Goal: Task Accomplishment & Management: Use online tool/utility

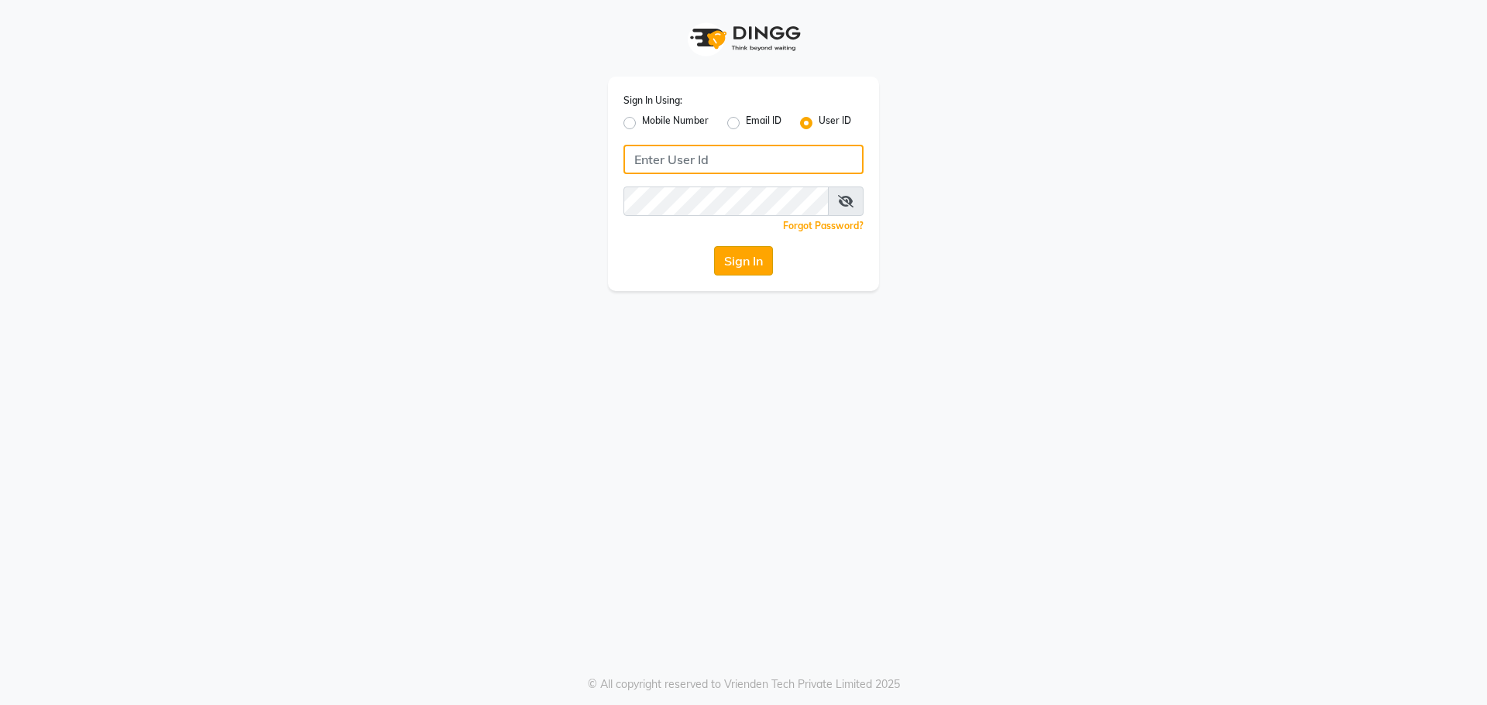
type input "e2565-18"
click at [715, 259] on button "Sign In" at bounding box center [743, 260] width 59 height 29
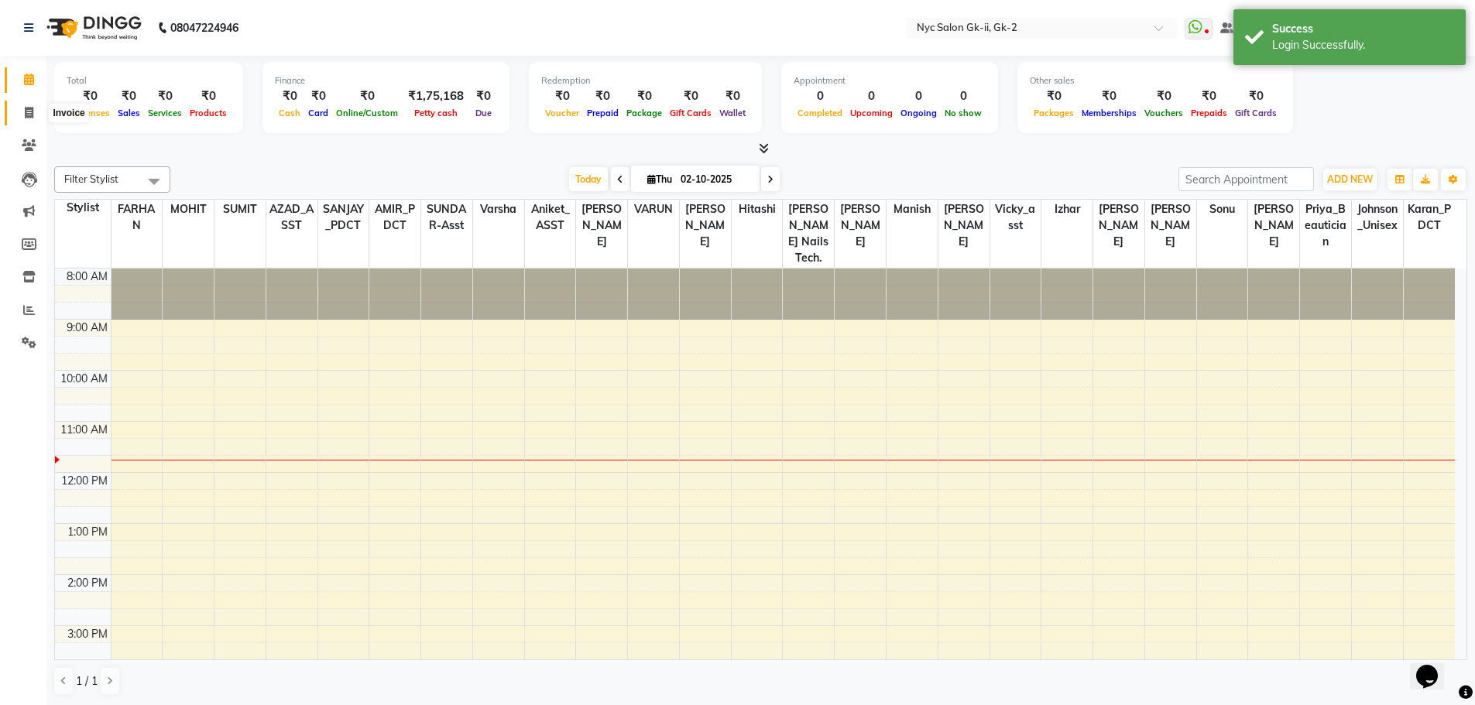
drag, startPoint x: 29, startPoint y: 115, endPoint x: 599, endPoint y: 551, distance: 717.5
click at [29, 115] on icon at bounding box center [29, 113] width 9 height 12
select select "5936"
select select "service"
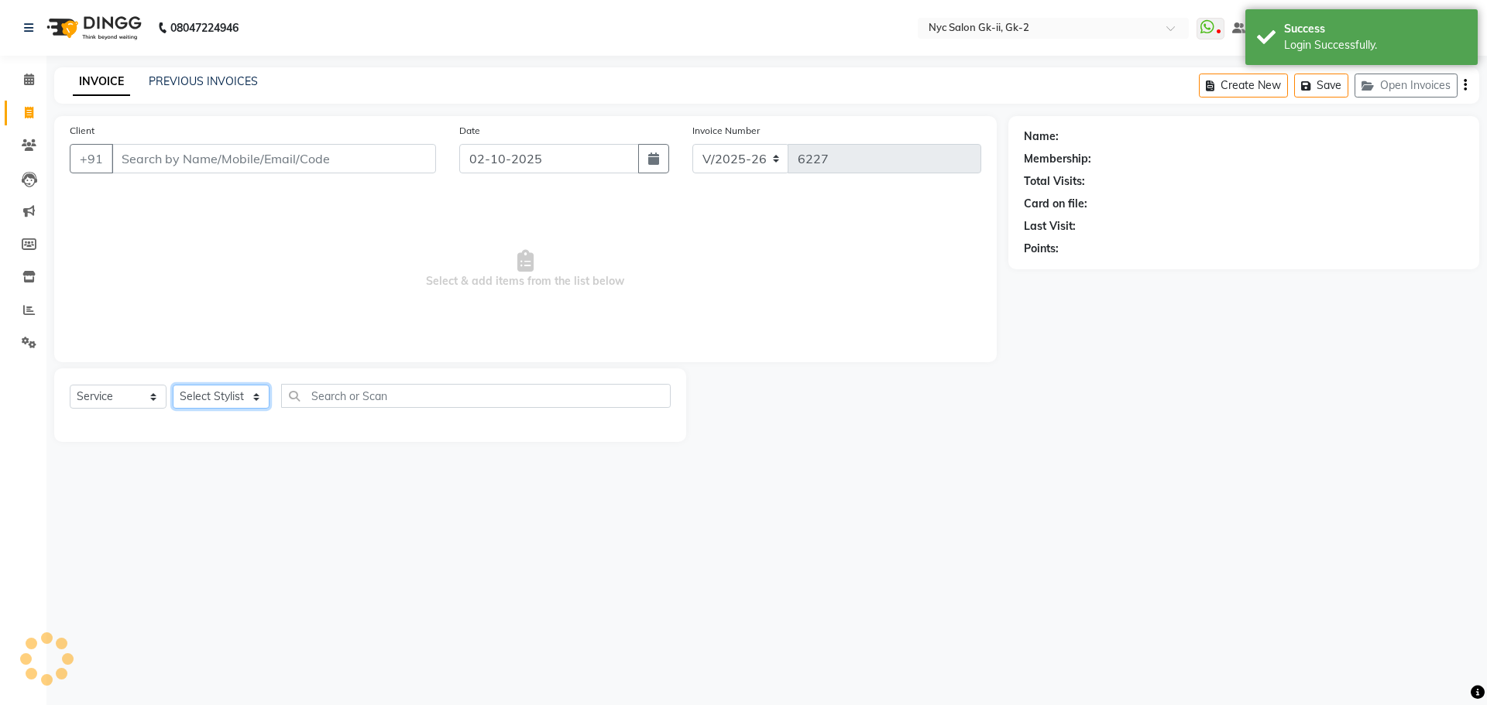
click at [227, 402] on select "Select Stylist" at bounding box center [221, 397] width 97 height 24
select select "63332"
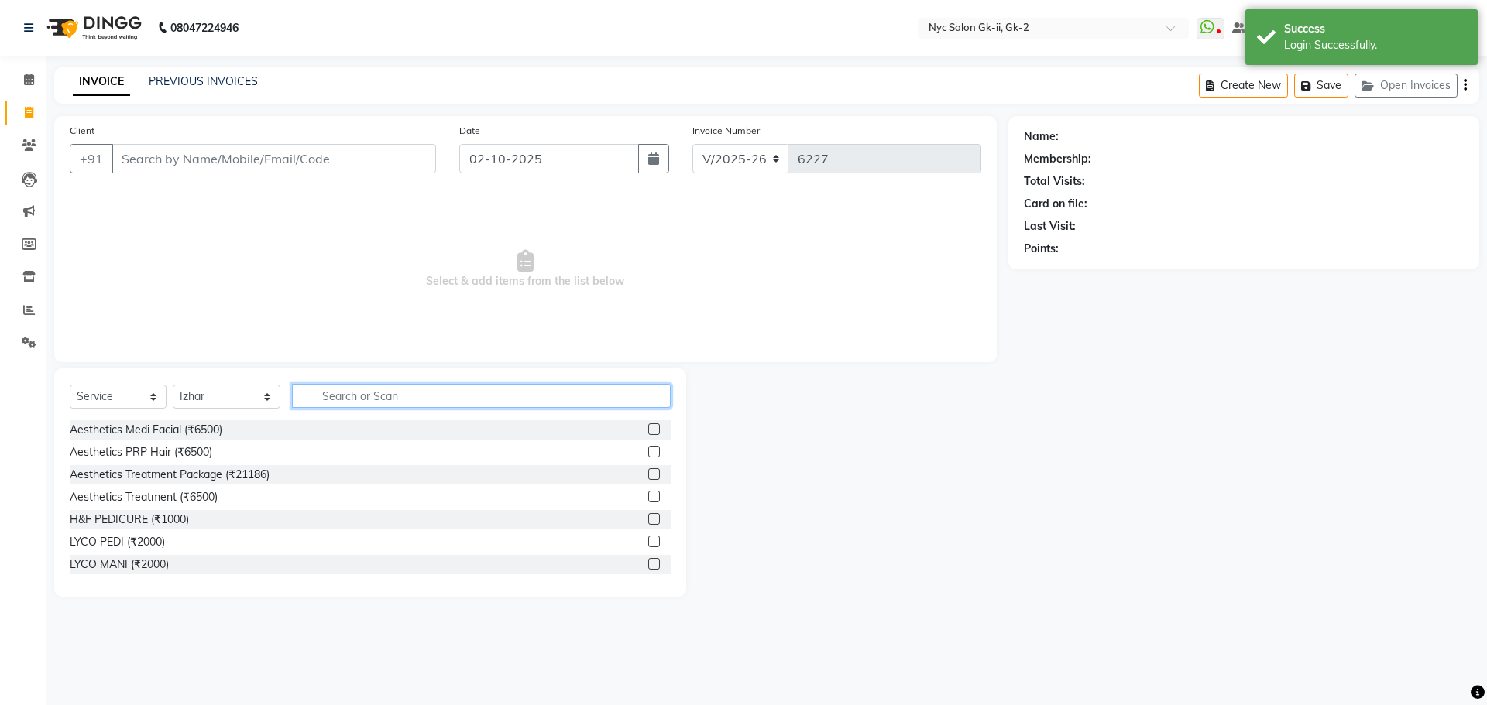
click at [352, 401] on input "text" at bounding box center [481, 396] width 379 height 24
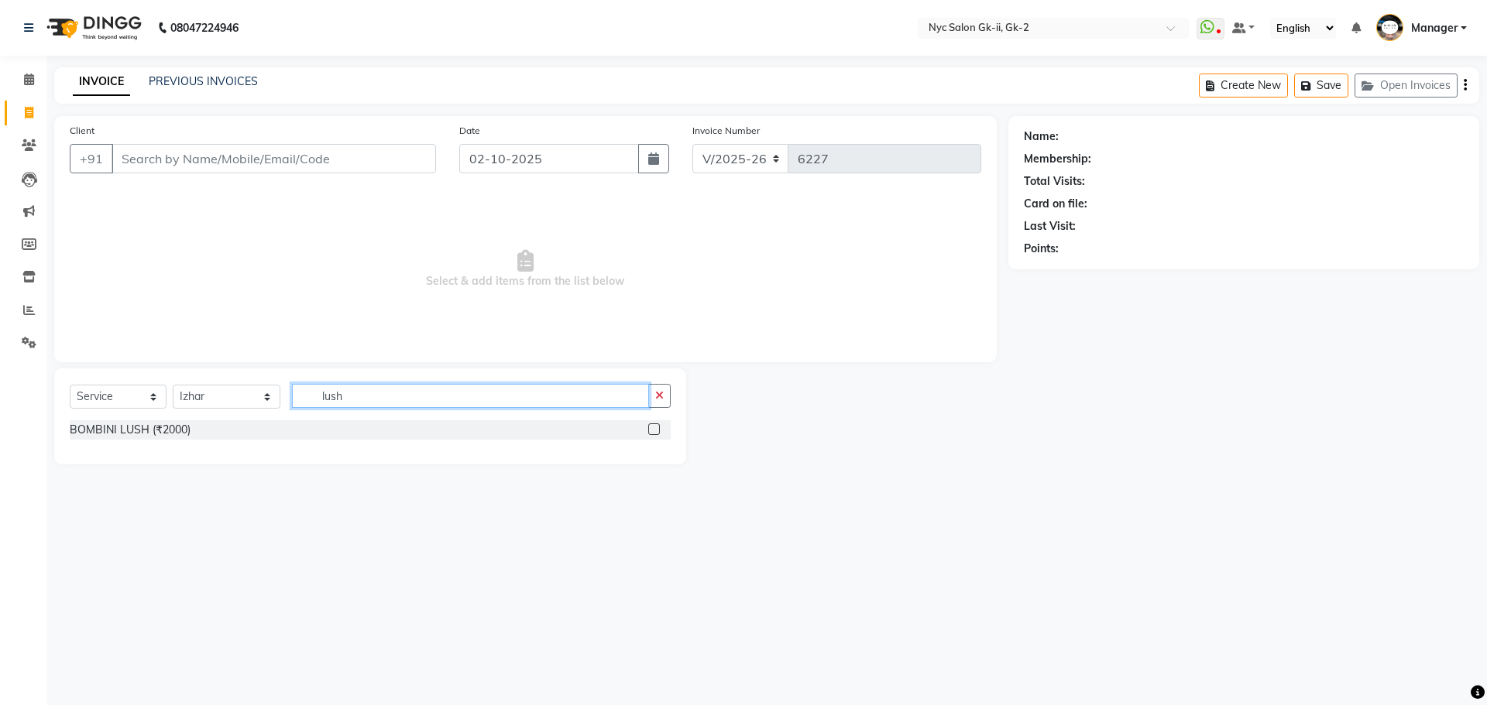
type input "lush"
click at [649, 431] on label at bounding box center [654, 430] width 12 height 12
click at [649, 431] on input "checkbox" at bounding box center [653, 430] width 10 height 10
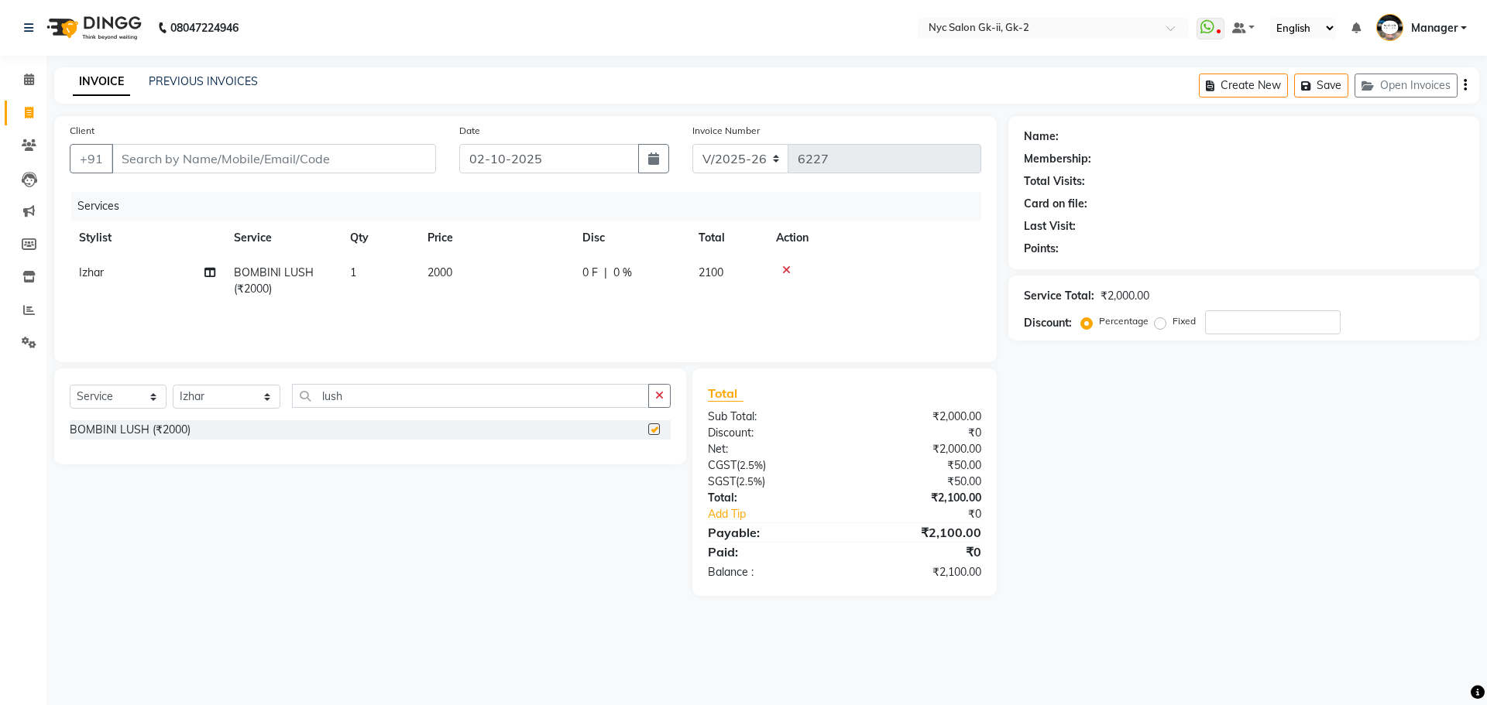
checkbox input "false"
click at [370, 160] on input "Client" at bounding box center [274, 158] width 324 height 29
type input "a"
type input "0"
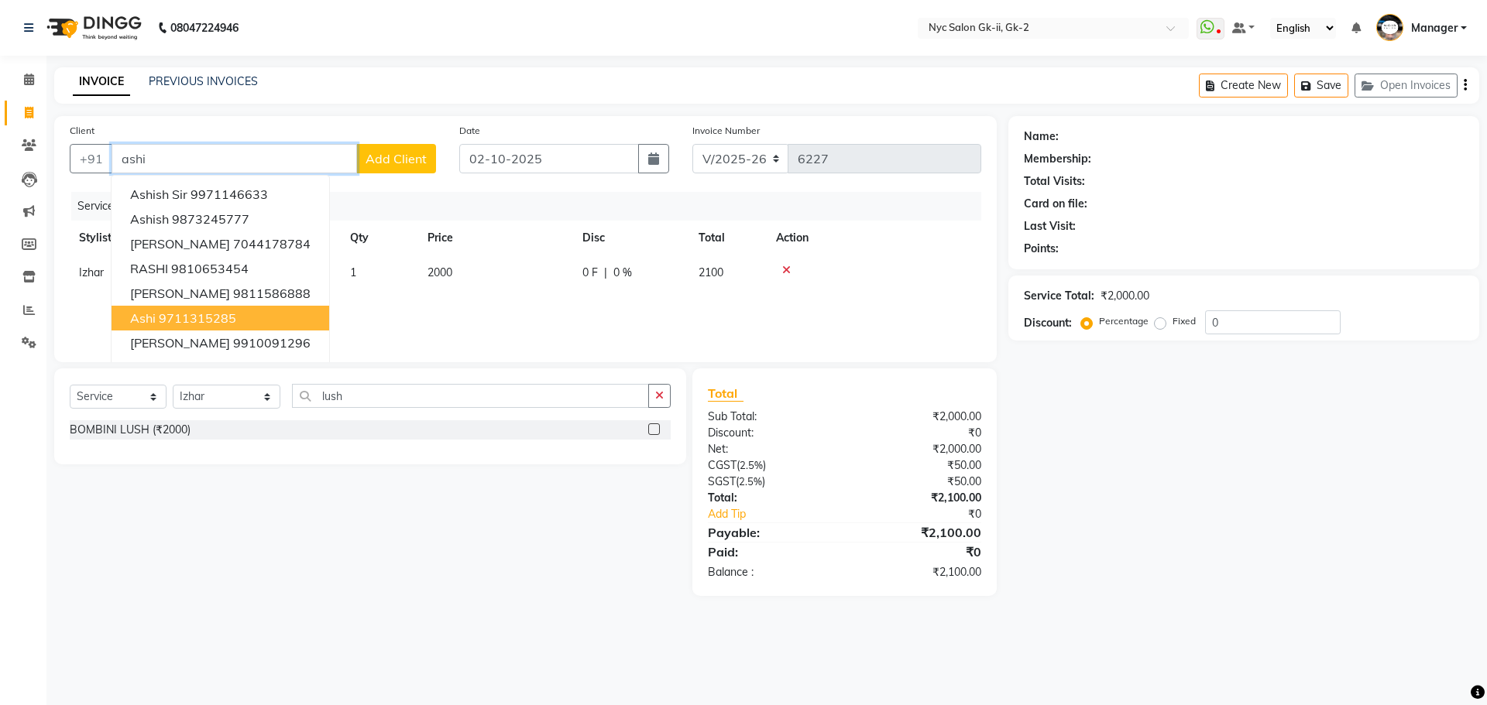
click at [237, 313] on button "Ashi 9711315285" at bounding box center [221, 318] width 218 height 25
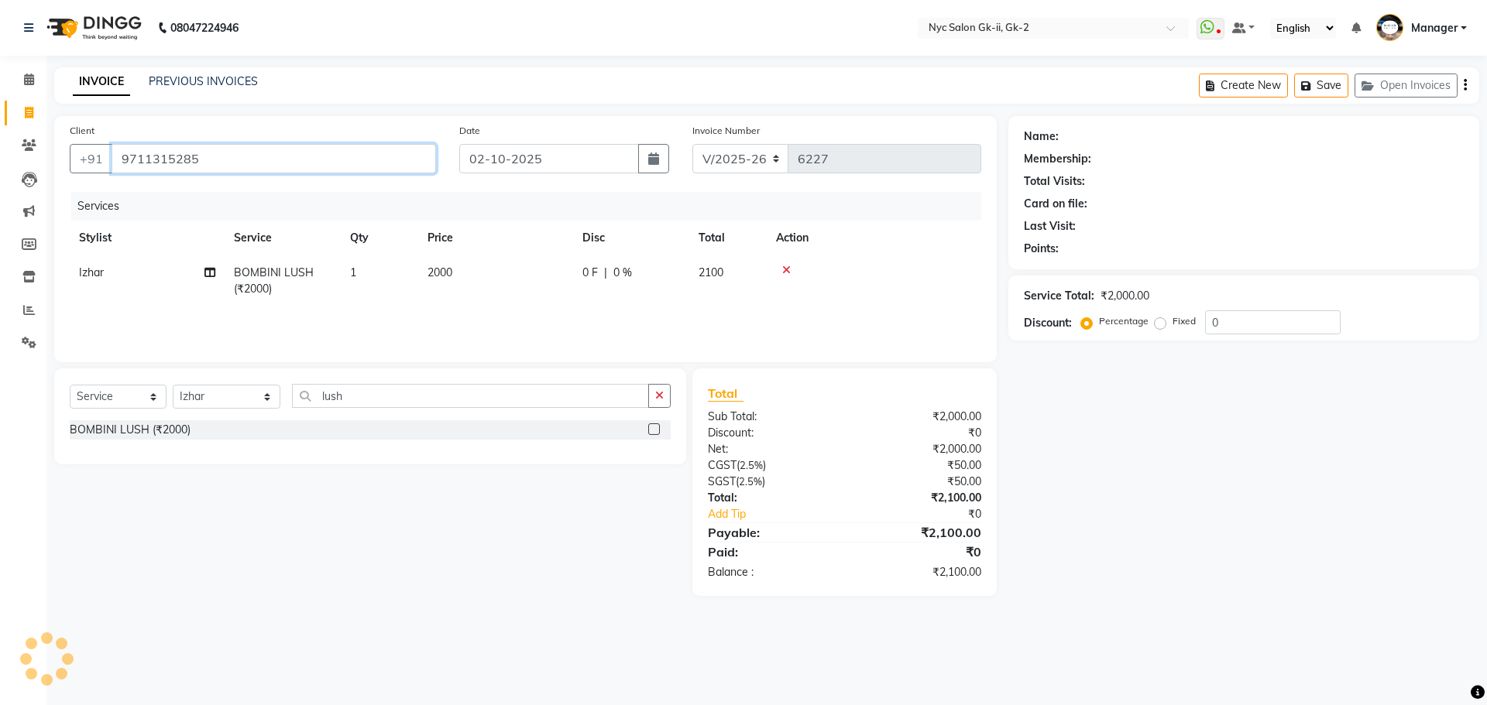
type input "9711315285"
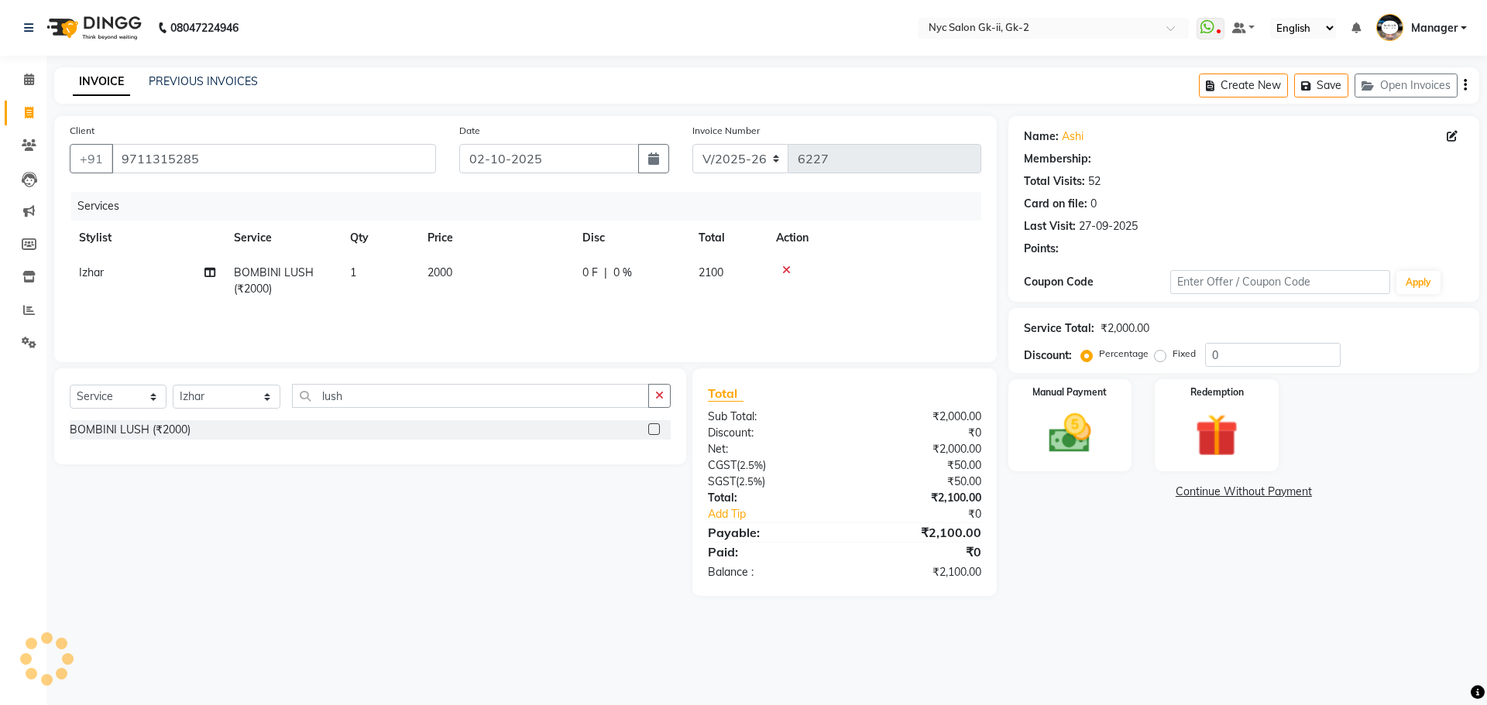
select select "1: Object"
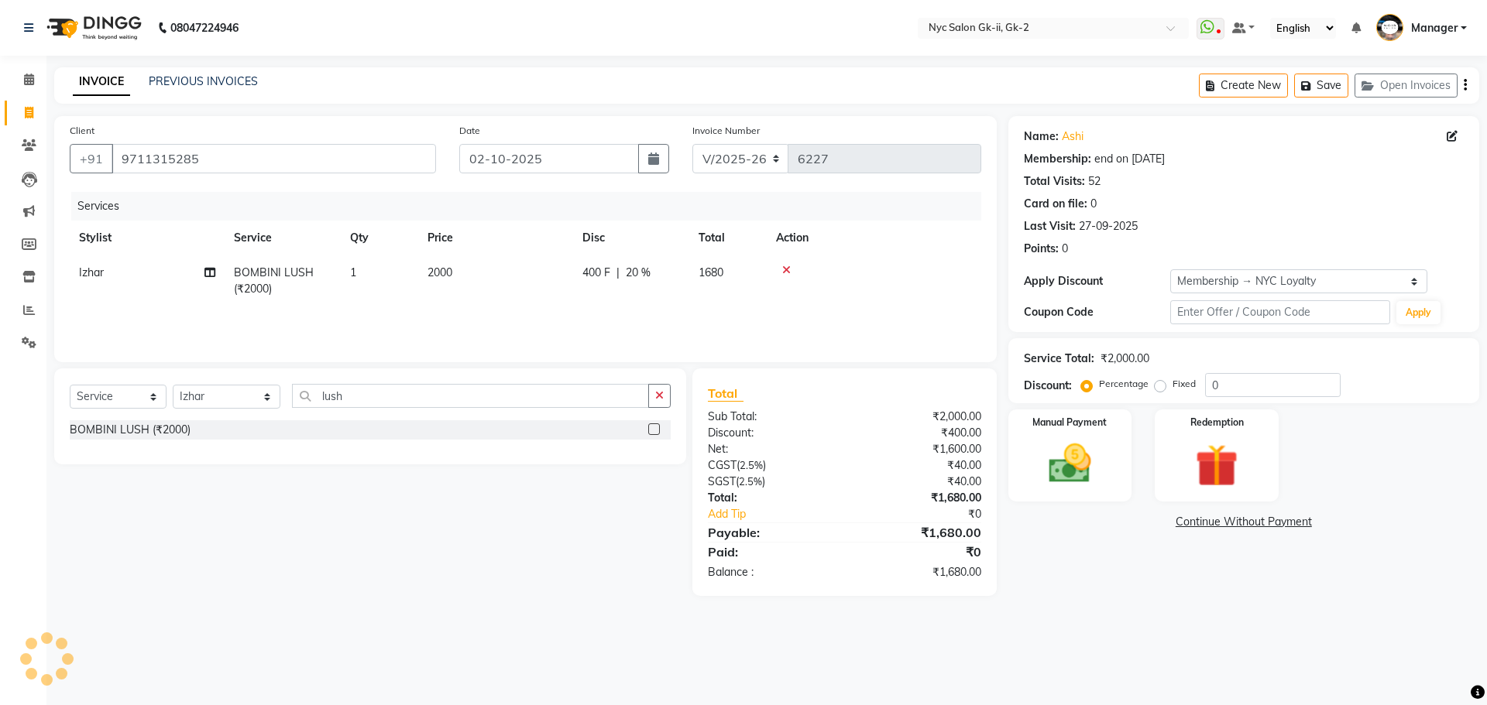
type input "20"
click at [1084, 460] on img at bounding box center [1070, 463] width 72 height 51
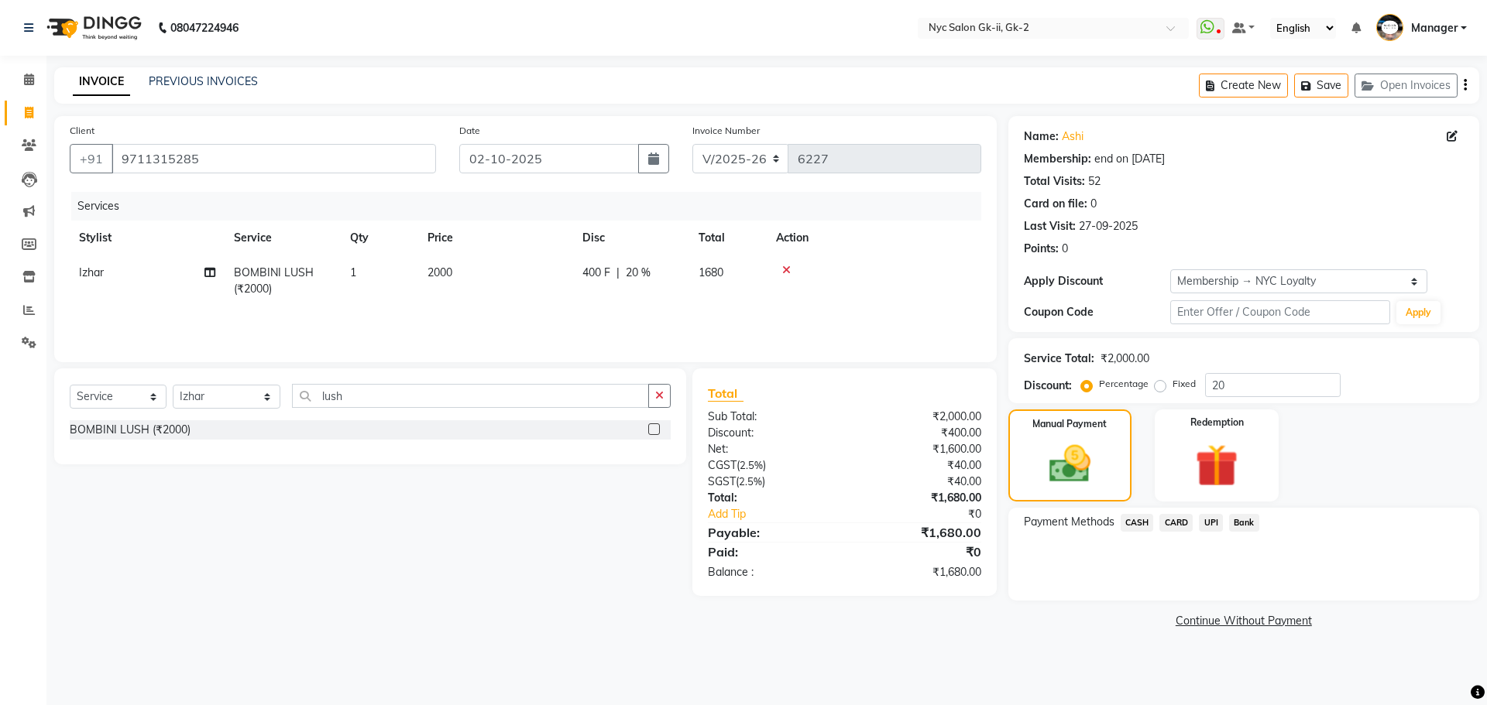
click at [1210, 530] on span "UPI" at bounding box center [1211, 523] width 24 height 18
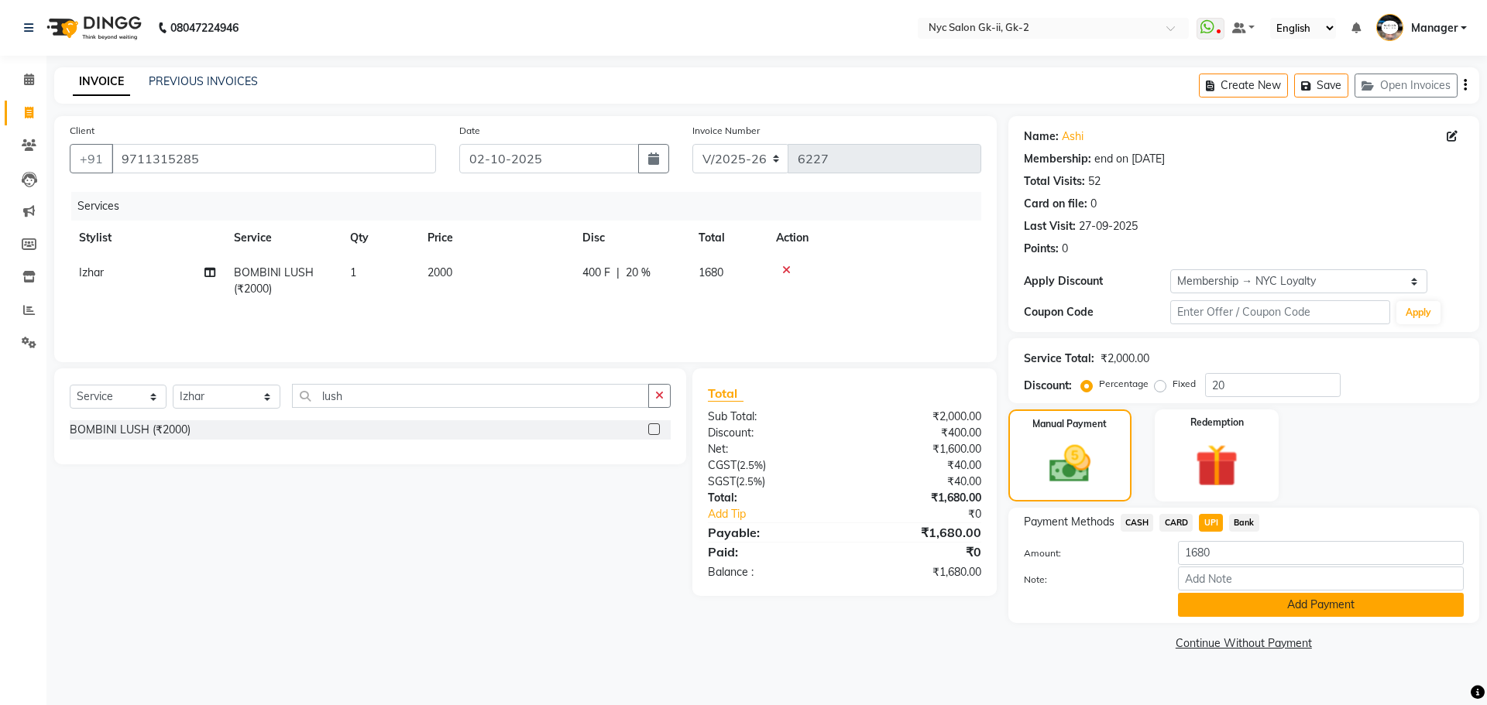
click at [1226, 598] on button "Add Payment" at bounding box center [1321, 605] width 286 height 24
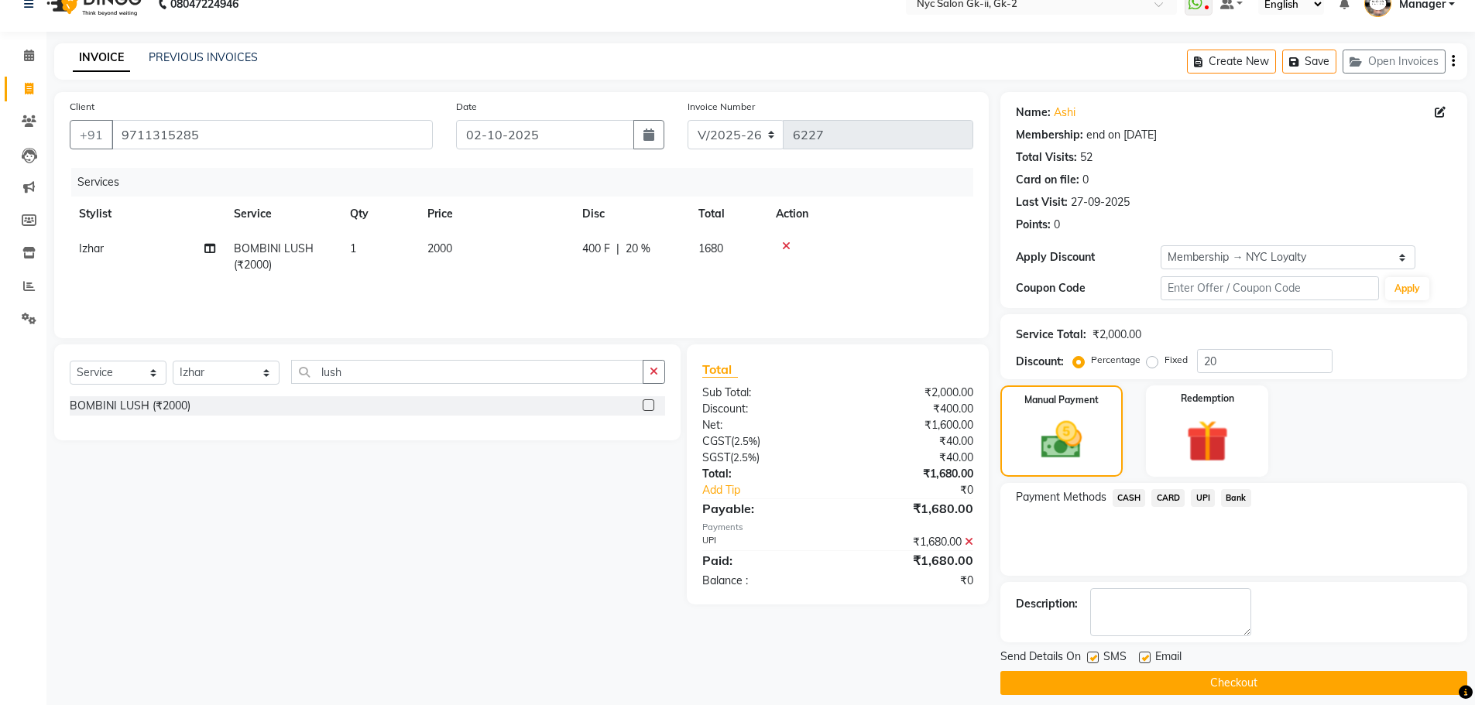
scroll to position [37, 0]
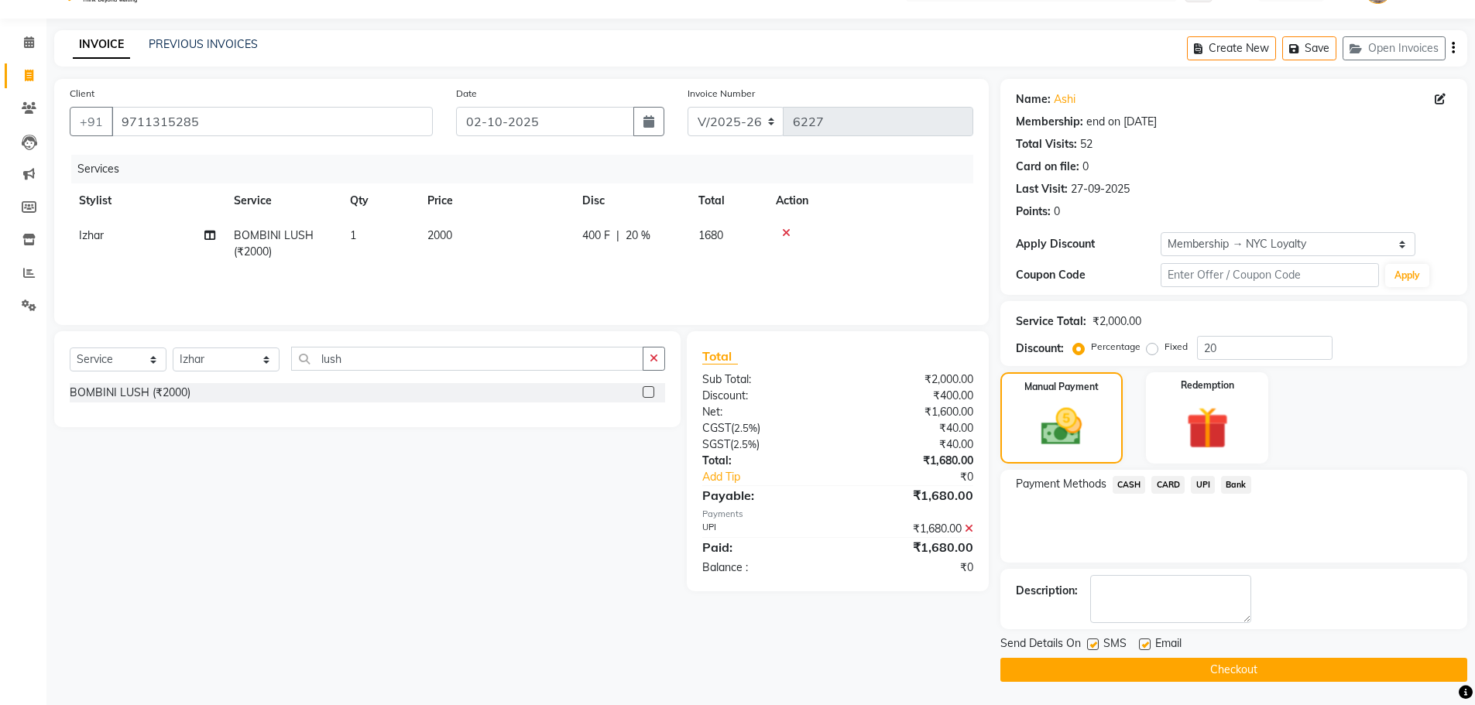
click at [1102, 672] on button "Checkout" at bounding box center [1233, 670] width 467 height 24
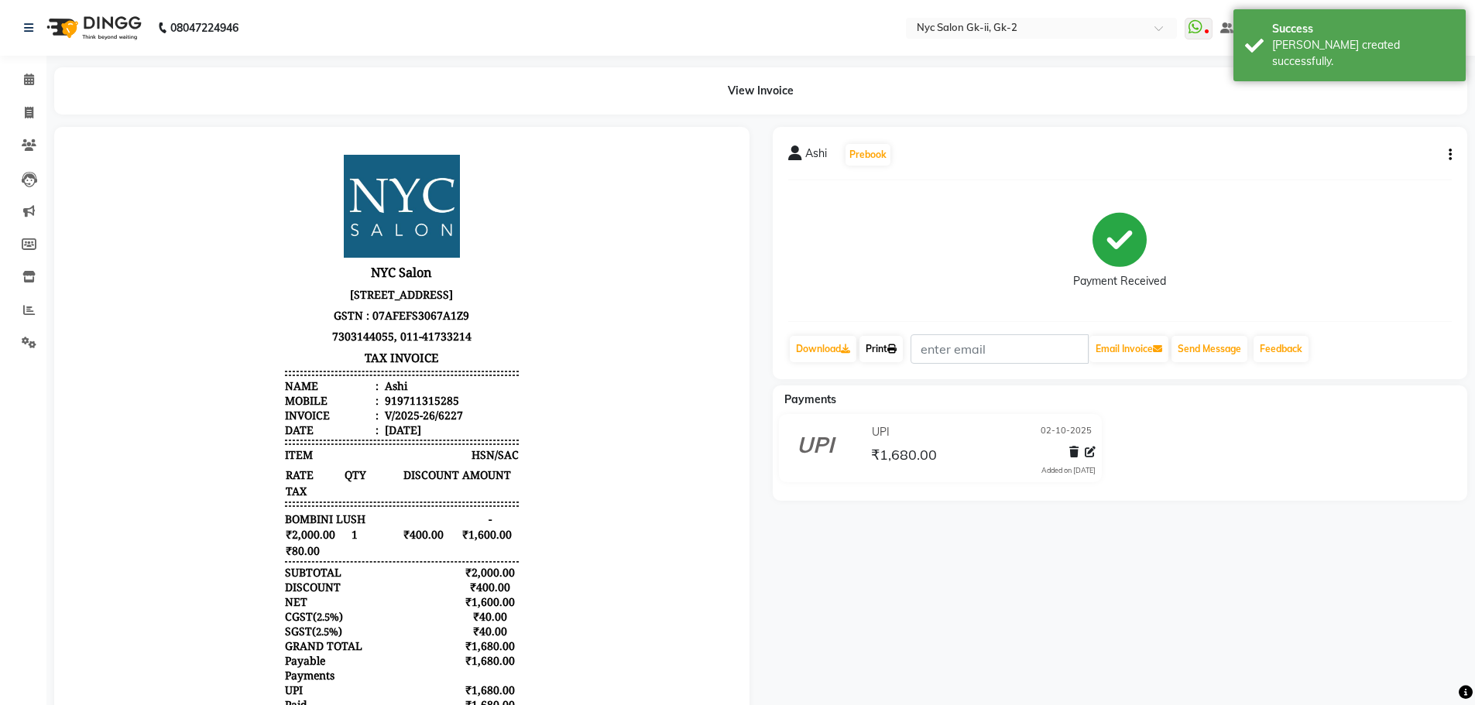
click at [880, 352] on link "Print" at bounding box center [880, 349] width 43 height 26
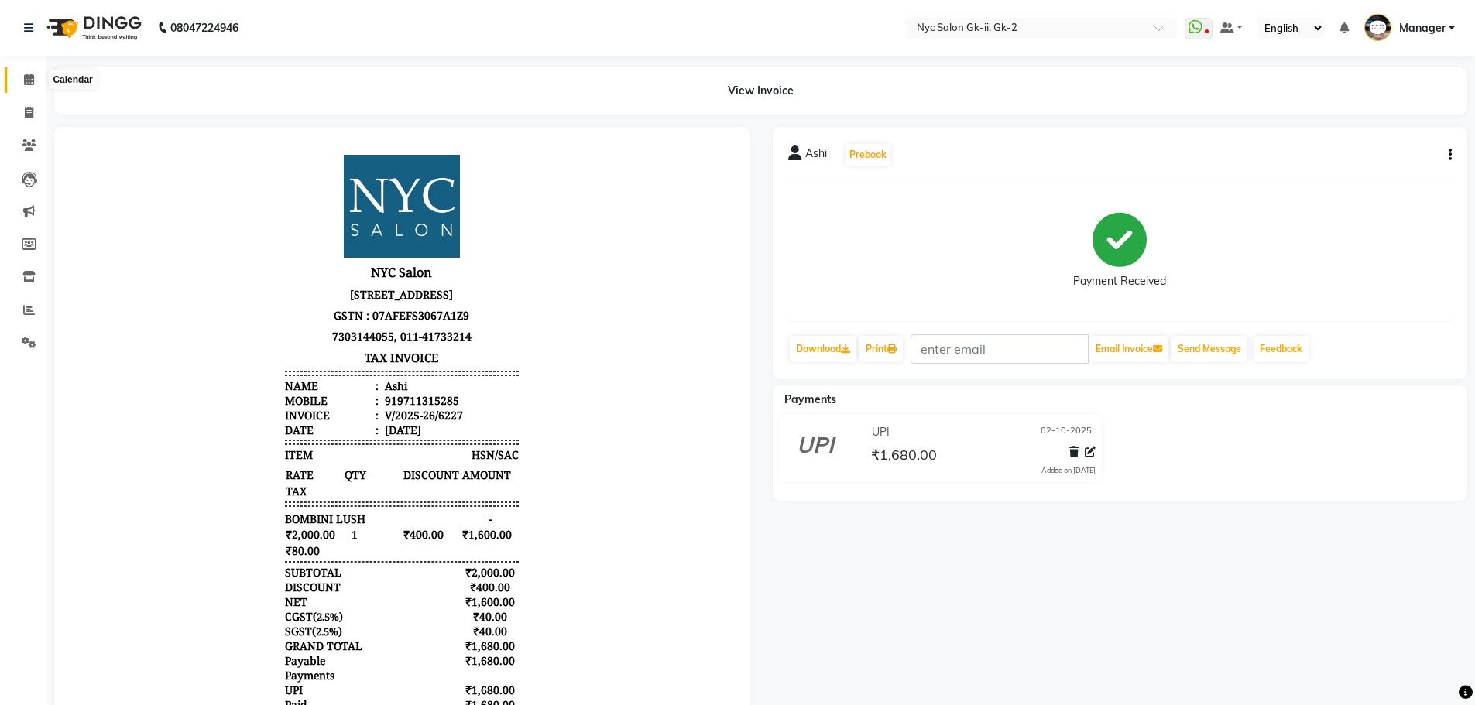
click at [32, 81] on icon at bounding box center [29, 80] width 10 height 12
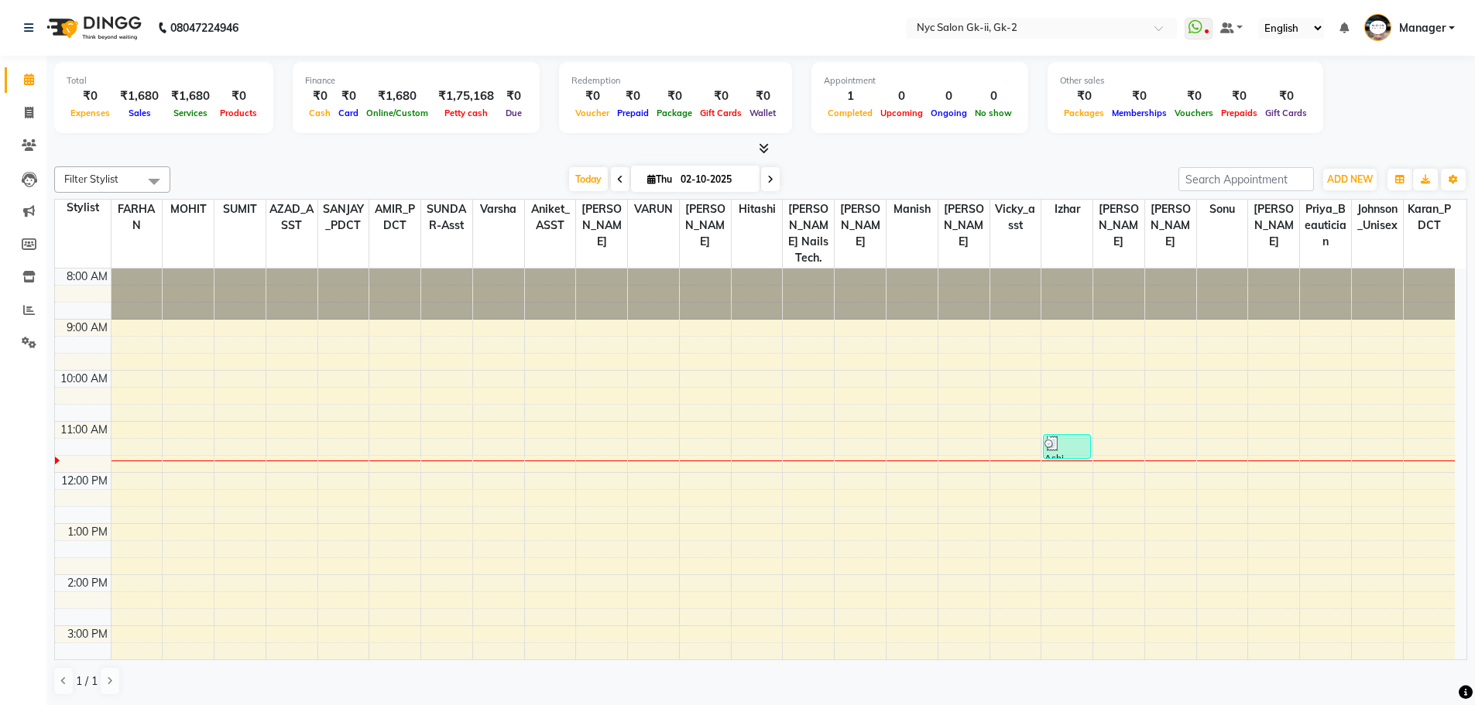
click at [276, 157] on div "Total ₹0 Expenses ₹1,680 Sales ₹1,680 Services ₹0 Products Finance ₹0 Cash ₹0 C…" at bounding box center [760, 381] width 1429 height 650
click at [427, 175] on div "Today Thu 02-10-2025" at bounding box center [674, 179] width 993 height 23
click at [22, 106] on span at bounding box center [28, 114] width 27 height 18
select select "service"
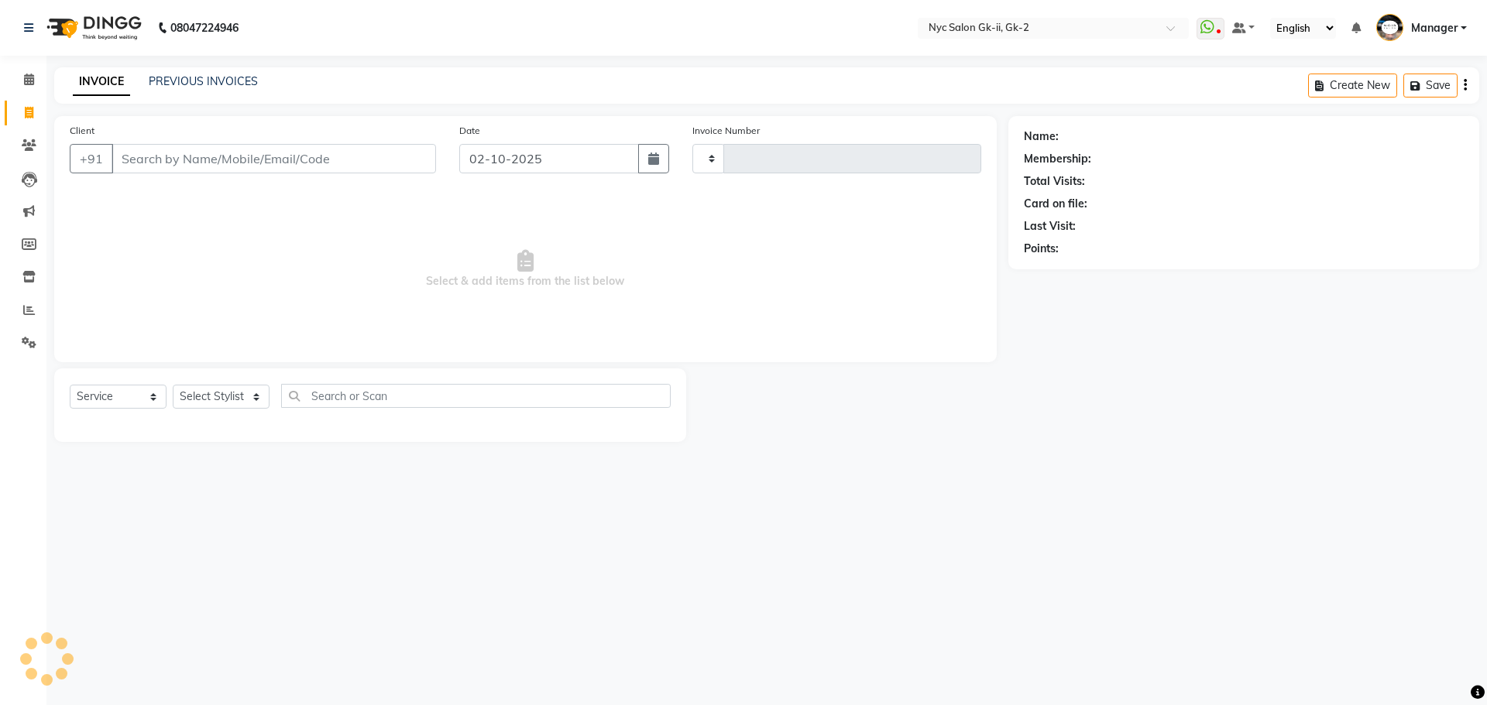
type input "6228"
select select "5936"
click at [233, 398] on select "Select Stylist" at bounding box center [221, 397] width 97 height 24
select select "85730"
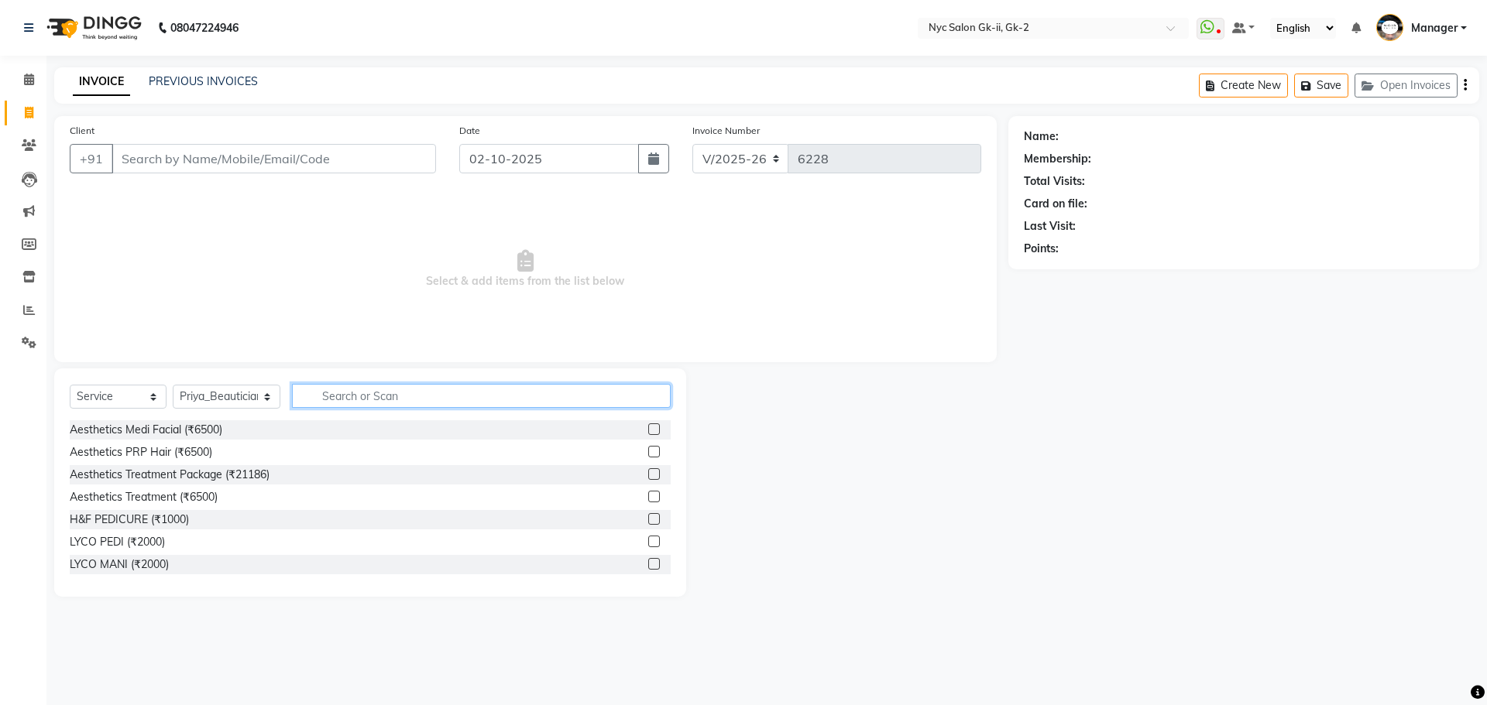
click at [469, 393] on input "text" at bounding box center [481, 396] width 379 height 24
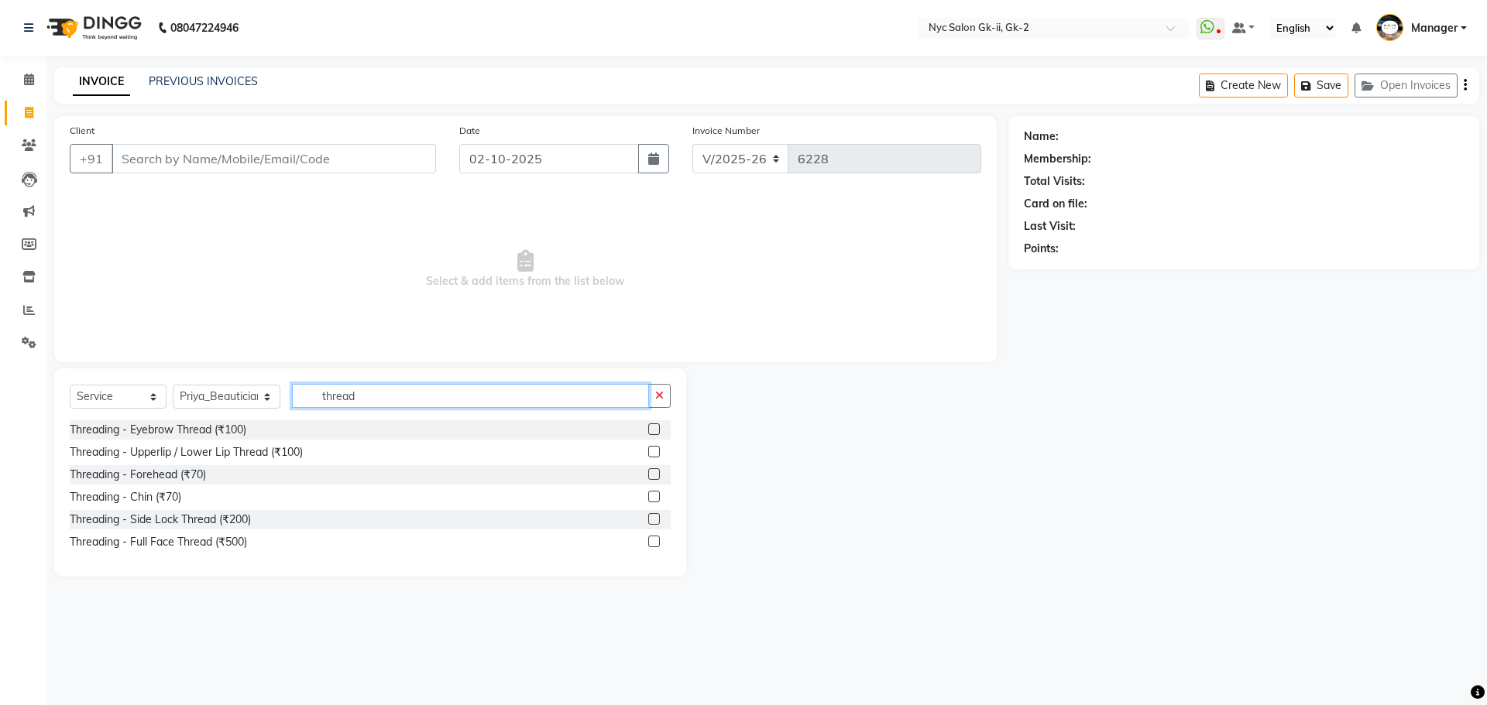
type input "thread"
click at [655, 431] on label at bounding box center [654, 430] width 12 height 12
click at [655, 431] on input "checkbox" at bounding box center [653, 430] width 10 height 10
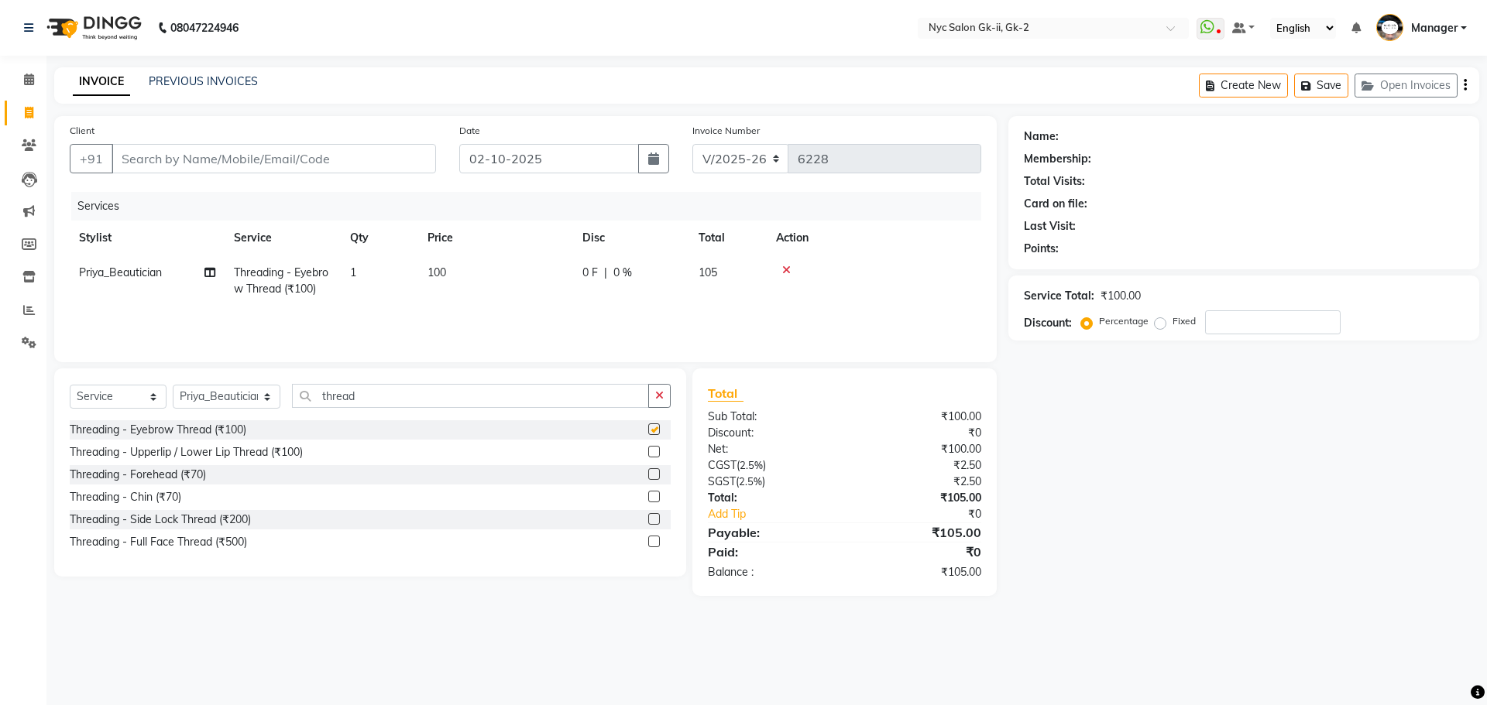
checkbox input "false"
click at [410, 169] on input "Client" at bounding box center [274, 158] width 324 height 29
type input "w"
type input "0"
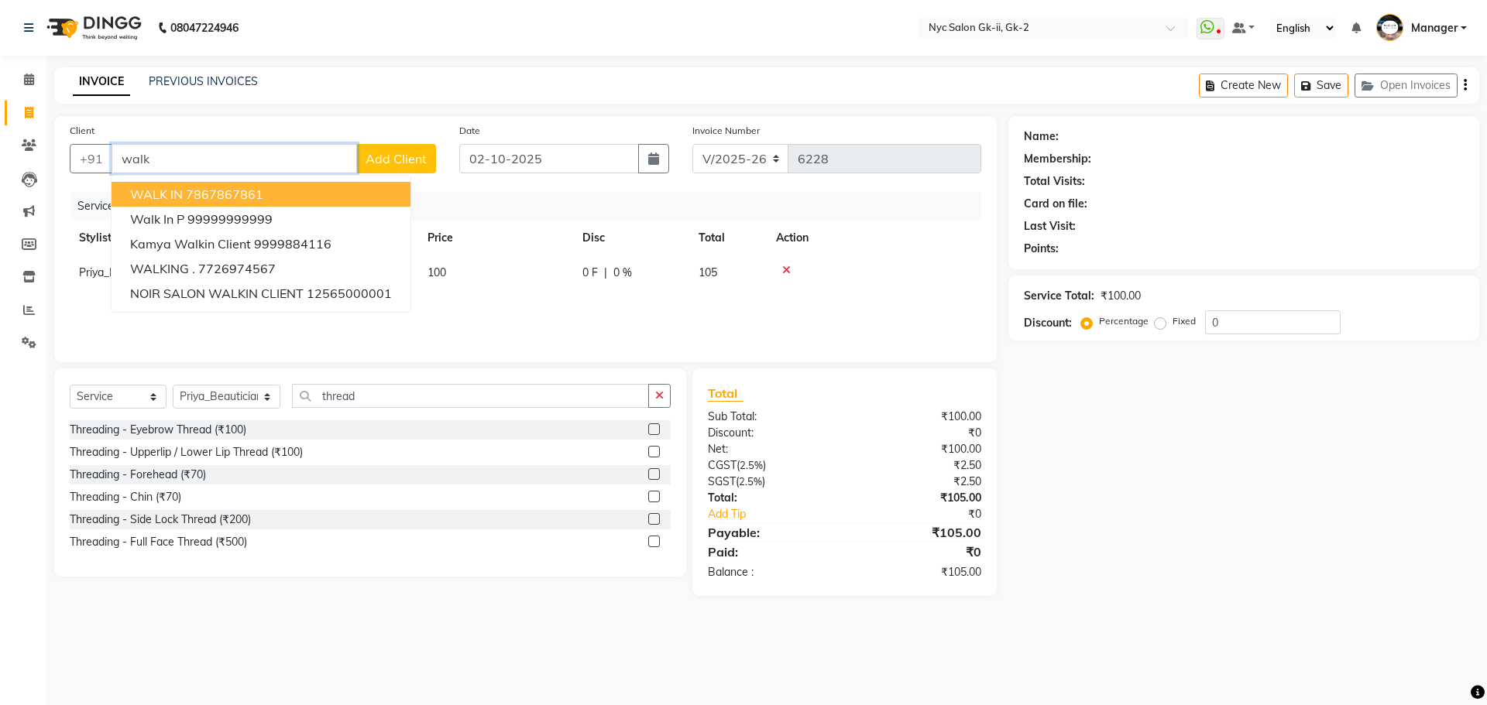
click at [359, 181] on ngb-typeahead-window "WALK IN 7867867861 walk in p 99999999999 Kamya Walkin Client 9999884116 WALKING…" at bounding box center [261, 244] width 300 height 138
click at [361, 191] on button "WALK IN 7867867861" at bounding box center [261, 194] width 299 height 25
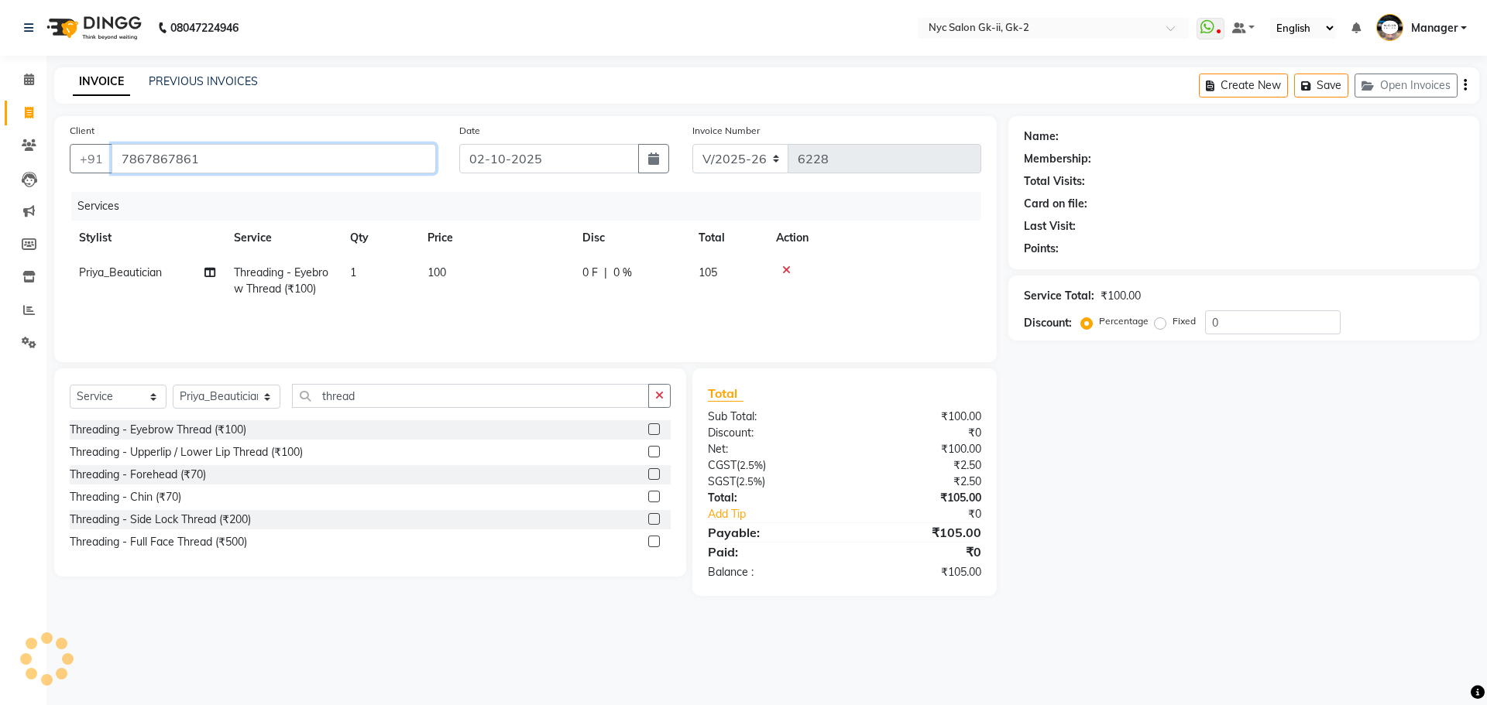
type input "7867867861"
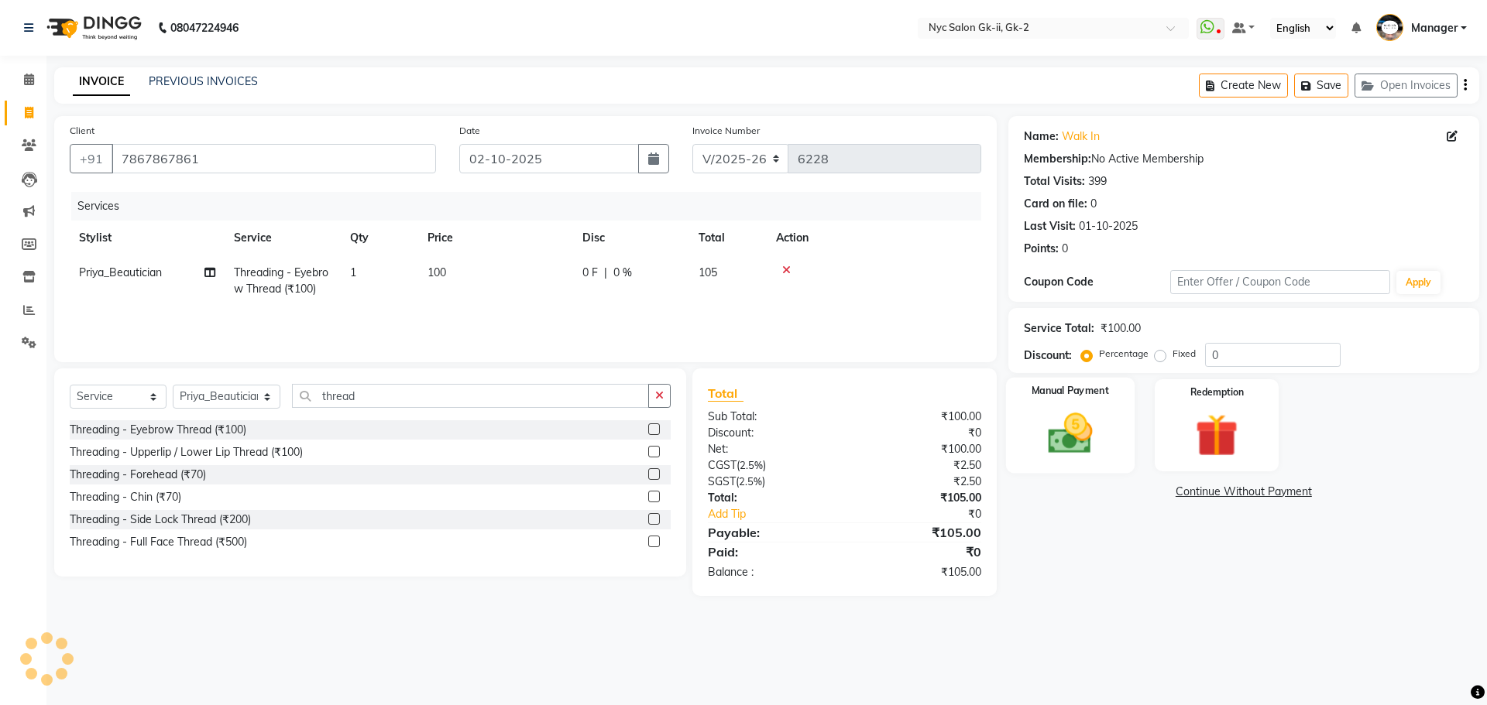
click at [1082, 444] on img at bounding box center [1070, 433] width 72 height 51
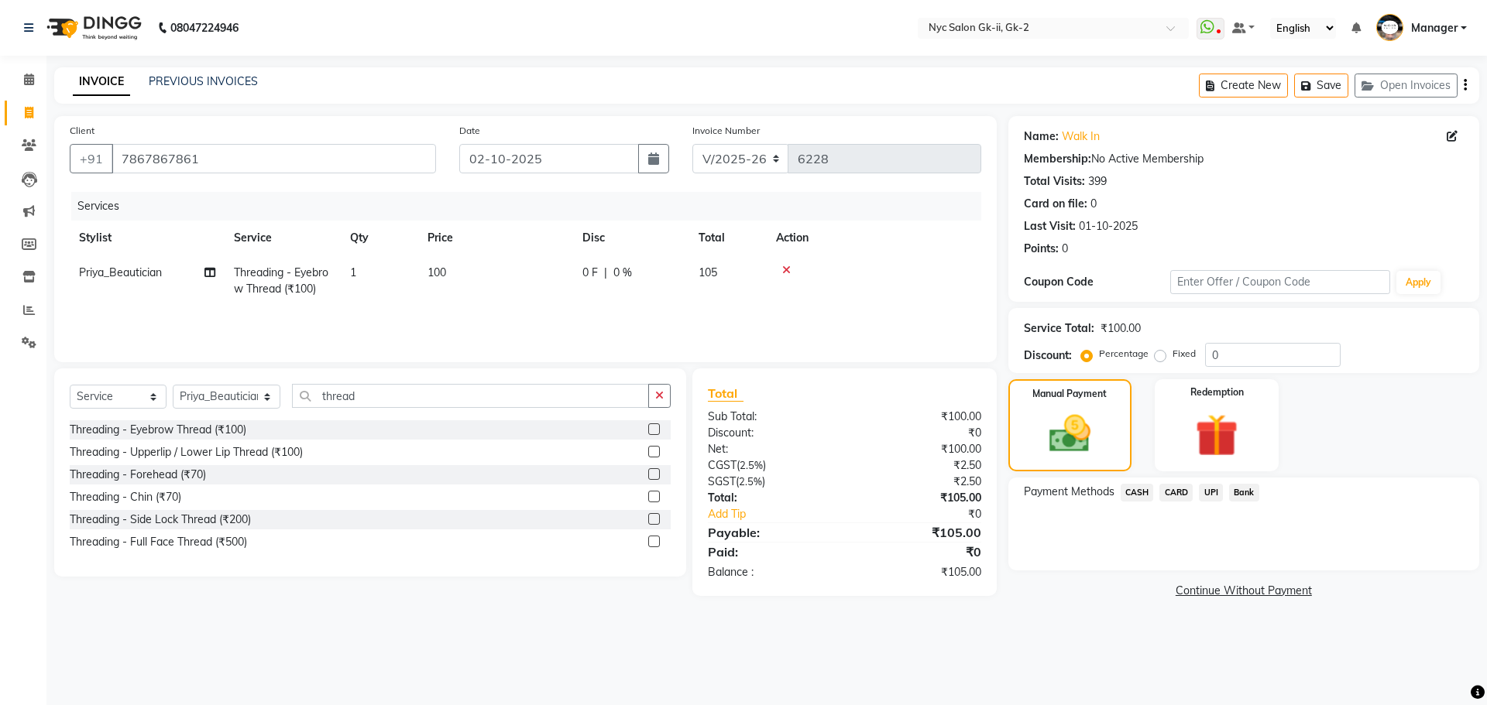
click at [1172, 360] on label "Fixed" at bounding box center [1183, 354] width 23 height 14
click at [1158, 359] on input "Fixed" at bounding box center [1163, 353] width 11 height 11
radio input "true"
drag, startPoint x: 1223, startPoint y: 352, endPoint x: 830, endPoint y: 262, distance: 402.7
click at [932, 300] on div "Client [PHONE_NUMBER] Date [DATE] Invoice Number V/2025 V/[PHONE_NUMBER] Servic…" at bounding box center [767, 359] width 1448 height 486
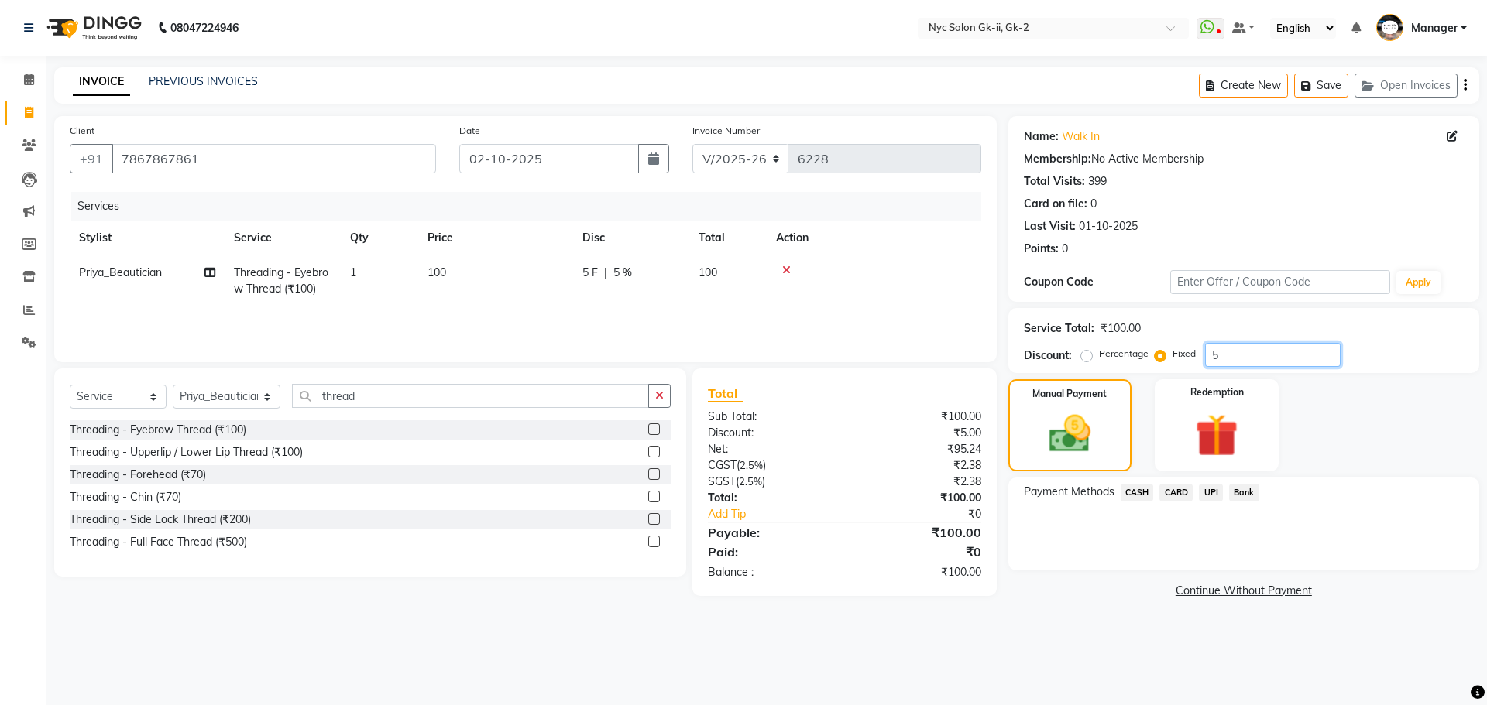
type input "5"
click at [1134, 484] on span "CASH" at bounding box center [1136, 493] width 33 height 18
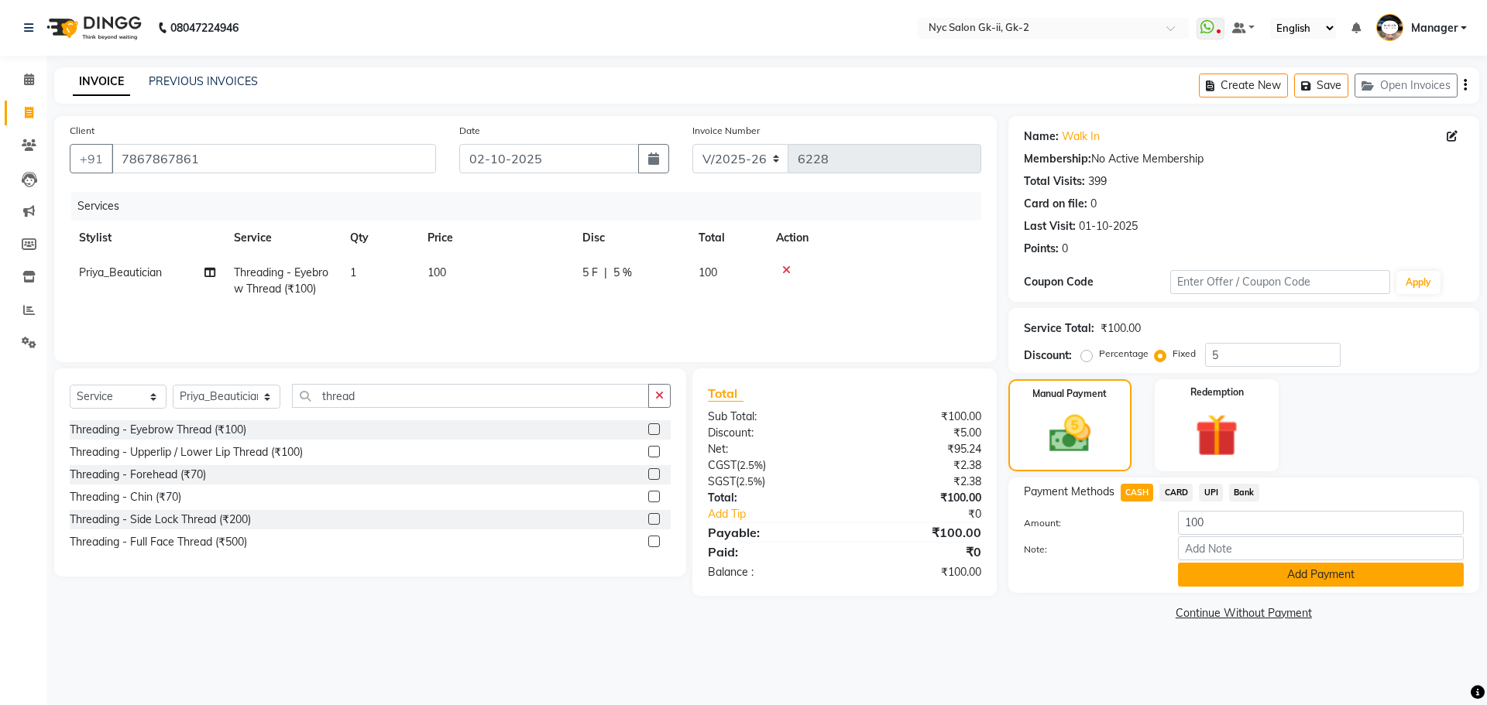
click at [1227, 569] on button "Add Payment" at bounding box center [1321, 575] width 286 height 24
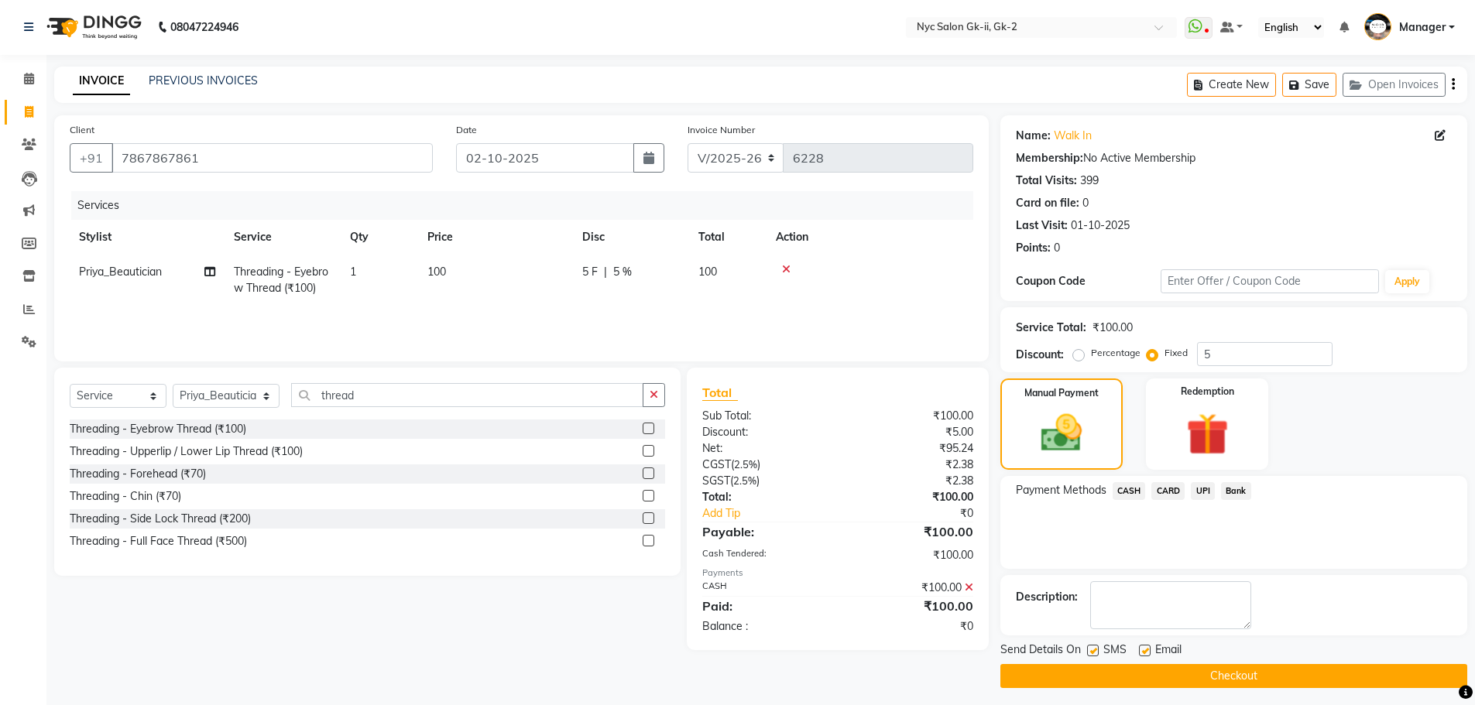
scroll to position [7, 0]
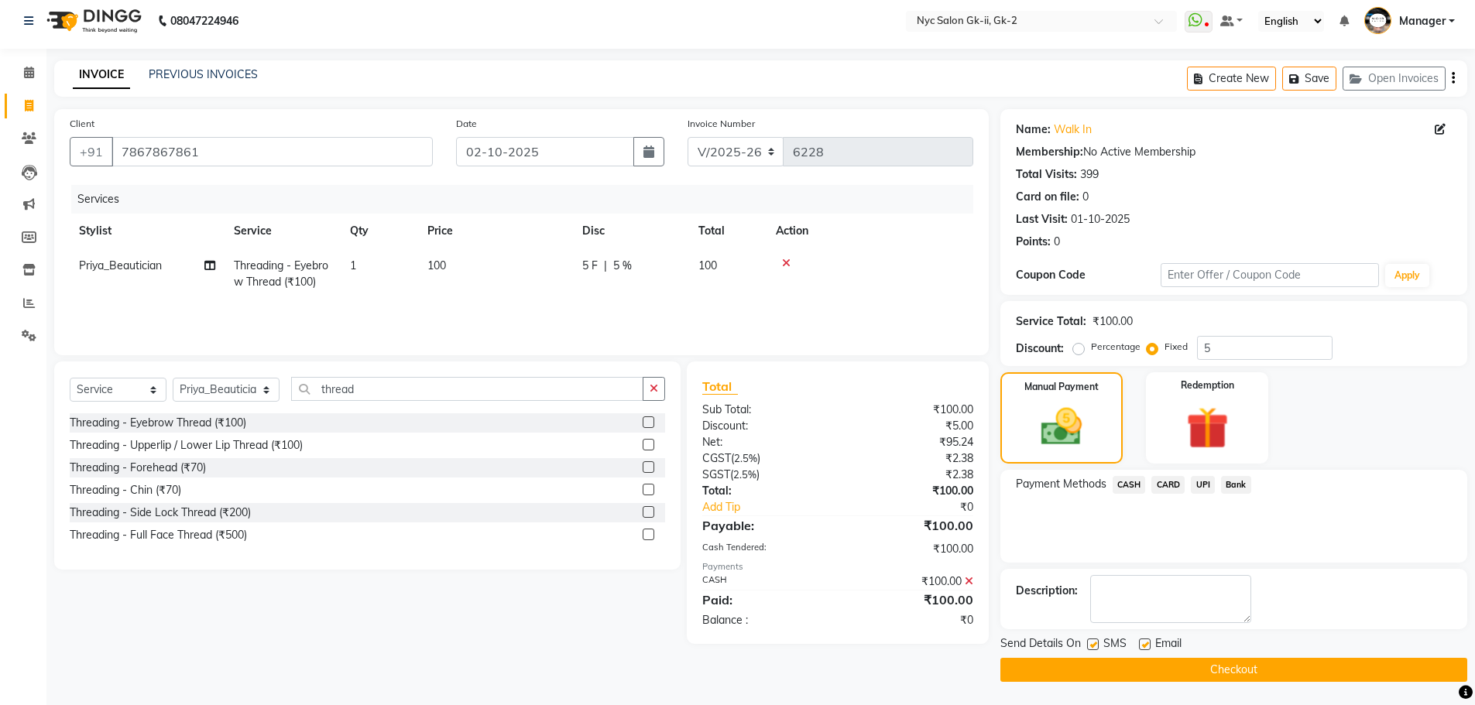
click at [1227, 685] on main "INVOICE PREVIOUS INVOICES Create New Save Open Invoices Client [PHONE_NUMBER] D…" at bounding box center [760, 382] width 1429 height 645
click at [1275, 682] on main "INVOICE PREVIOUS INVOICES Create New Save Open Invoices Client [PHONE_NUMBER] D…" at bounding box center [760, 382] width 1429 height 645
click at [1271, 660] on button "Checkout" at bounding box center [1233, 670] width 467 height 24
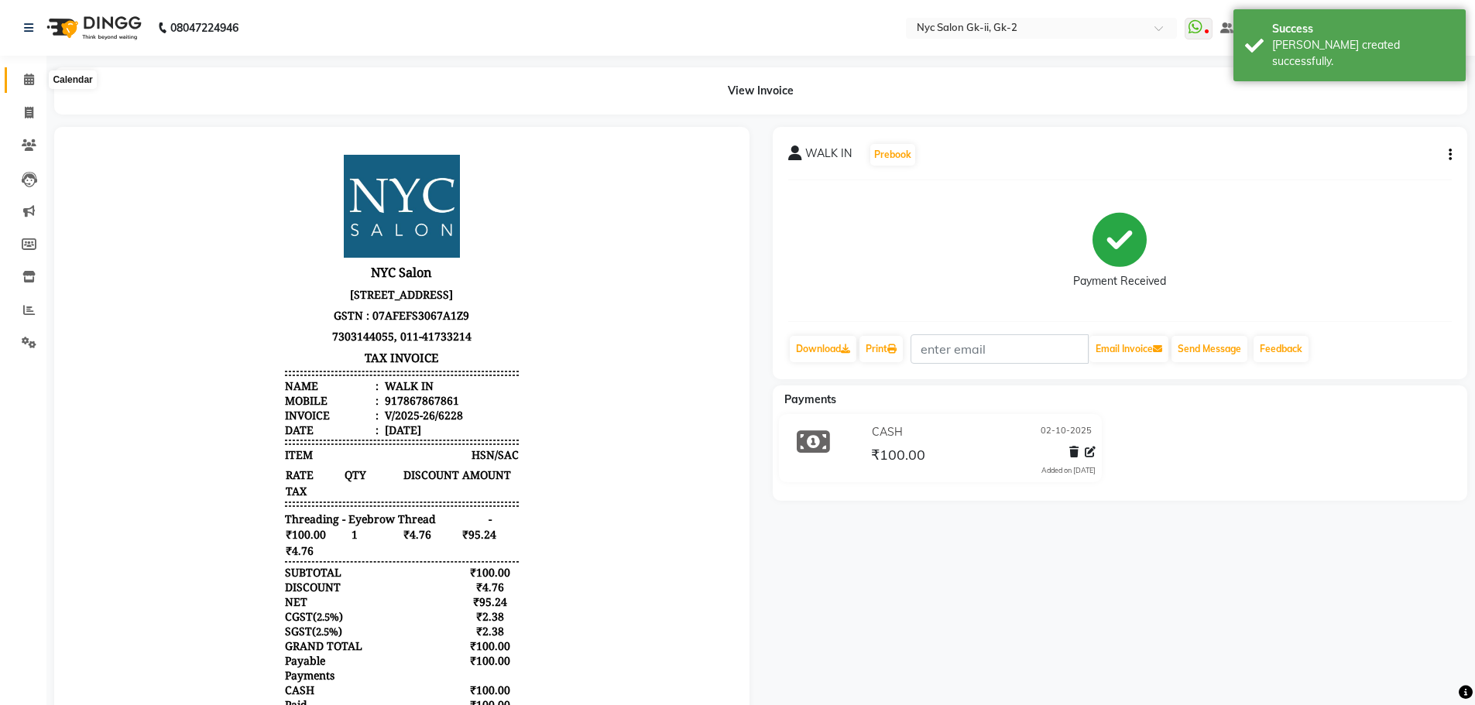
click at [39, 80] on span at bounding box center [28, 80] width 27 height 18
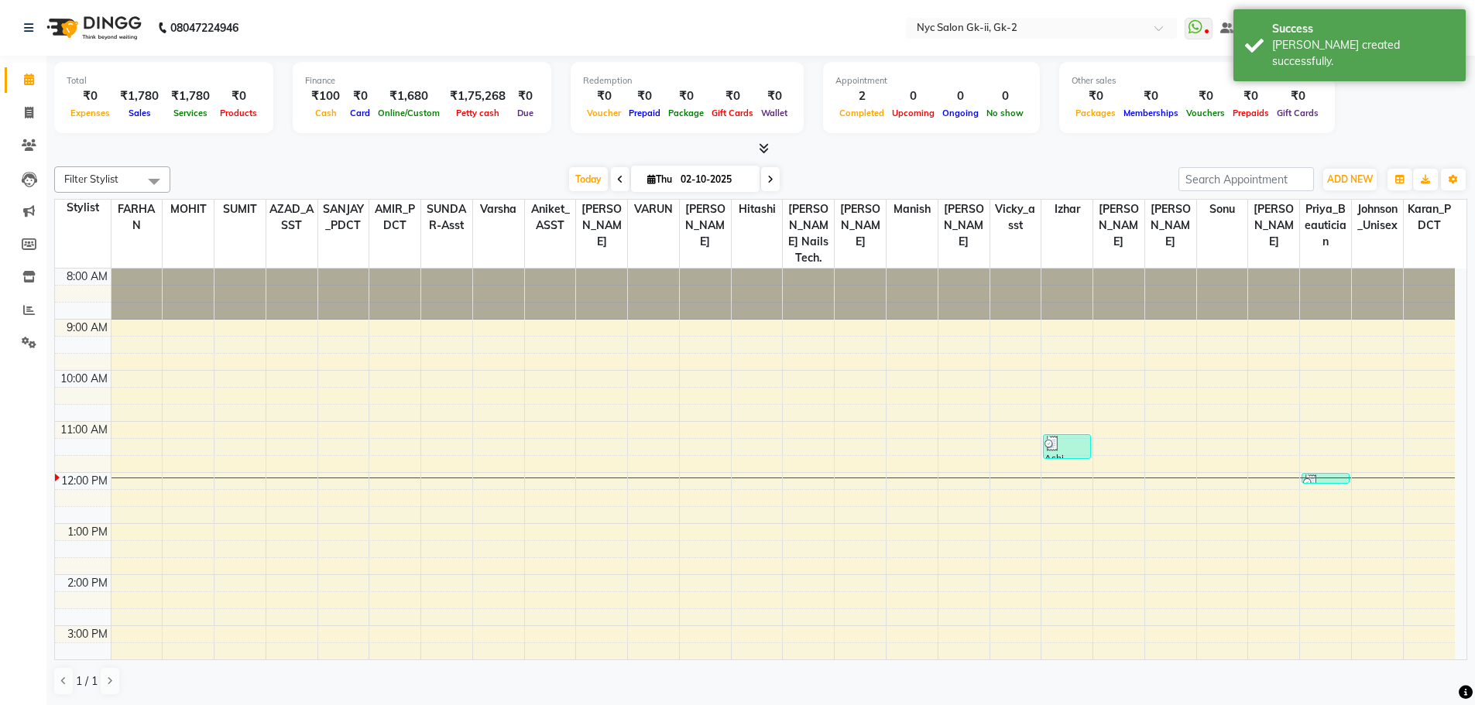
click at [925, 168] on div "Today Thu 02-10-2025" at bounding box center [674, 179] width 993 height 23
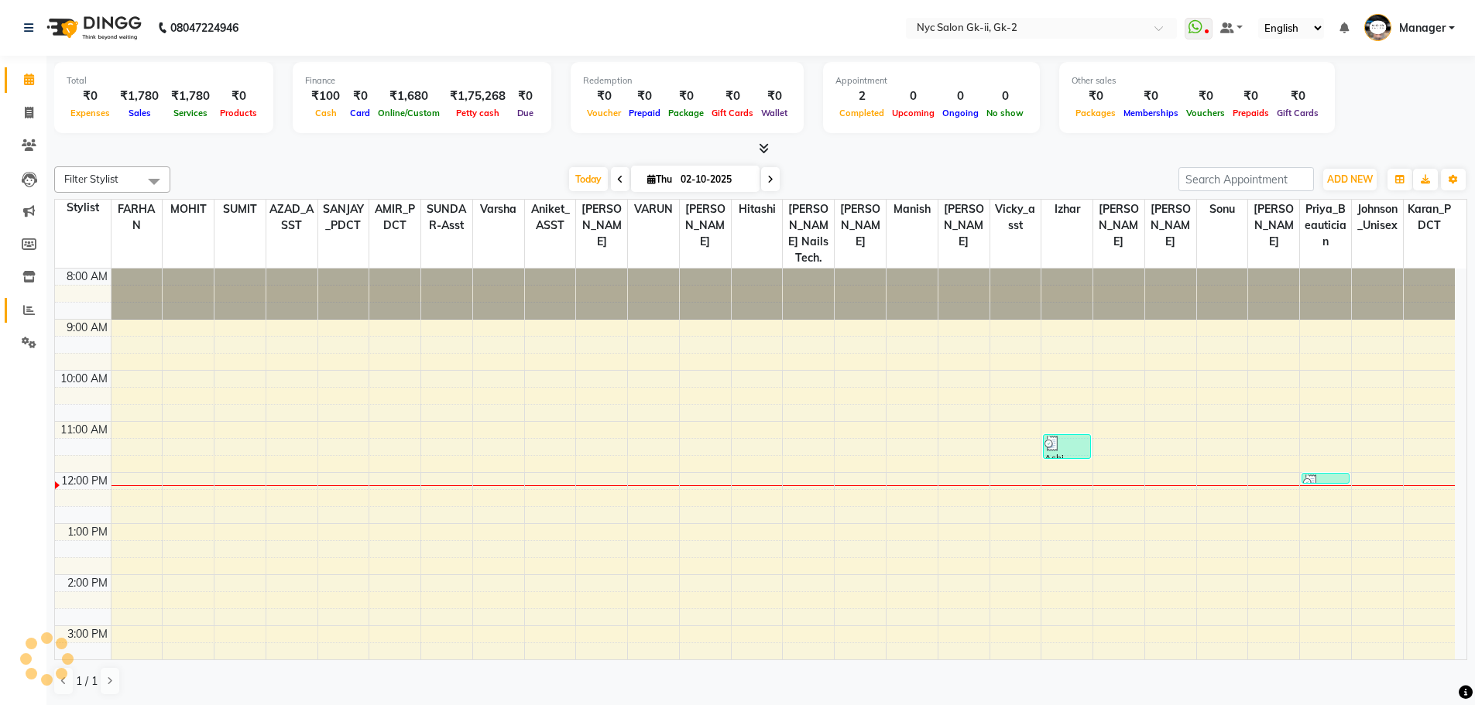
click at [29, 300] on link "Reports" at bounding box center [23, 311] width 37 height 26
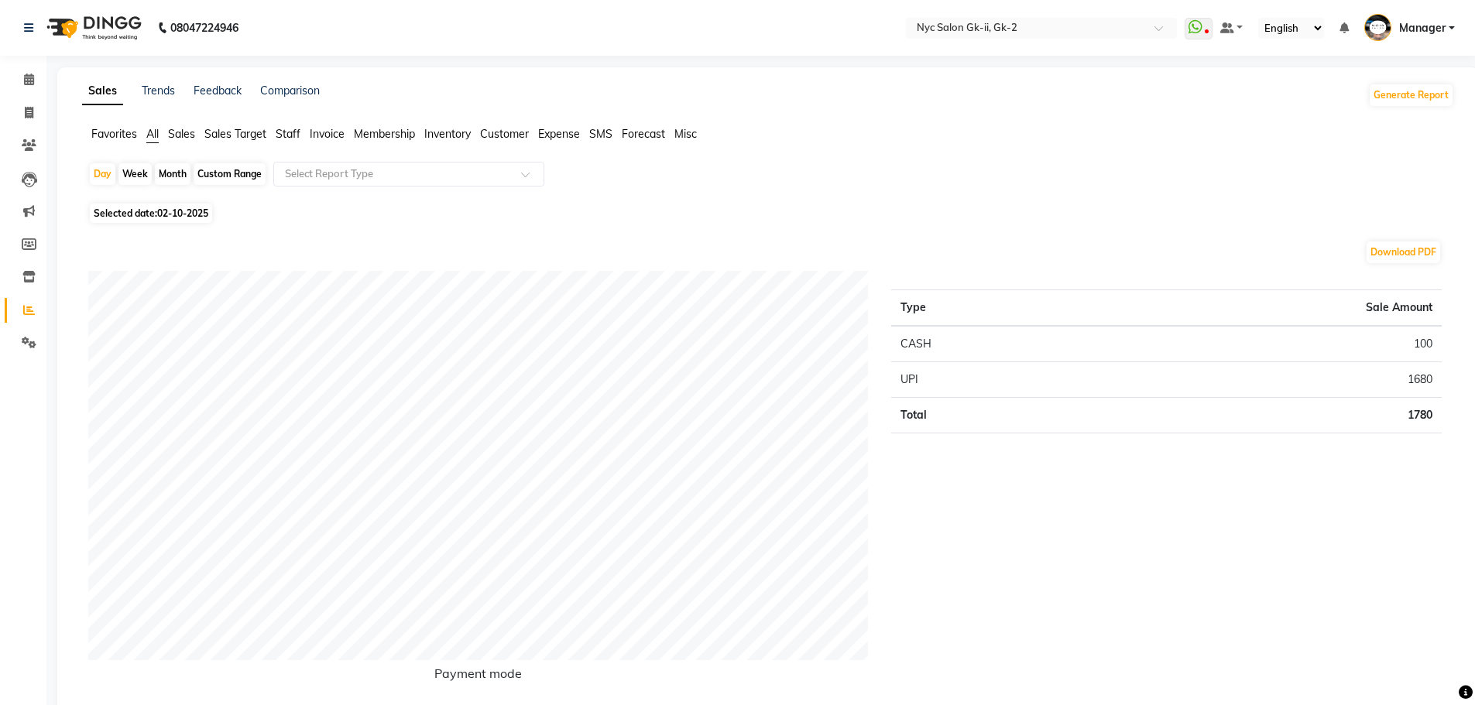
click at [286, 132] on span "Staff" at bounding box center [288, 134] width 25 height 14
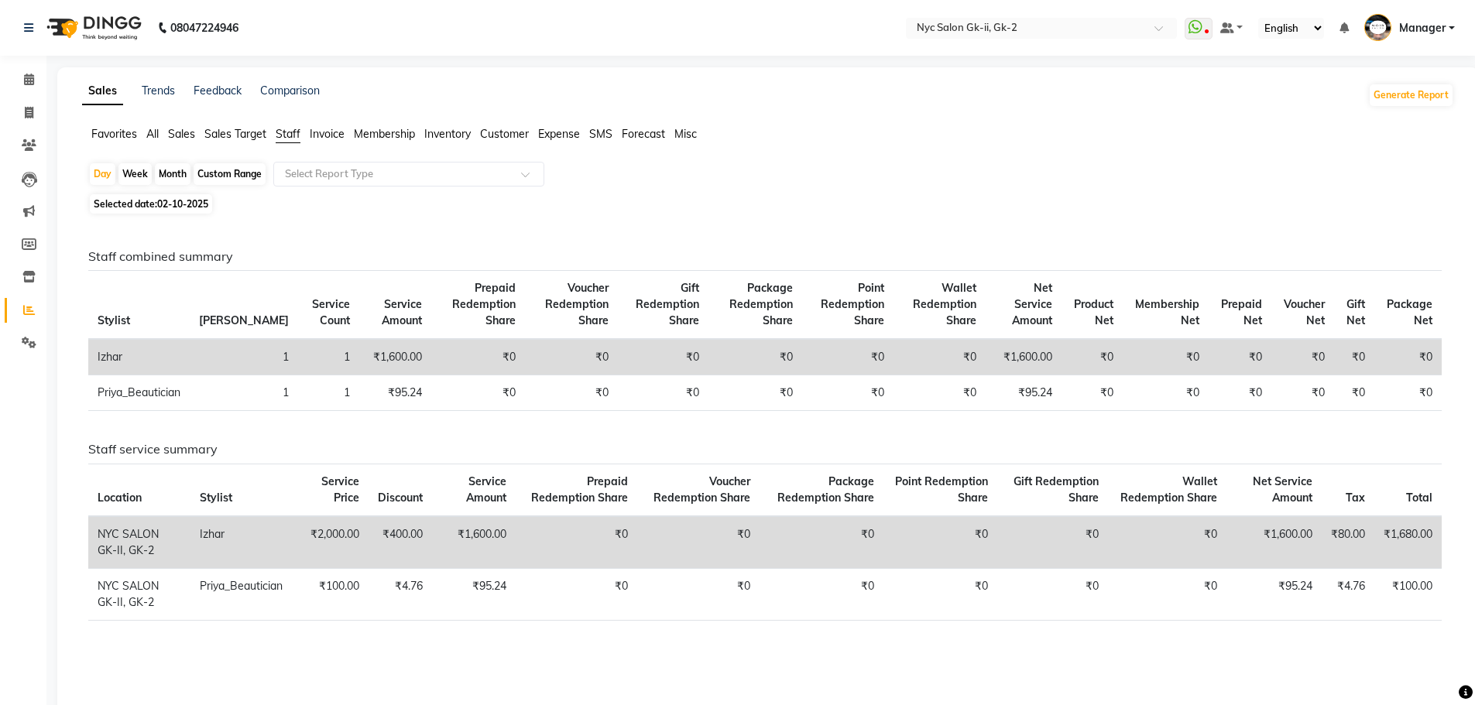
click at [166, 201] on span "02-10-2025" at bounding box center [182, 204] width 51 height 12
select select "10"
select select "2025"
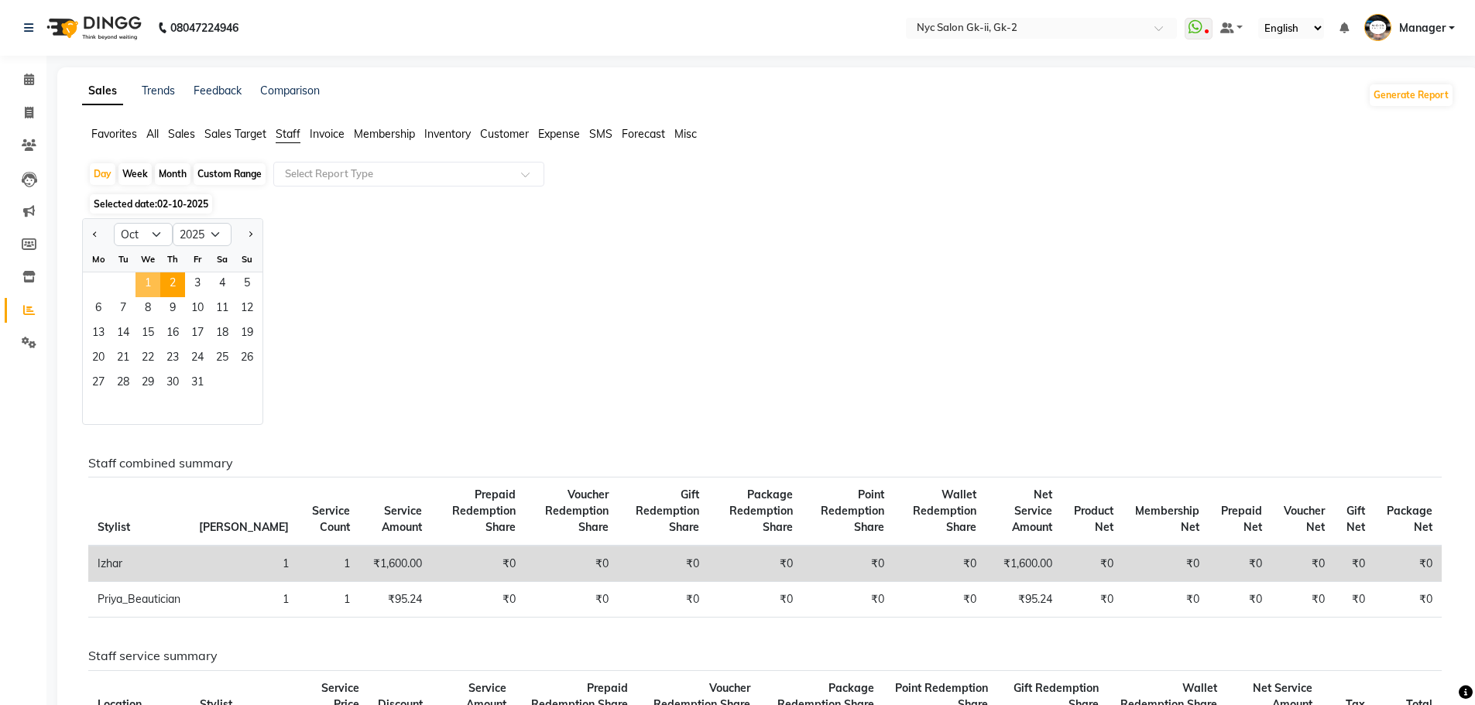
click at [149, 276] on span "1" at bounding box center [148, 285] width 25 height 25
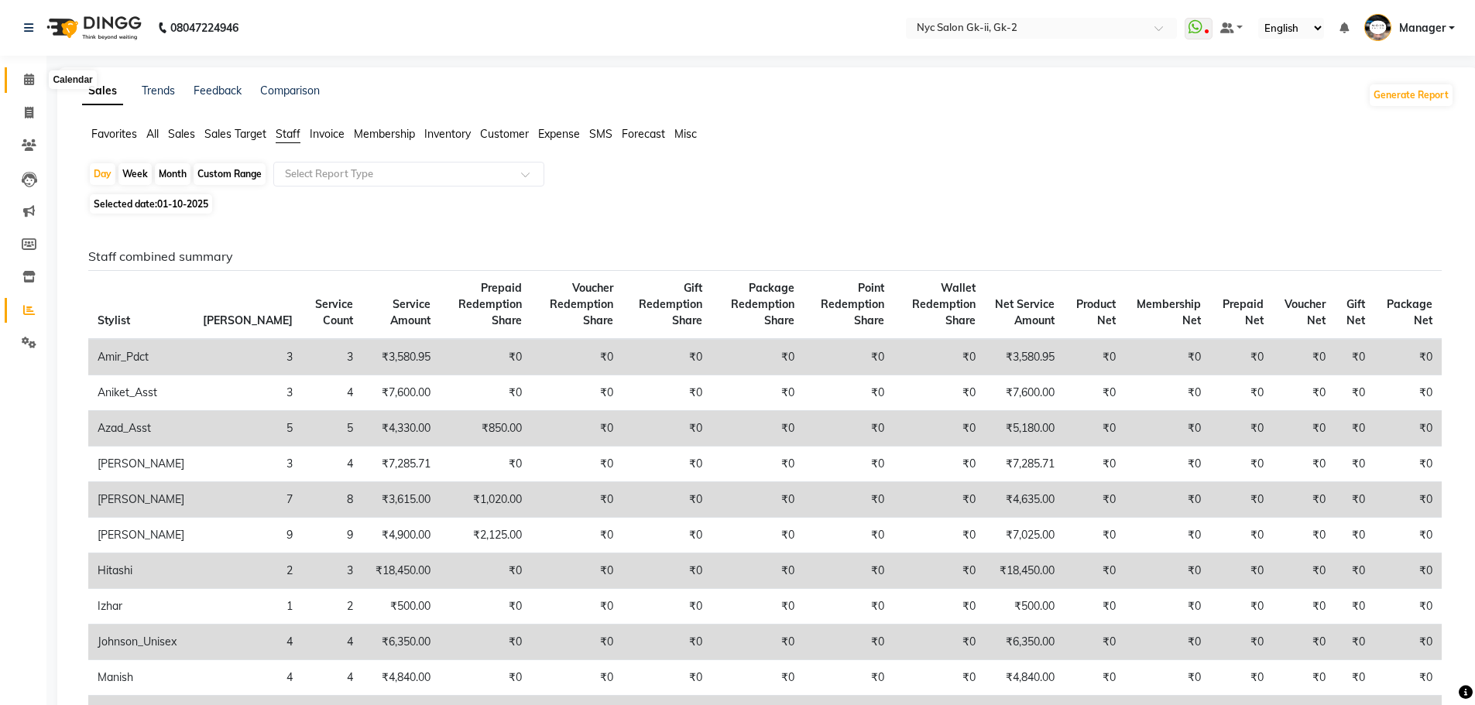
click at [25, 78] on icon at bounding box center [29, 80] width 10 height 12
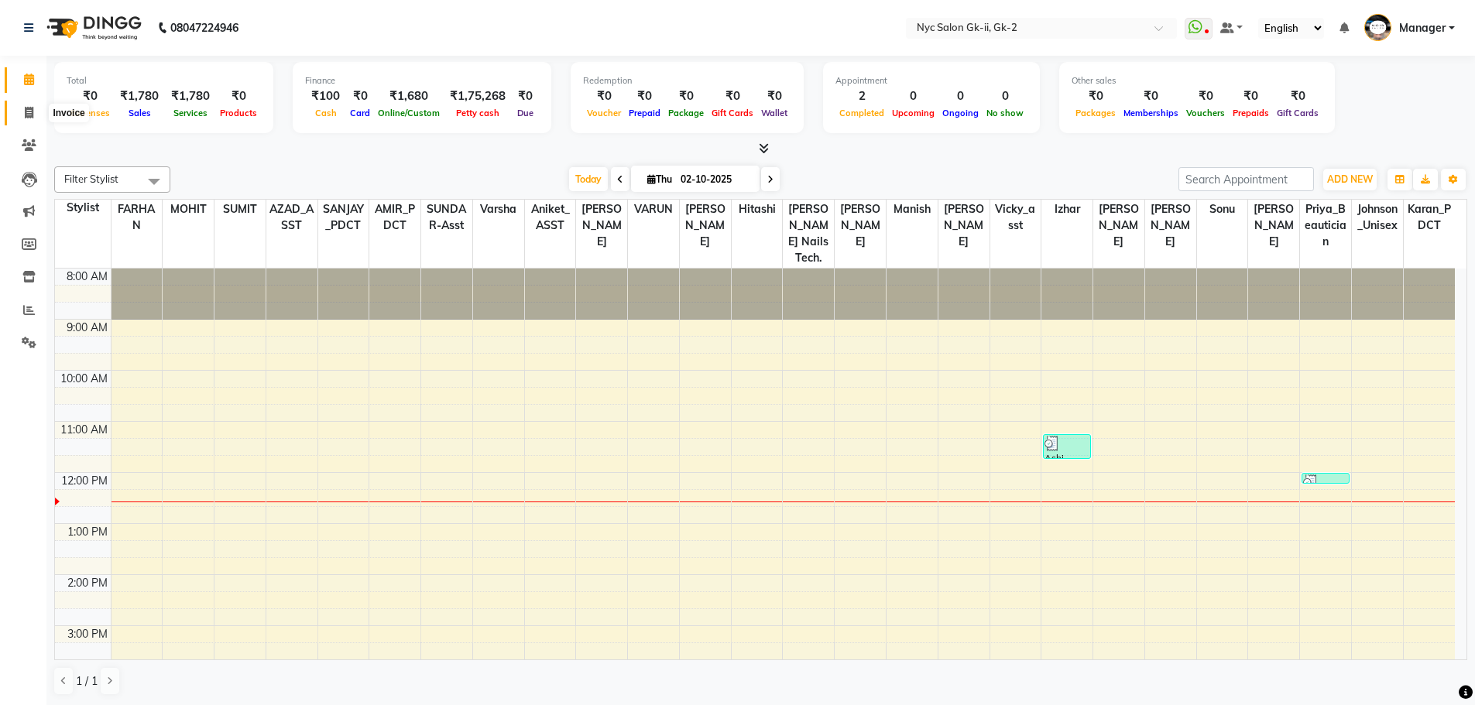
drag, startPoint x: 30, startPoint y: 109, endPoint x: 38, endPoint y: 110, distance: 7.8
click at [30, 109] on icon at bounding box center [29, 113] width 9 height 12
select select "service"
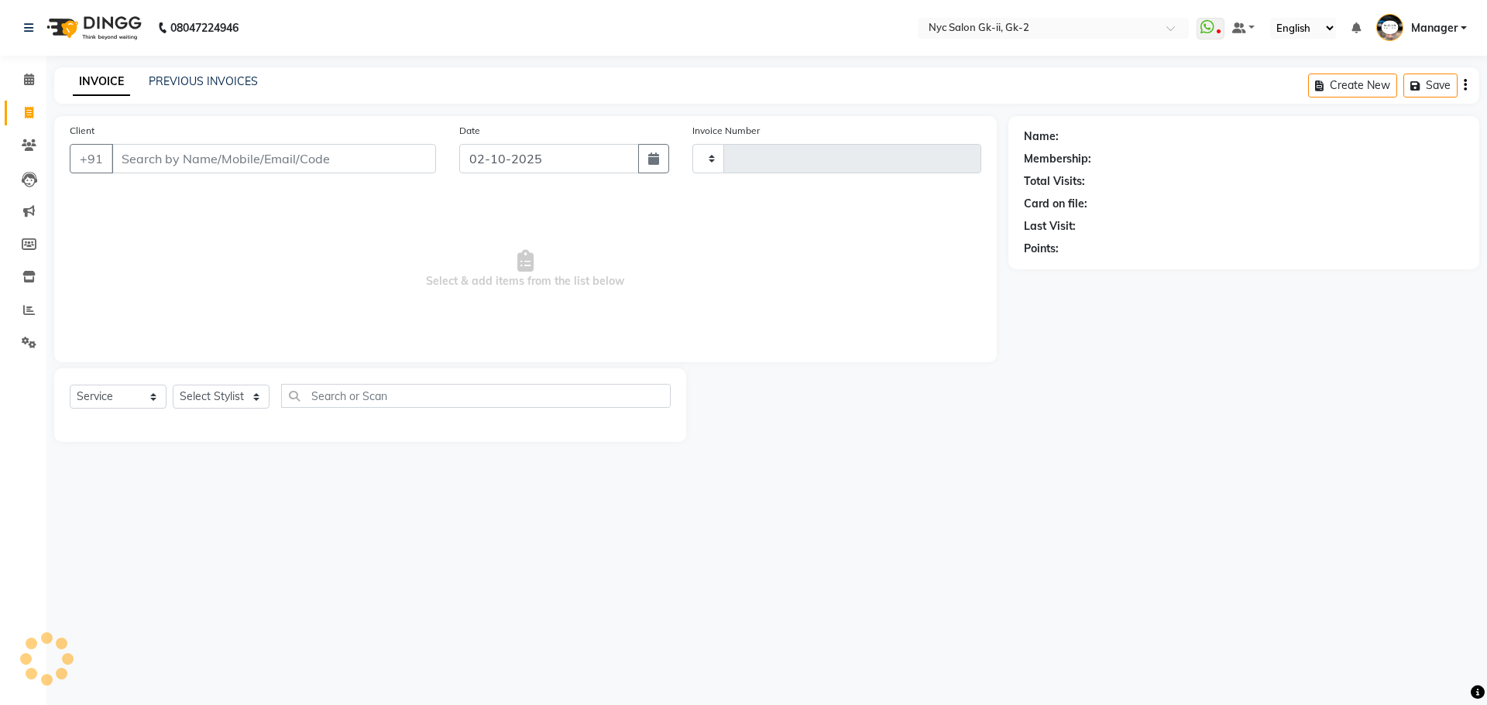
type input "6229"
select select "5936"
click at [217, 397] on select "Select Stylist" at bounding box center [221, 397] width 97 height 24
select select "58937"
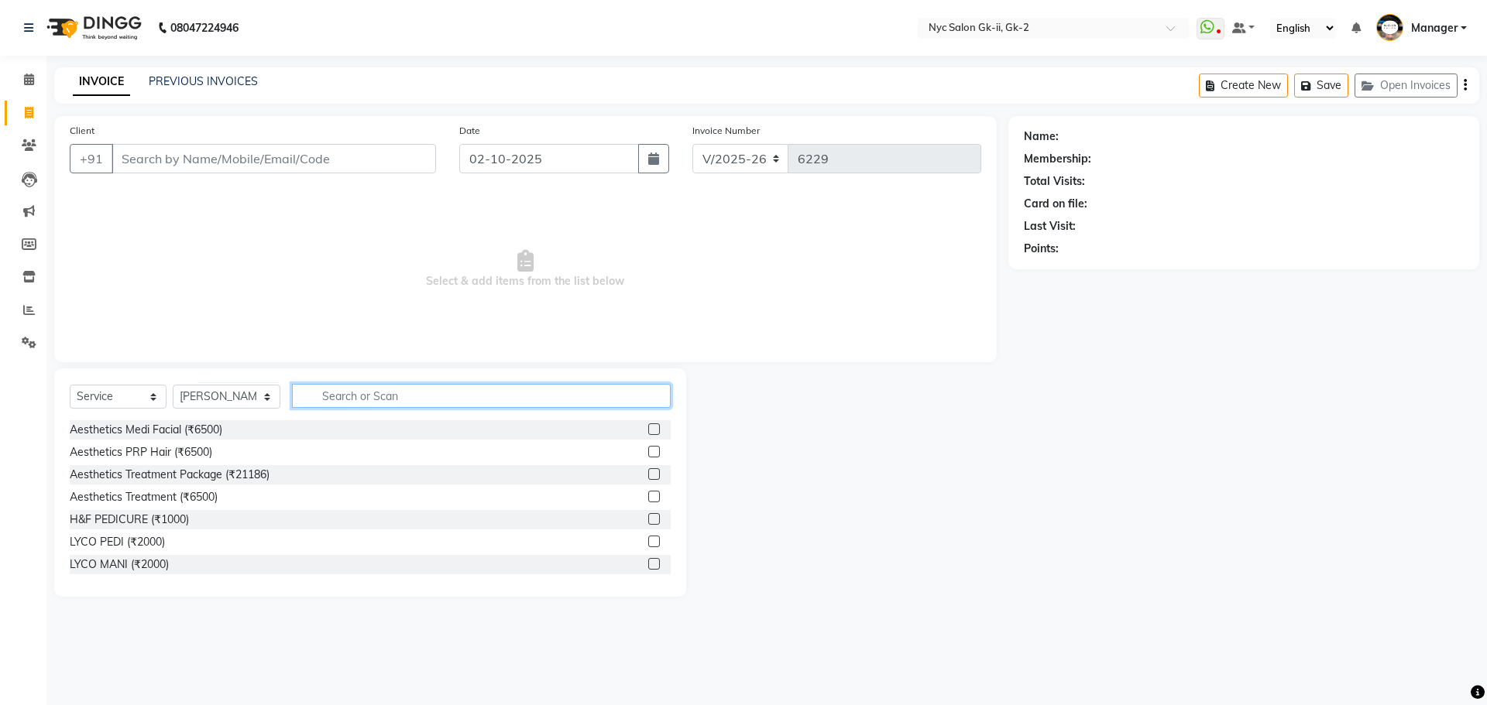
click at [414, 399] on input "text" at bounding box center [481, 396] width 379 height 24
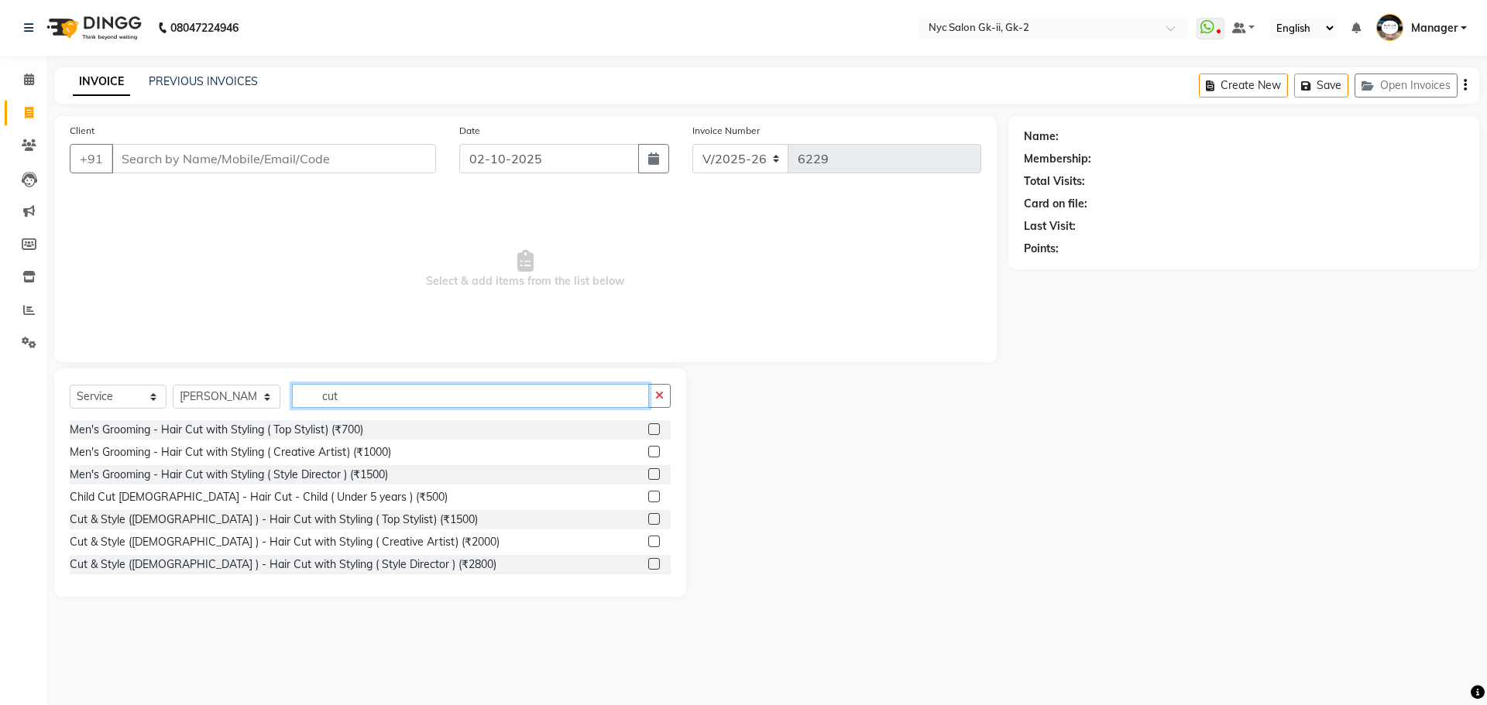
type input "cut"
click at [35, 82] on span at bounding box center [28, 80] width 27 height 18
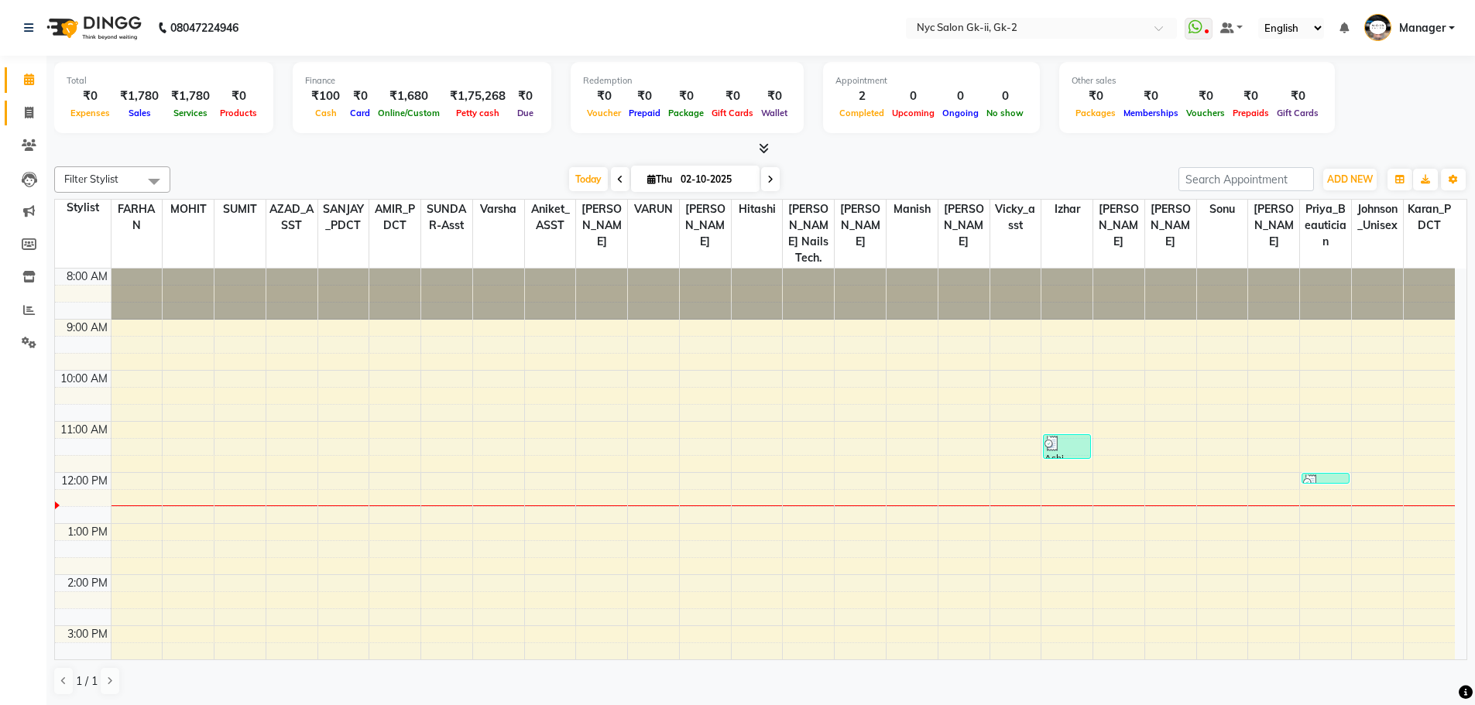
click at [22, 122] on link "Invoice" at bounding box center [23, 114] width 37 height 26
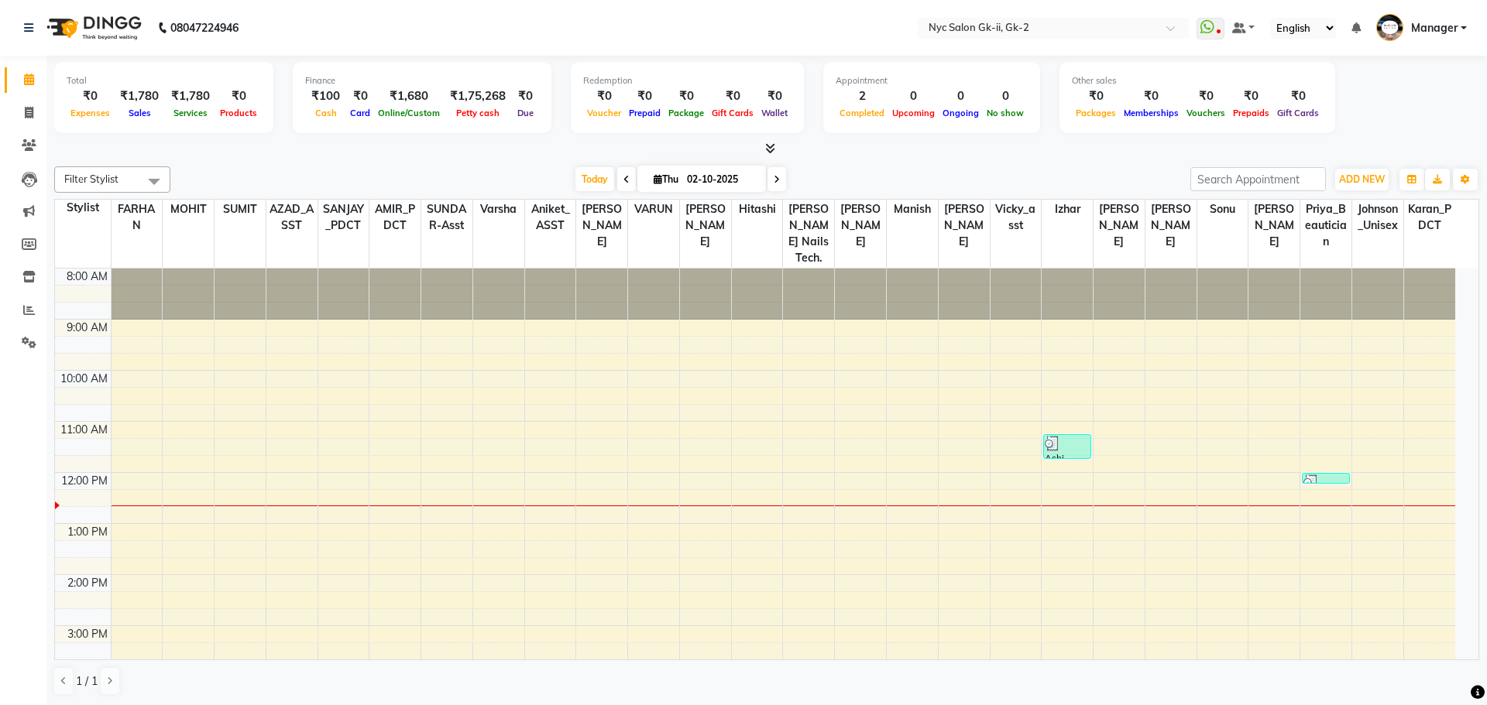
select select "5936"
select select "service"
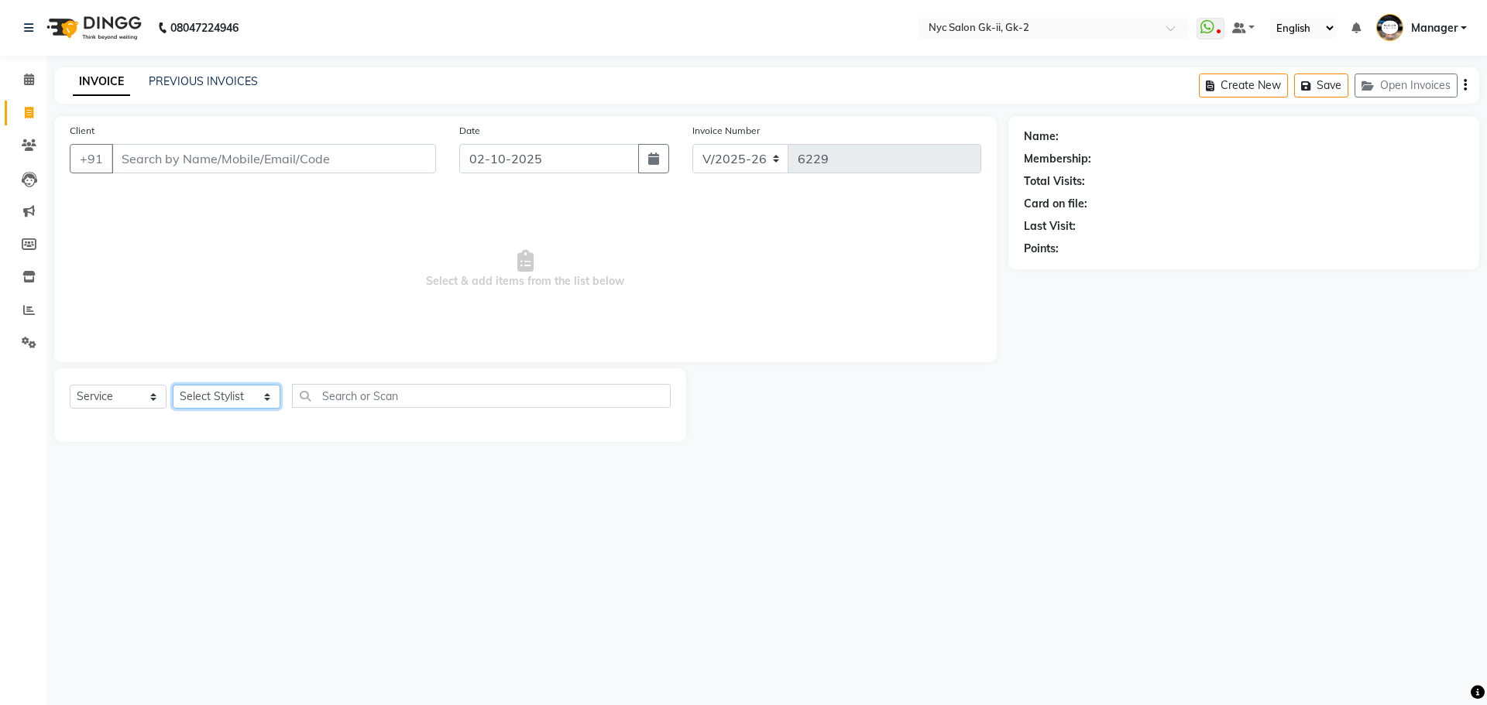
click at [202, 397] on select "Select Stylist AMIR_PDCT aniket_ASST AZAD_ASST [PERSON_NAME] [PERSON_NAME] [PER…" at bounding box center [227, 397] width 108 height 24
select select "58937"
click at [173, 385] on select "Select Stylist AMIR_PDCT aniket_ASST AZAD_ASST [PERSON_NAME] [PERSON_NAME] [PER…" at bounding box center [227, 397] width 108 height 24
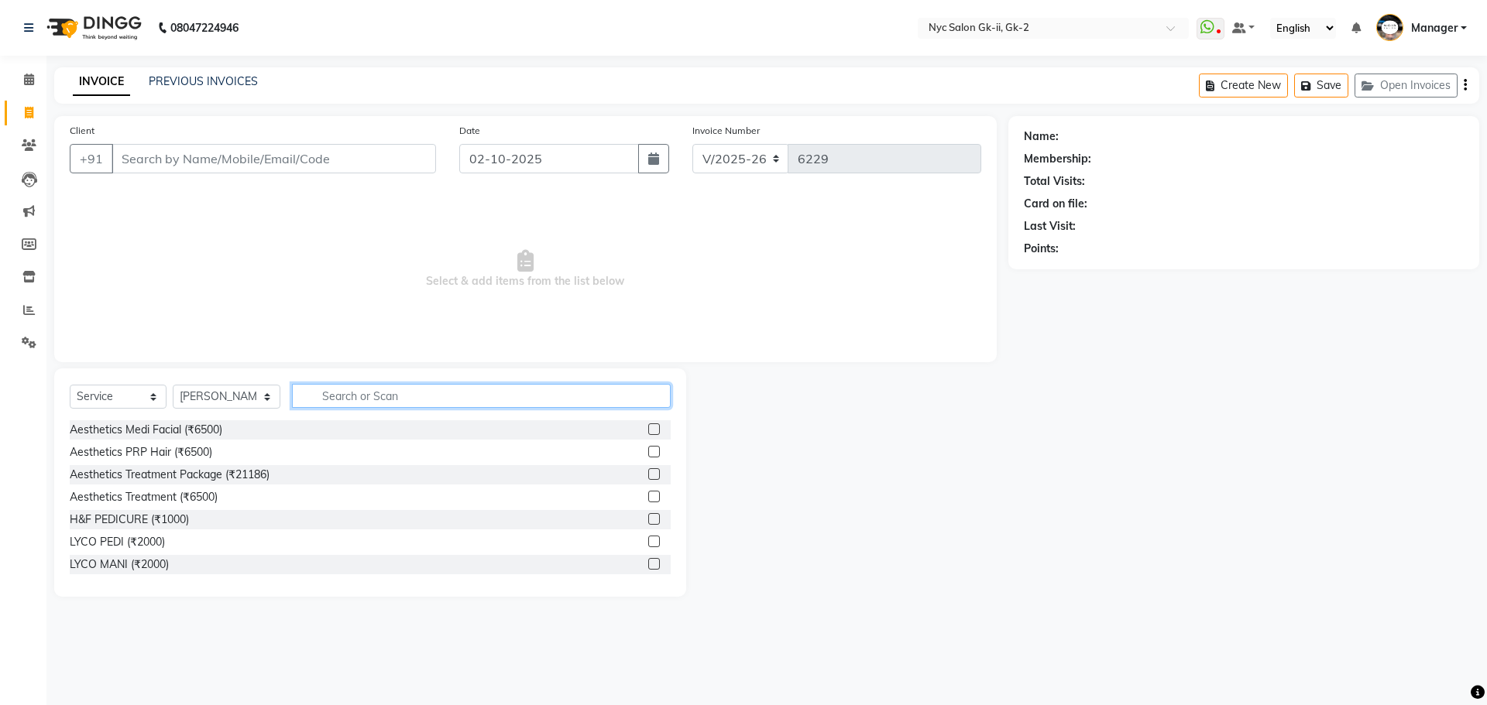
click at [369, 403] on input "text" at bounding box center [481, 396] width 379 height 24
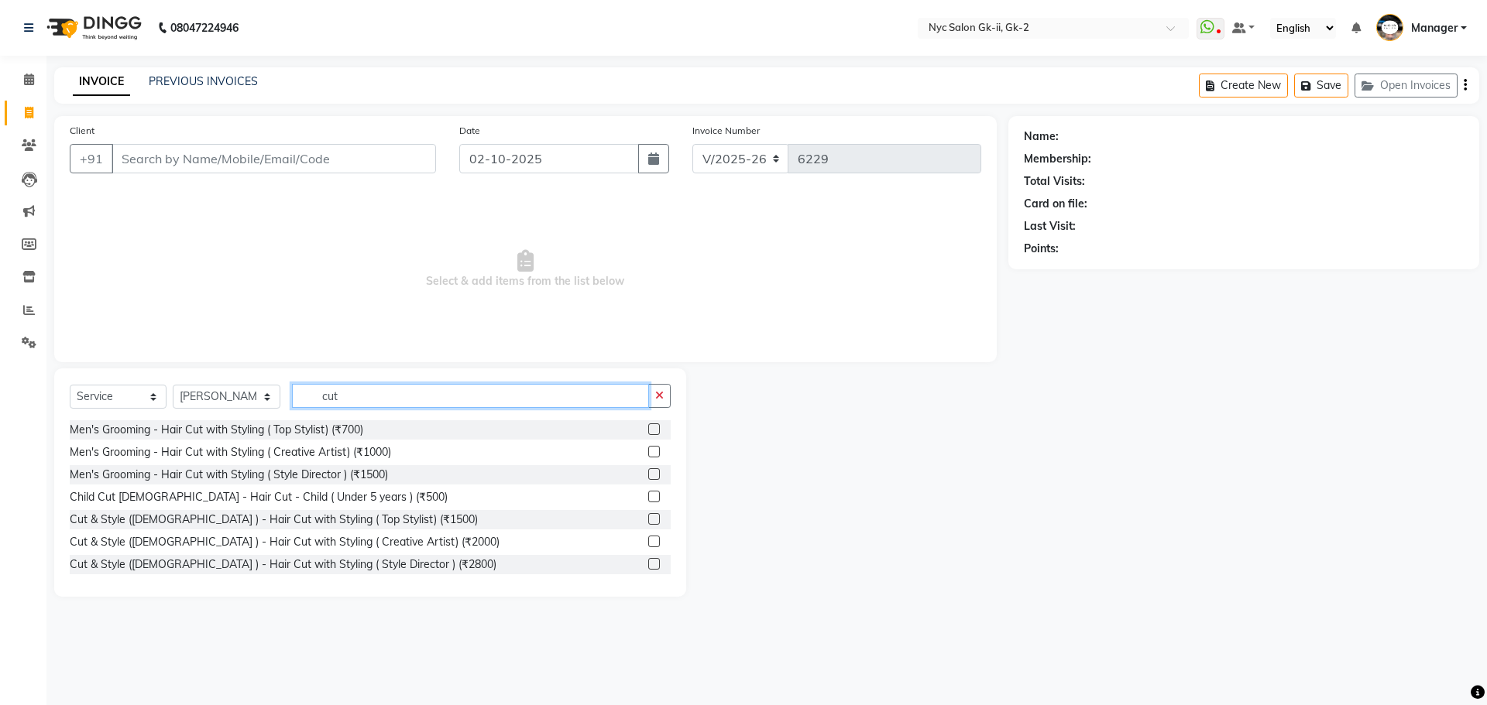
type input "cut"
click at [648, 565] on label at bounding box center [654, 564] width 12 height 12
click at [648, 565] on input "checkbox" at bounding box center [653, 565] width 10 height 10
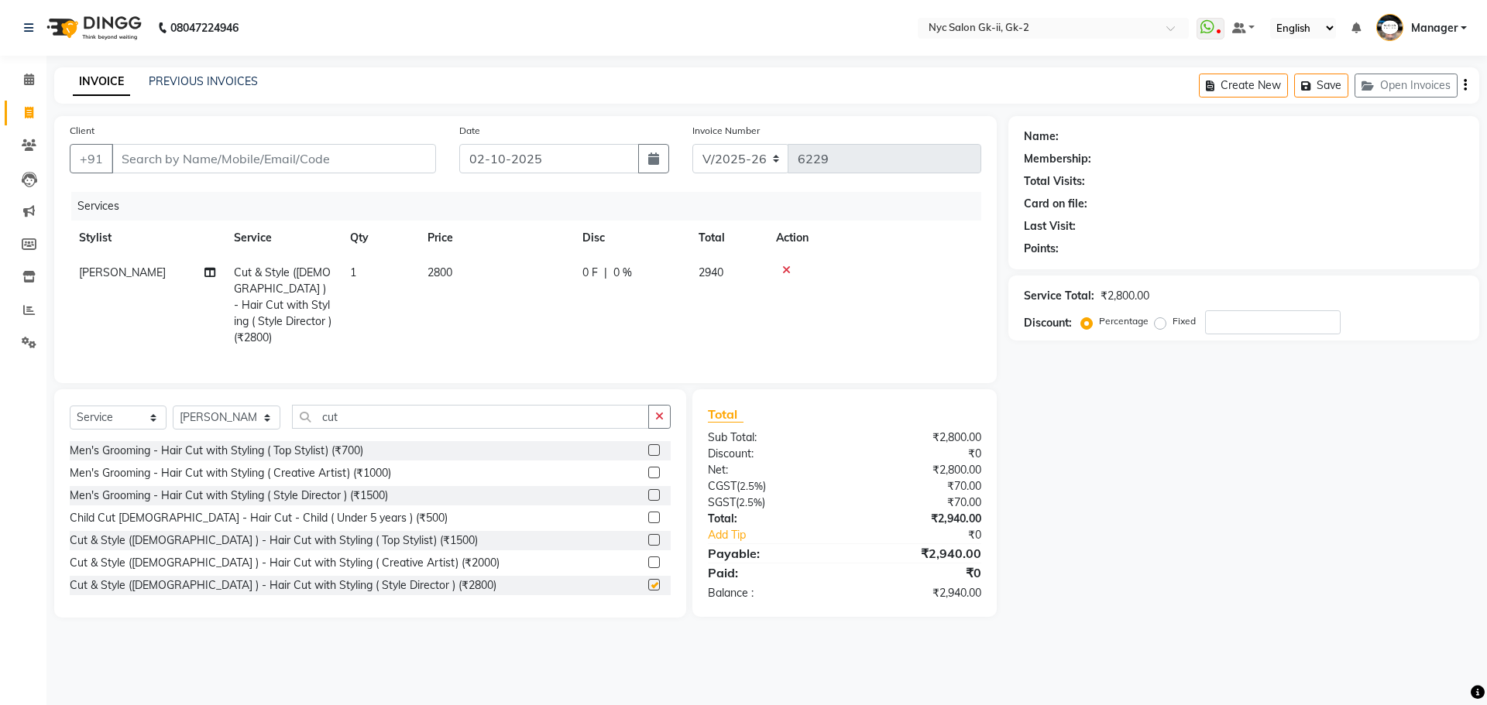
checkbox input "false"
click at [362, 165] on input "Client" at bounding box center [274, 158] width 324 height 29
type input "w"
type input "0"
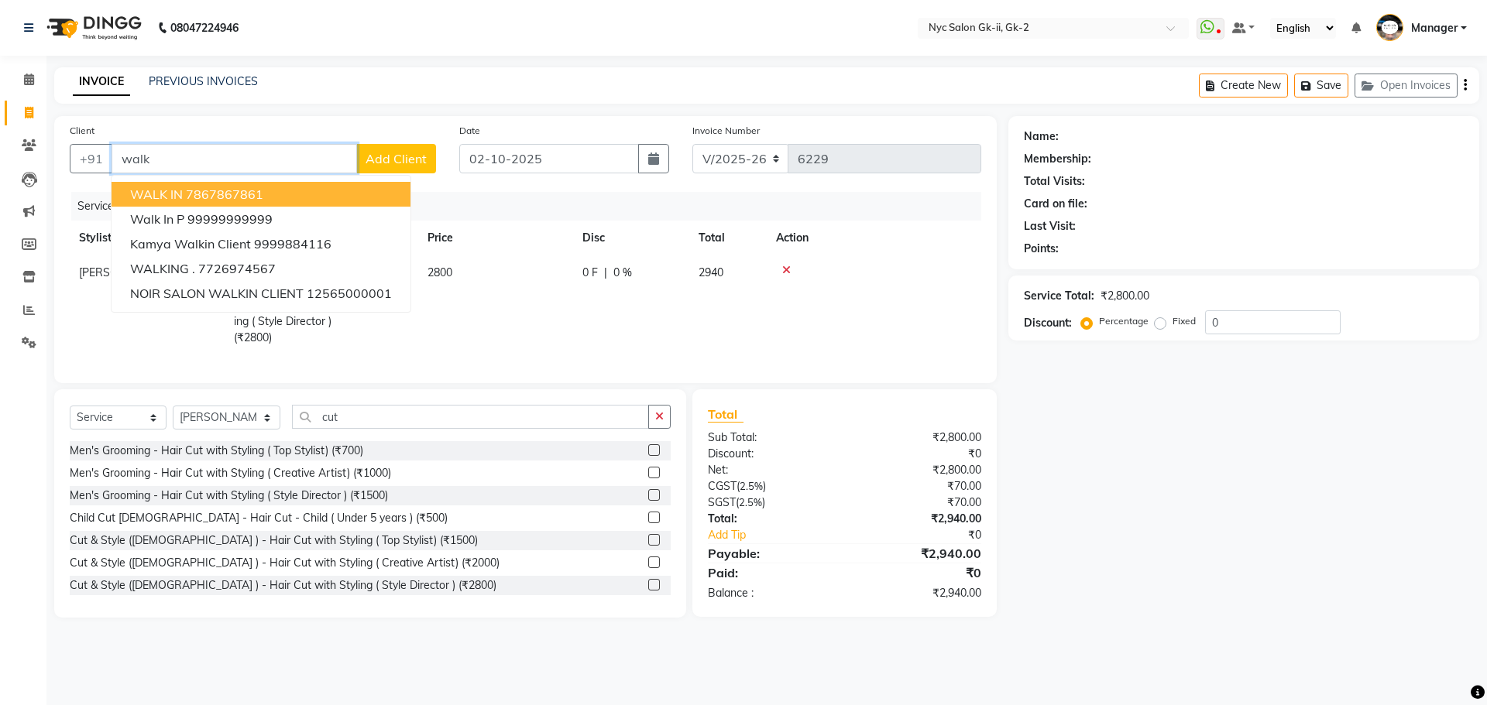
click at [328, 198] on button "WALK IN 7867867861" at bounding box center [261, 194] width 299 height 25
type input "7867867861"
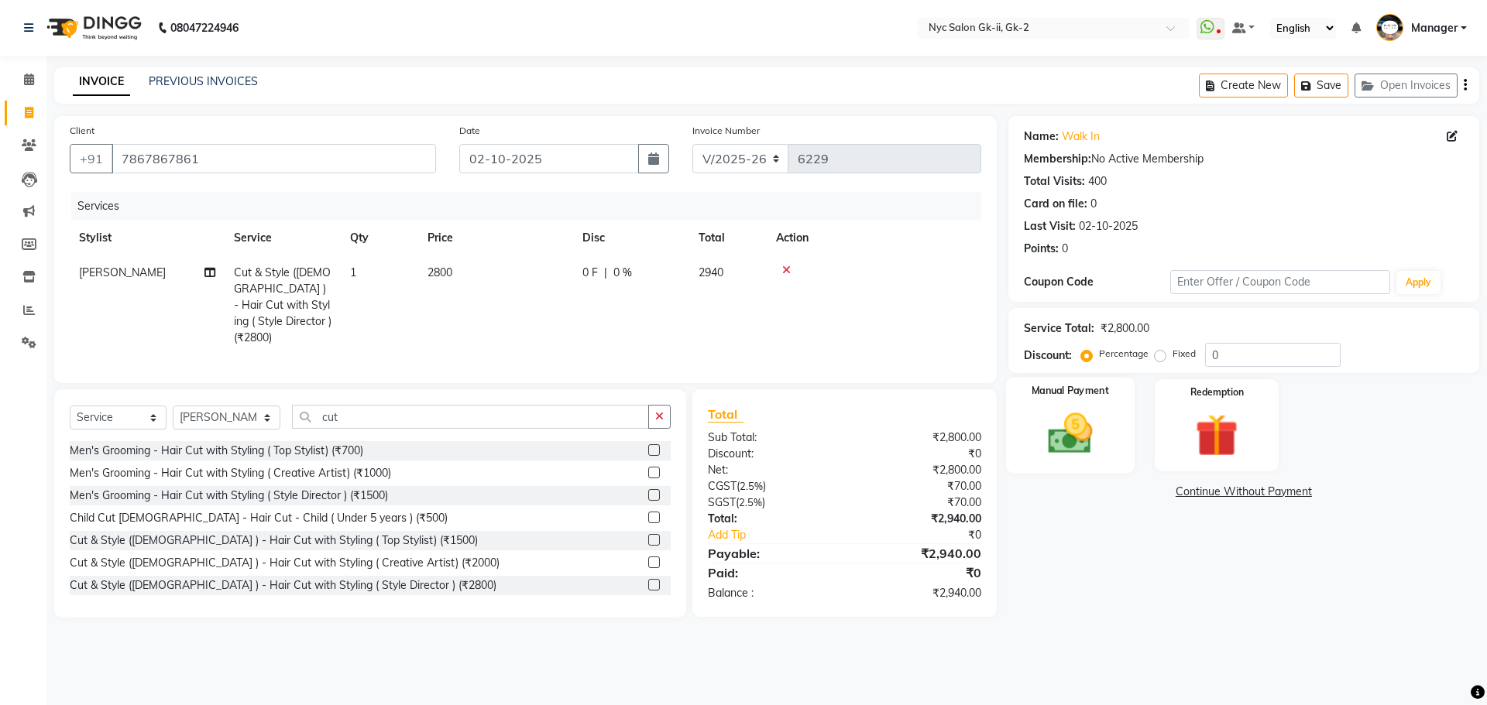
click at [1113, 403] on div "Manual Payment" at bounding box center [1069, 425] width 129 height 95
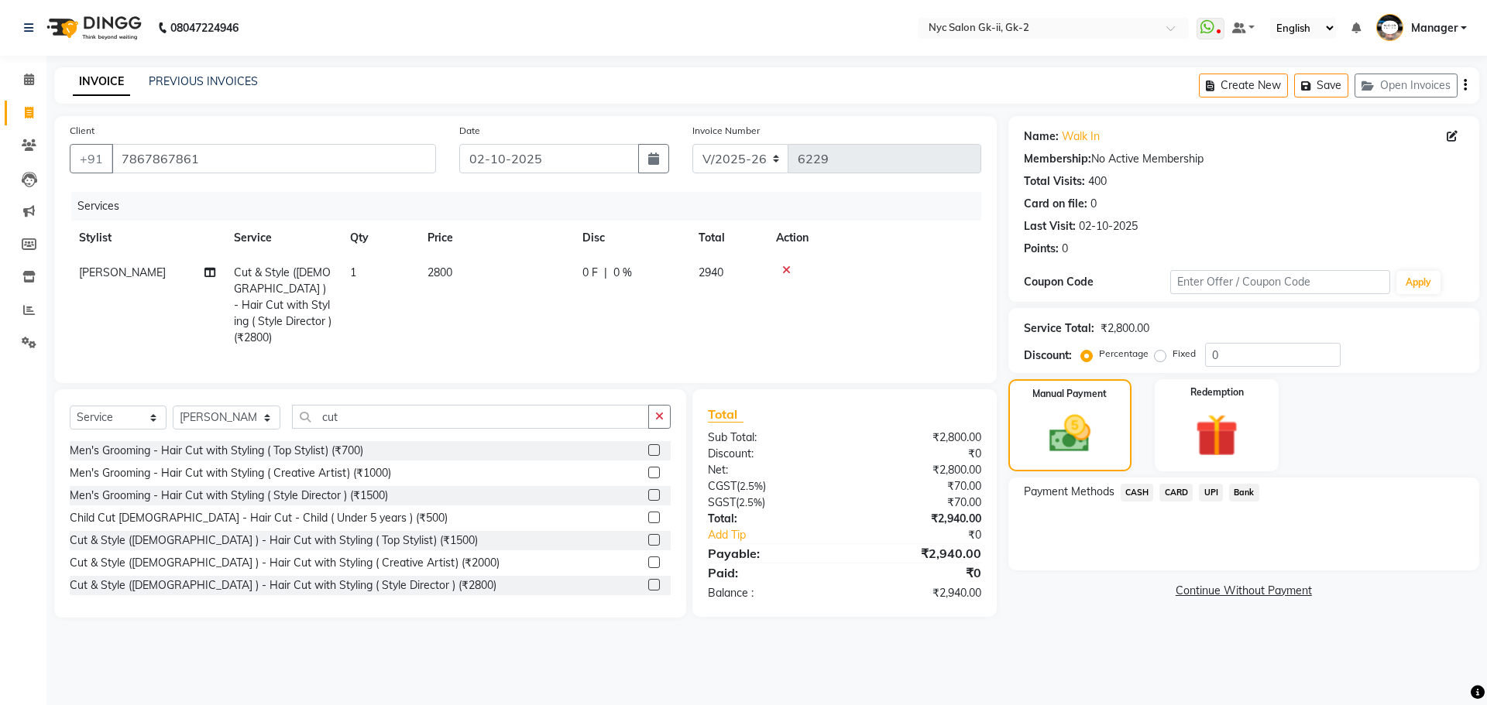
click at [1188, 496] on span "CARD" at bounding box center [1175, 493] width 33 height 18
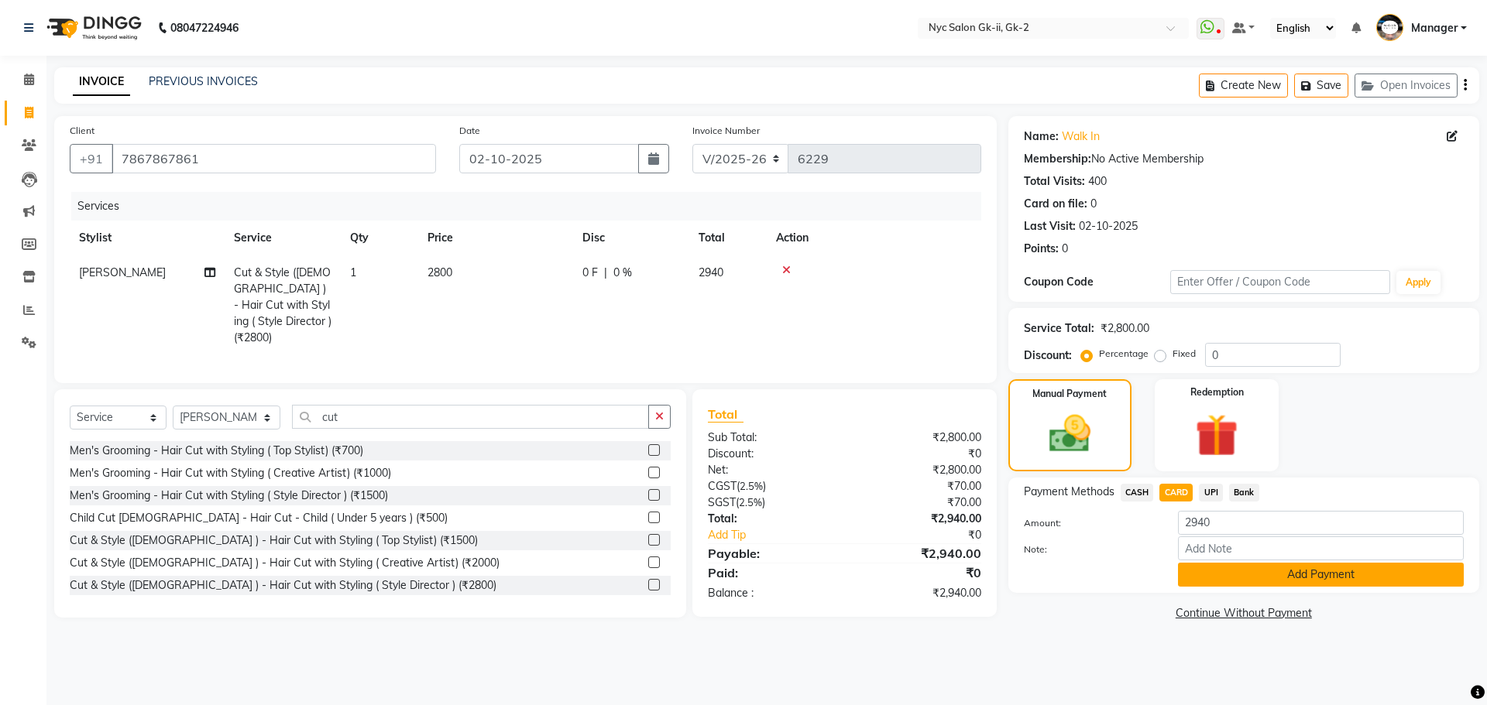
click at [1228, 578] on button "Add Payment" at bounding box center [1321, 575] width 286 height 24
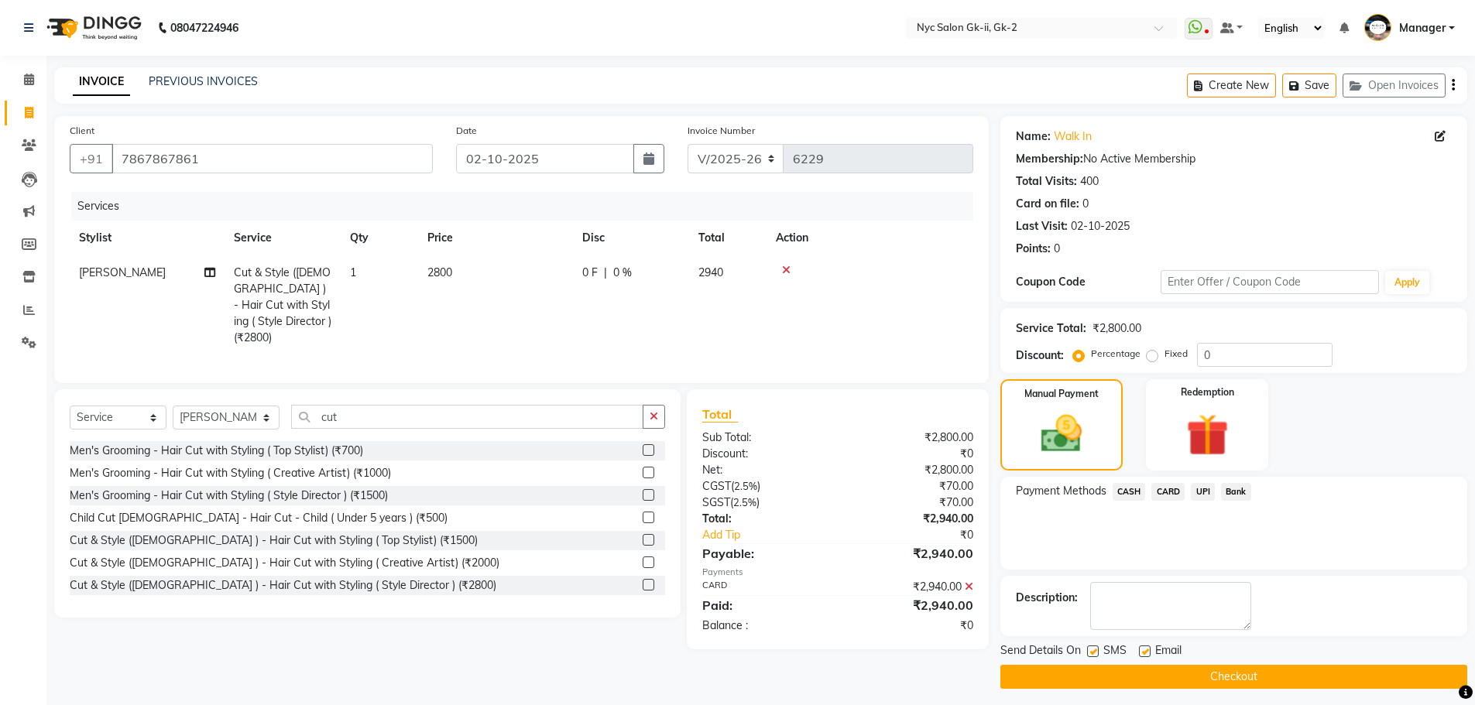
scroll to position [7, 0]
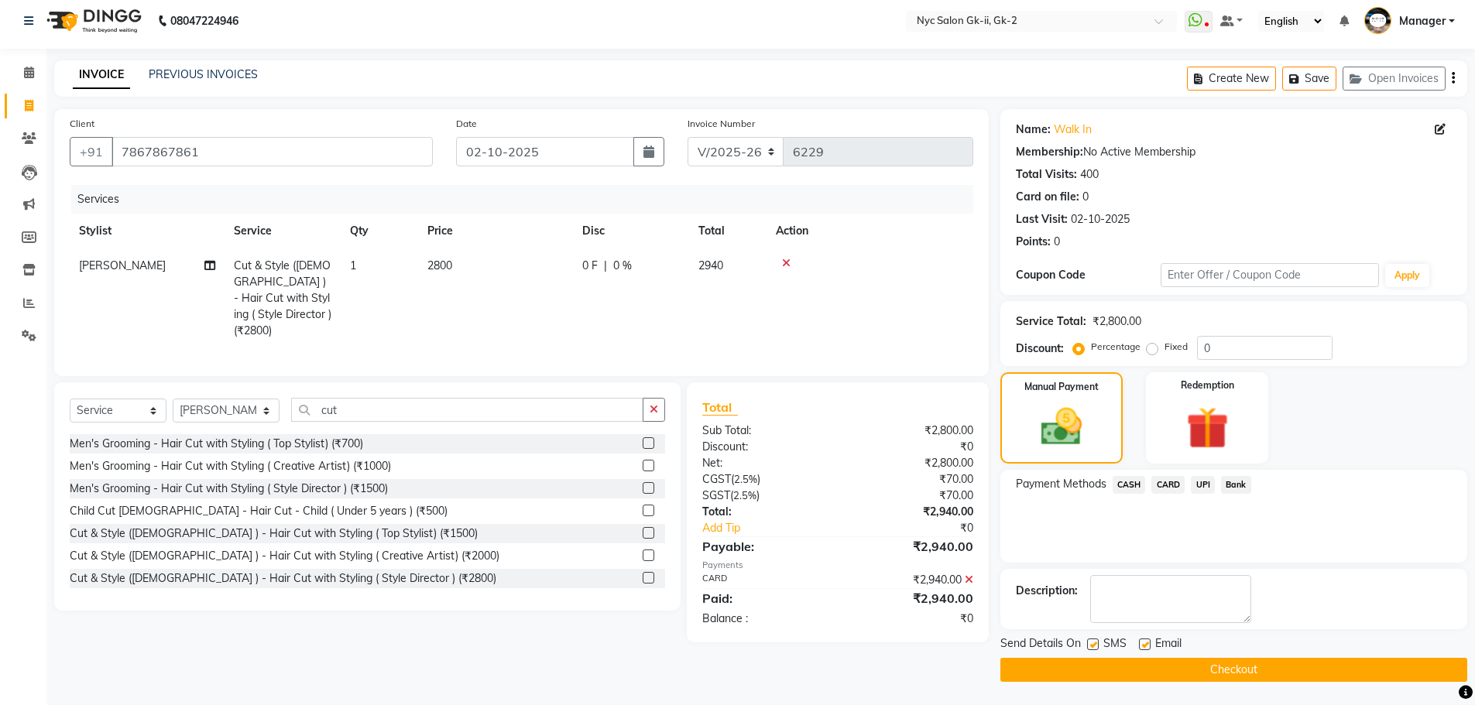
click at [1249, 669] on button "Checkout" at bounding box center [1233, 670] width 467 height 24
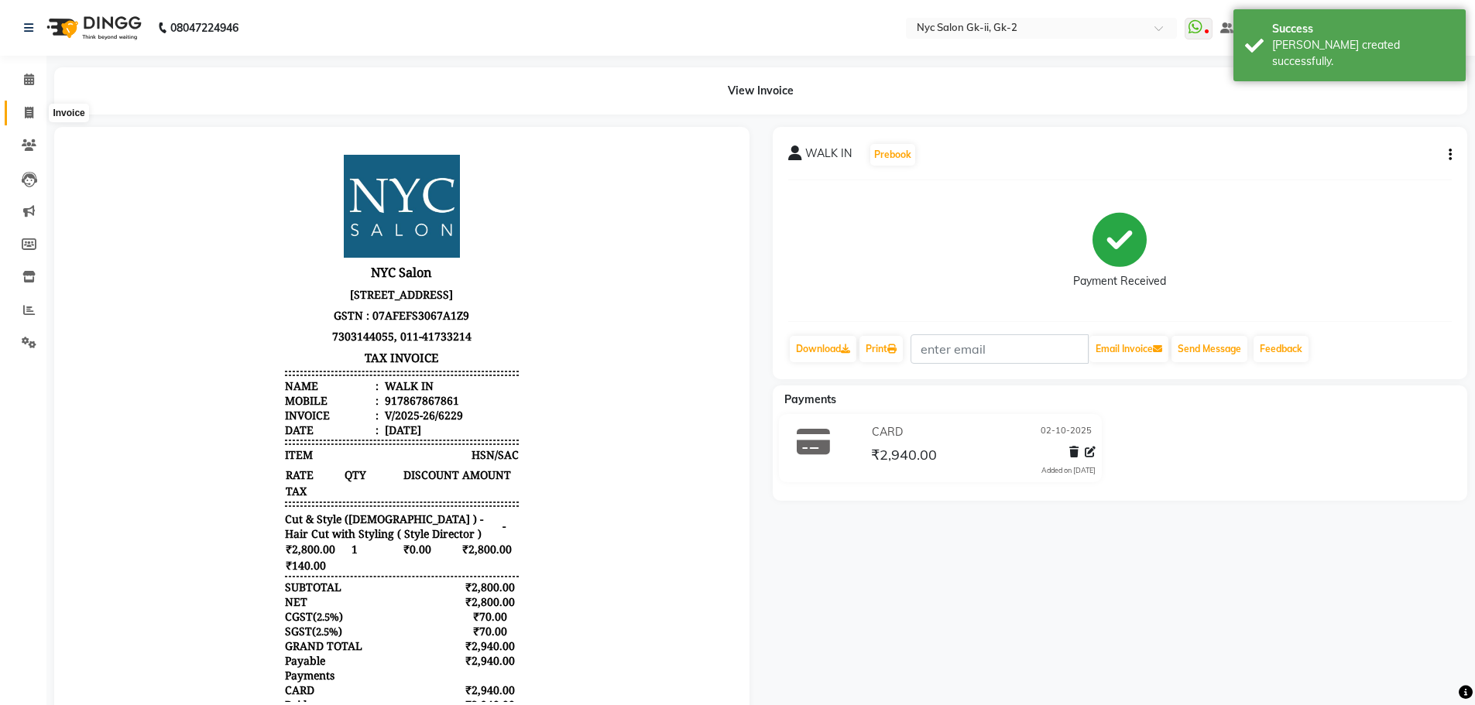
click at [32, 109] on icon at bounding box center [29, 113] width 9 height 12
select select "5936"
select select "service"
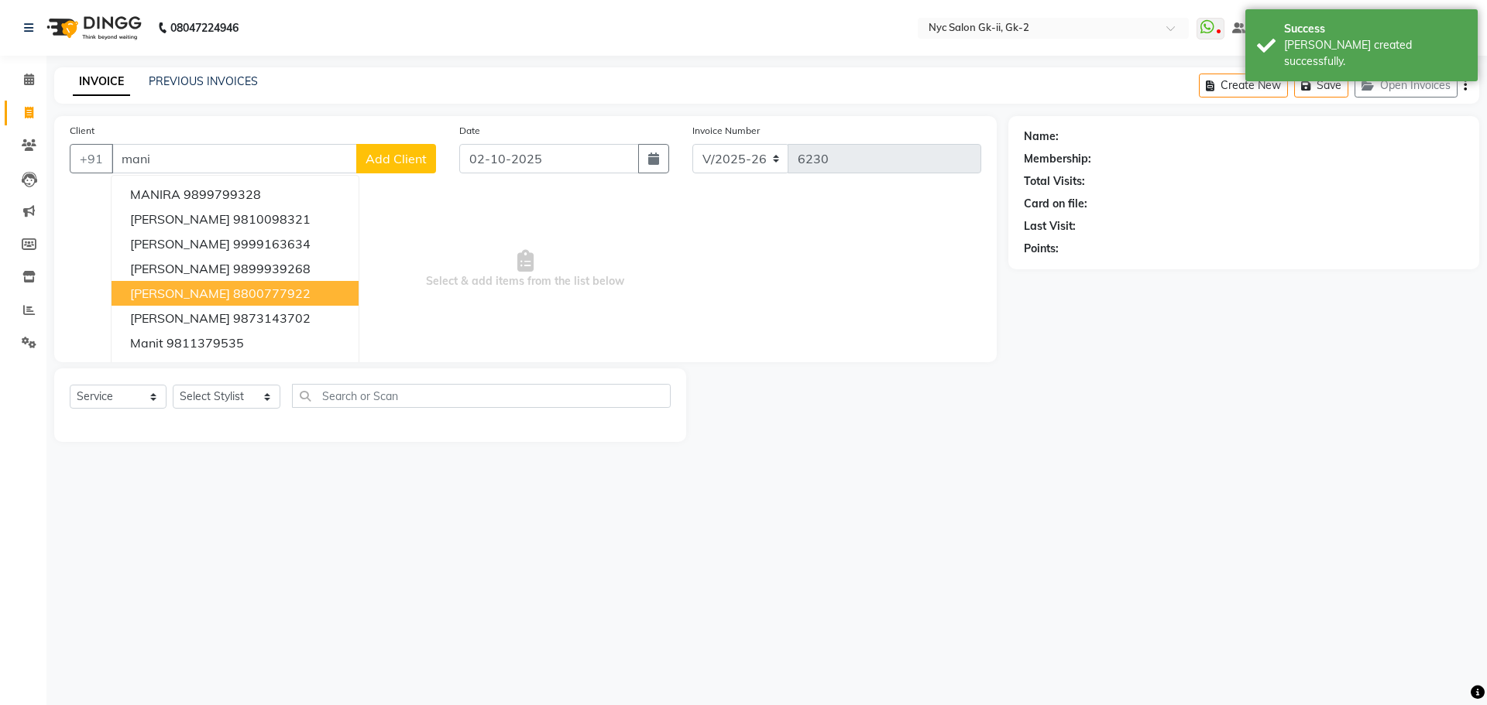
click at [247, 296] on ngb-highlight "8800777922" at bounding box center [271, 293] width 77 height 15
type input "8800777922"
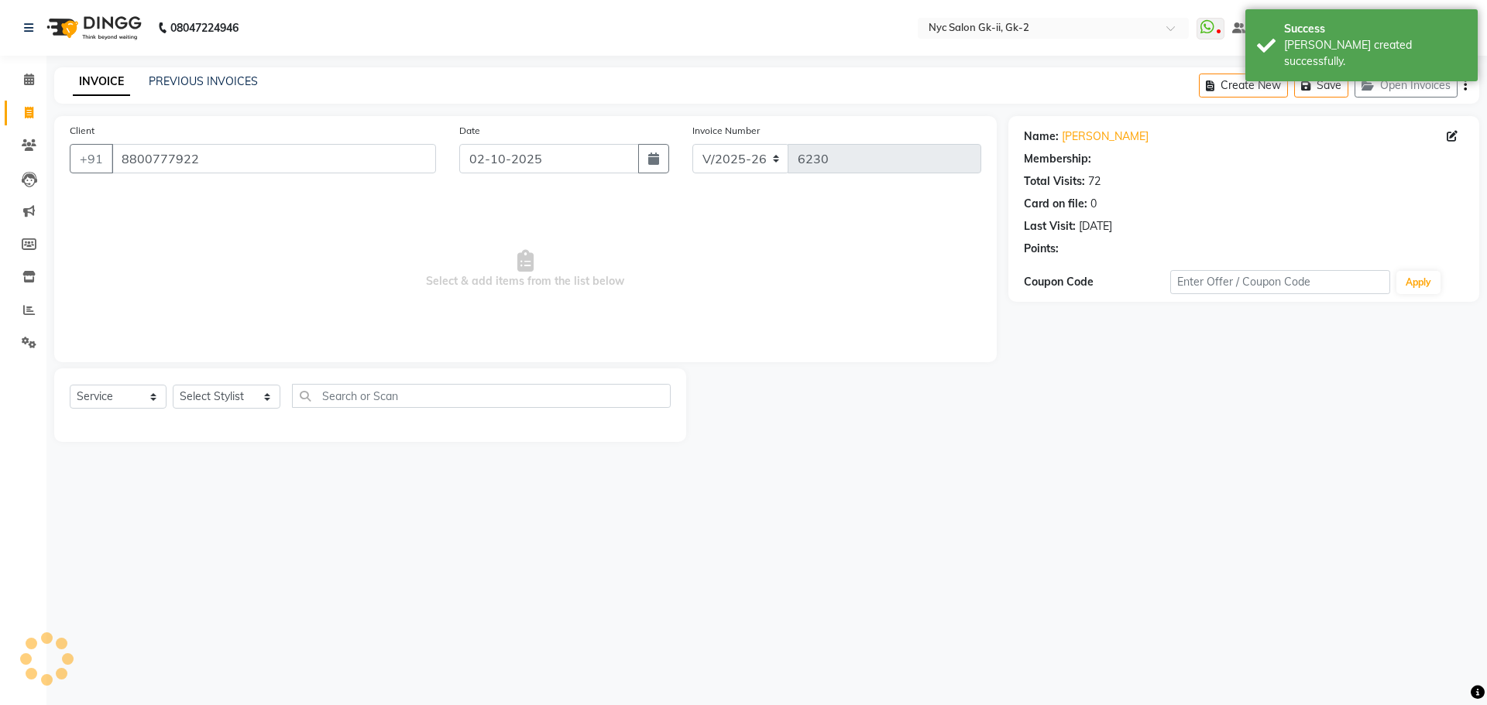
select select "1: Object"
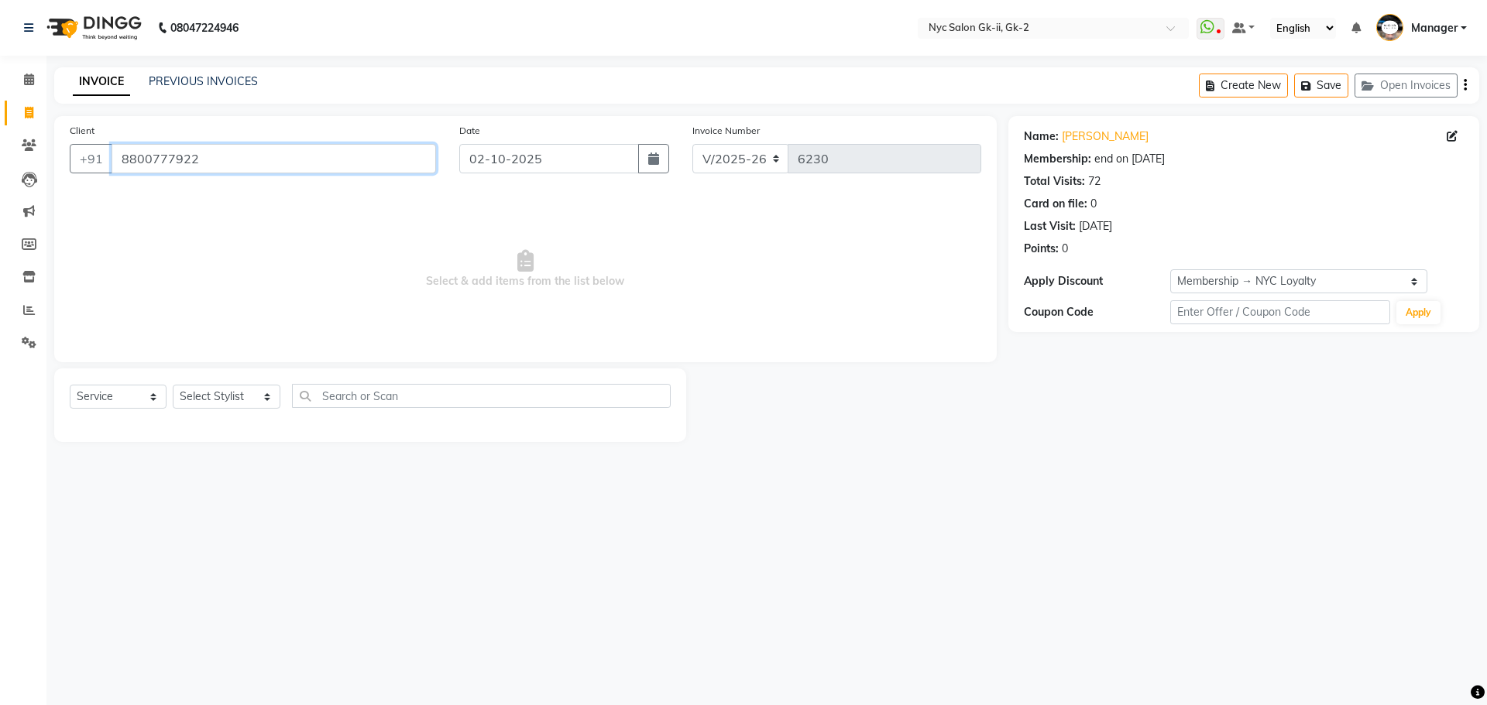
drag, startPoint x: 294, startPoint y: 146, endPoint x: 47, endPoint y: 146, distance: 247.0
click at [47, 146] on div "Client [PHONE_NUMBER] Date [DATE] Invoice Number V/2025 V/[PHONE_NUMBER] Select…" at bounding box center [526, 279] width 966 height 326
click at [33, 115] on icon at bounding box center [29, 113] width 9 height 12
select select "service"
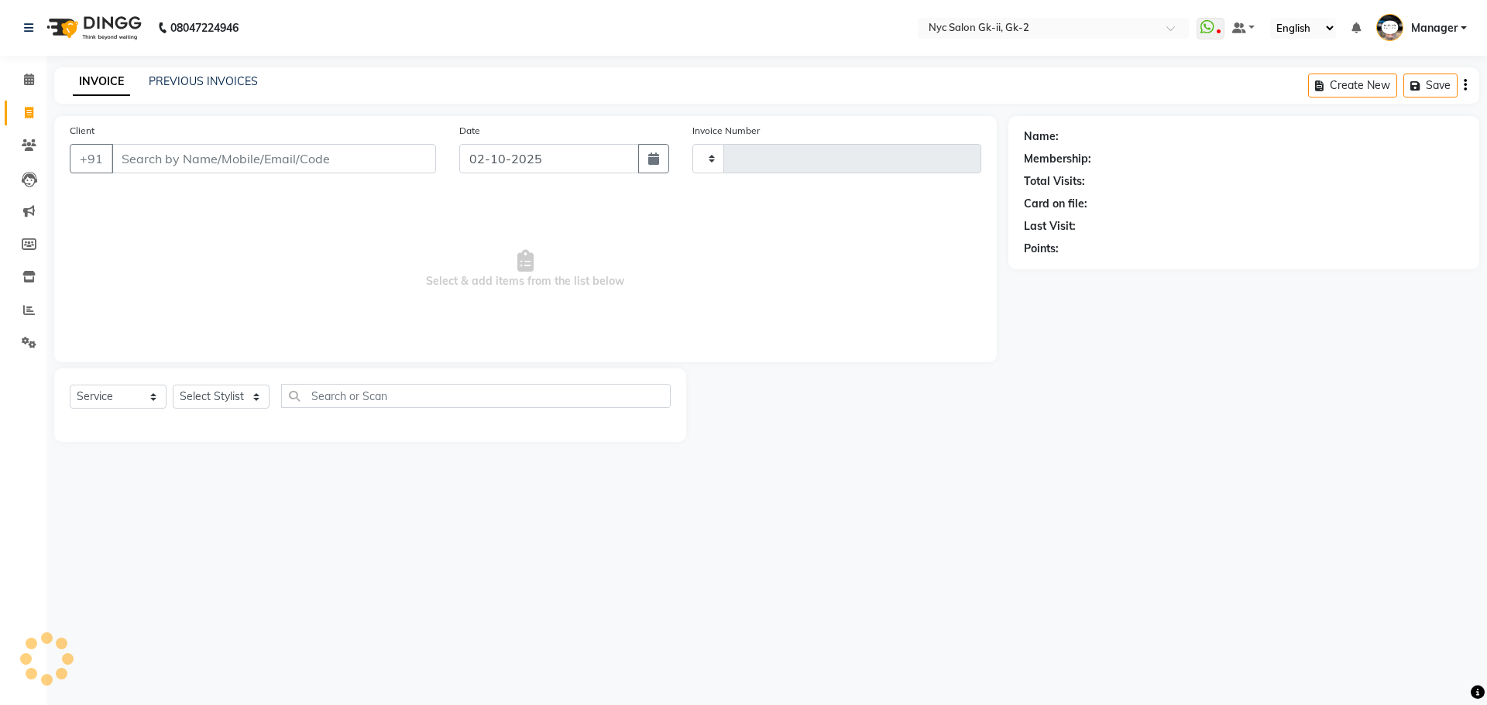
type input "6230"
select select "5936"
click at [210, 73] on div "INVOICE PREVIOUS INVOICES Create New Save Open Invoices" at bounding box center [766, 85] width 1425 height 36
click at [239, 82] on link "PREVIOUS INVOICES" at bounding box center [203, 81] width 109 height 14
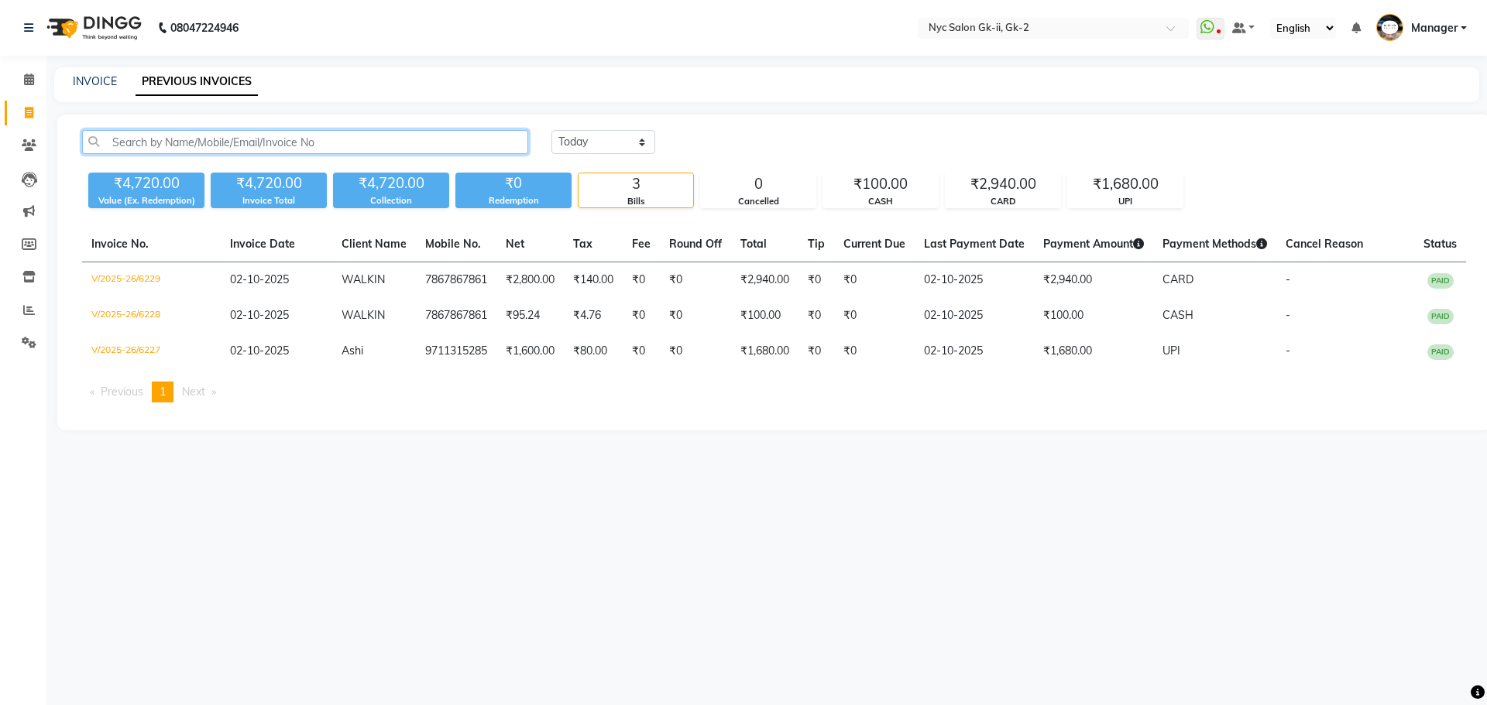
click at [247, 140] on input "text" at bounding box center [305, 142] width 446 height 24
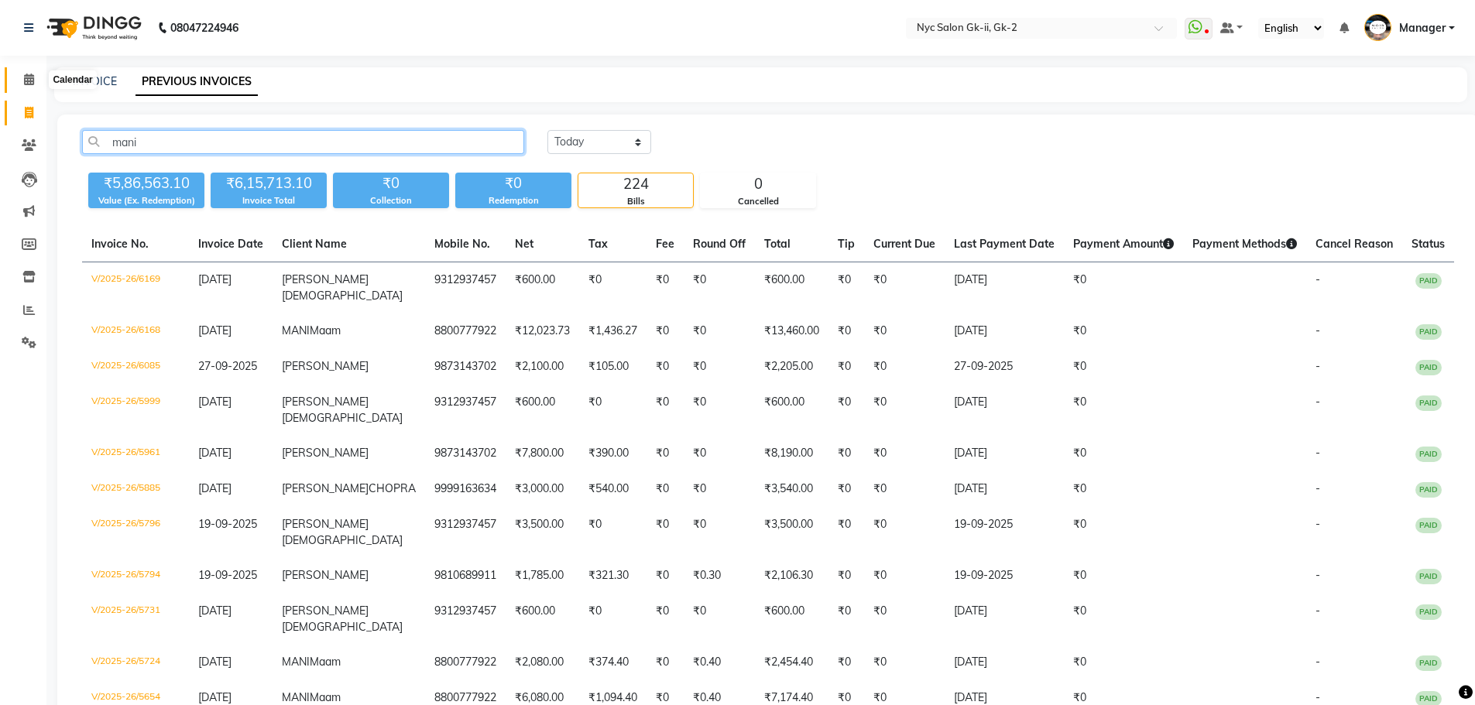
type input "mani"
click at [39, 82] on span at bounding box center [28, 80] width 27 height 18
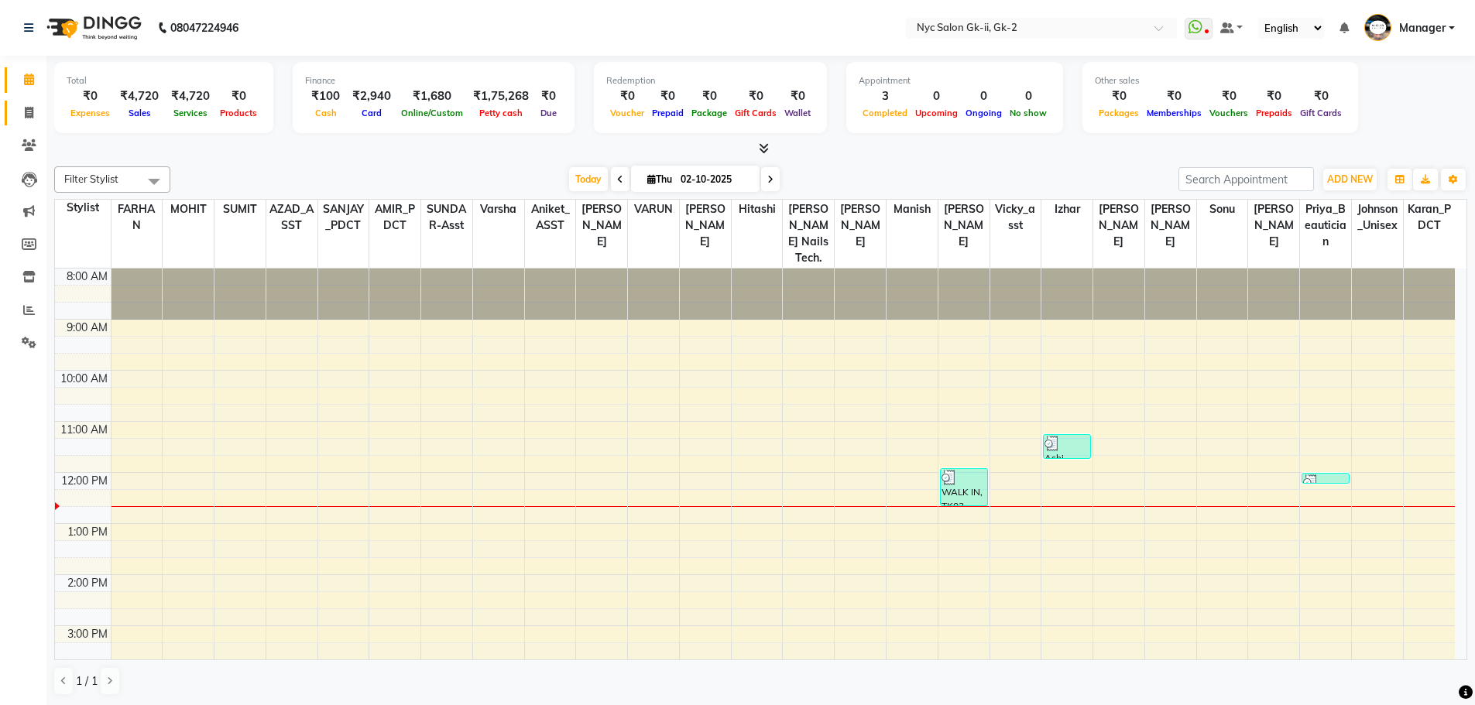
click at [28, 101] on link "Invoice" at bounding box center [23, 114] width 37 height 26
select select "service"
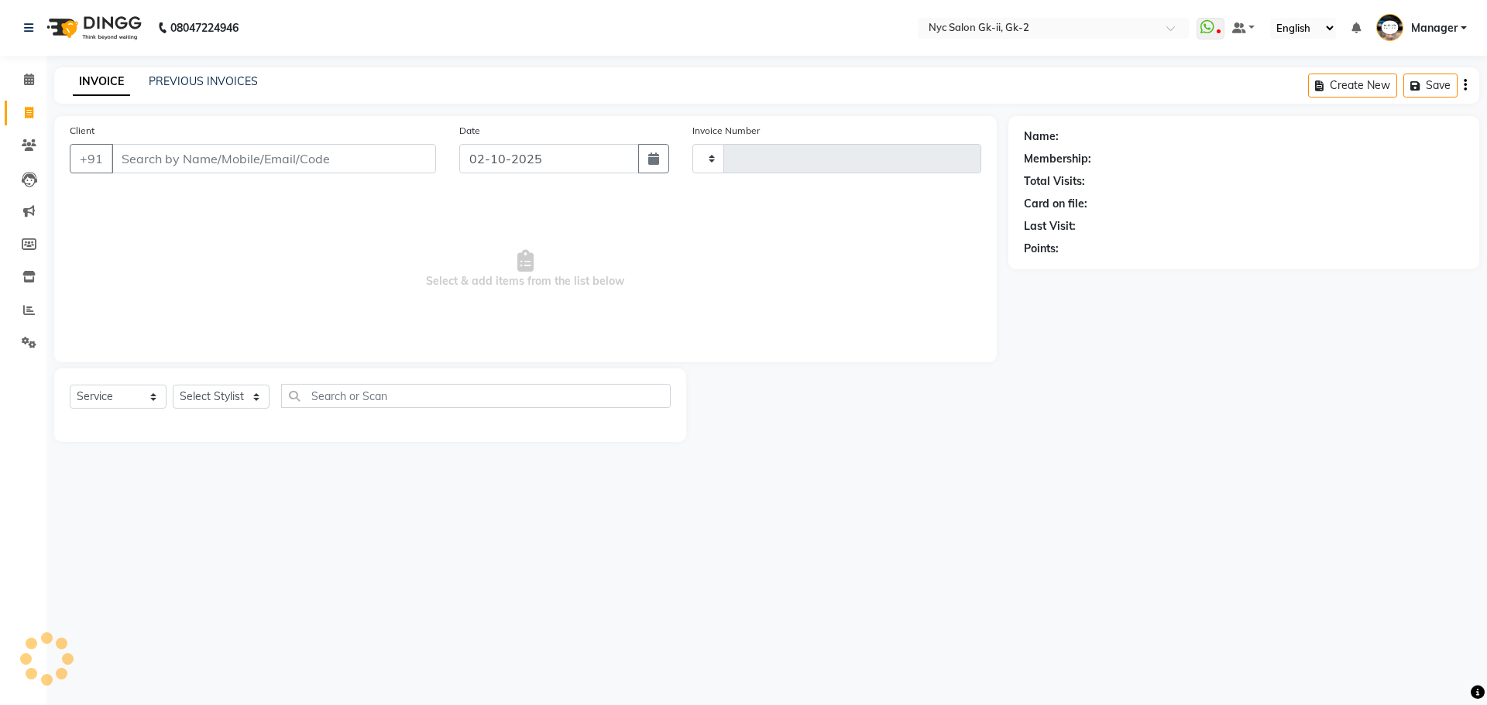
type input "6230"
select select "5936"
click at [235, 397] on select "Select Stylist" at bounding box center [221, 397] width 97 height 24
select select "85730"
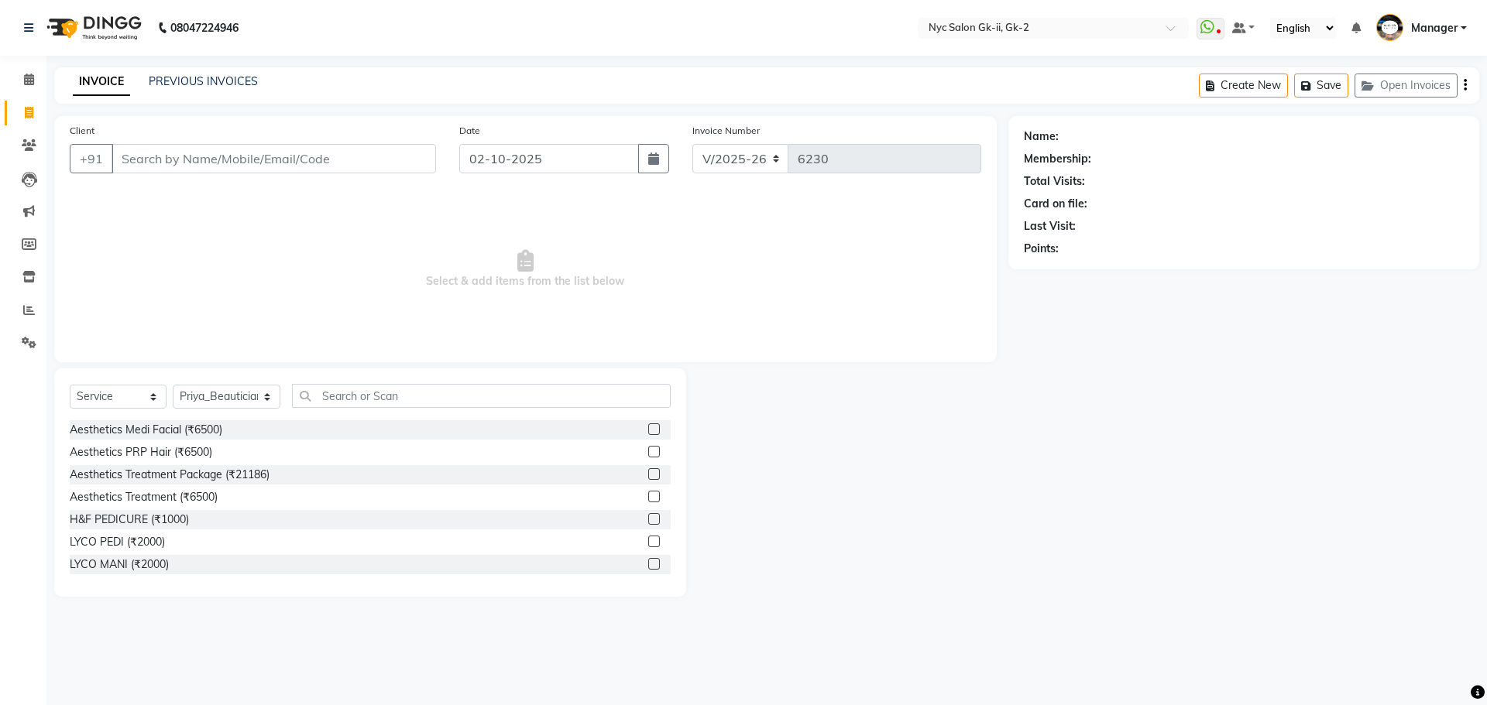
click at [366, 507] on div "Aesthetics Medi Facial (₹6500) Aesthetics PRP Hair (₹6500) Aesthetics Treatment…" at bounding box center [370, 497] width 601 height 155
click at [414, 401] on input "text" at bounding box center [481, 396] width 379 height 24
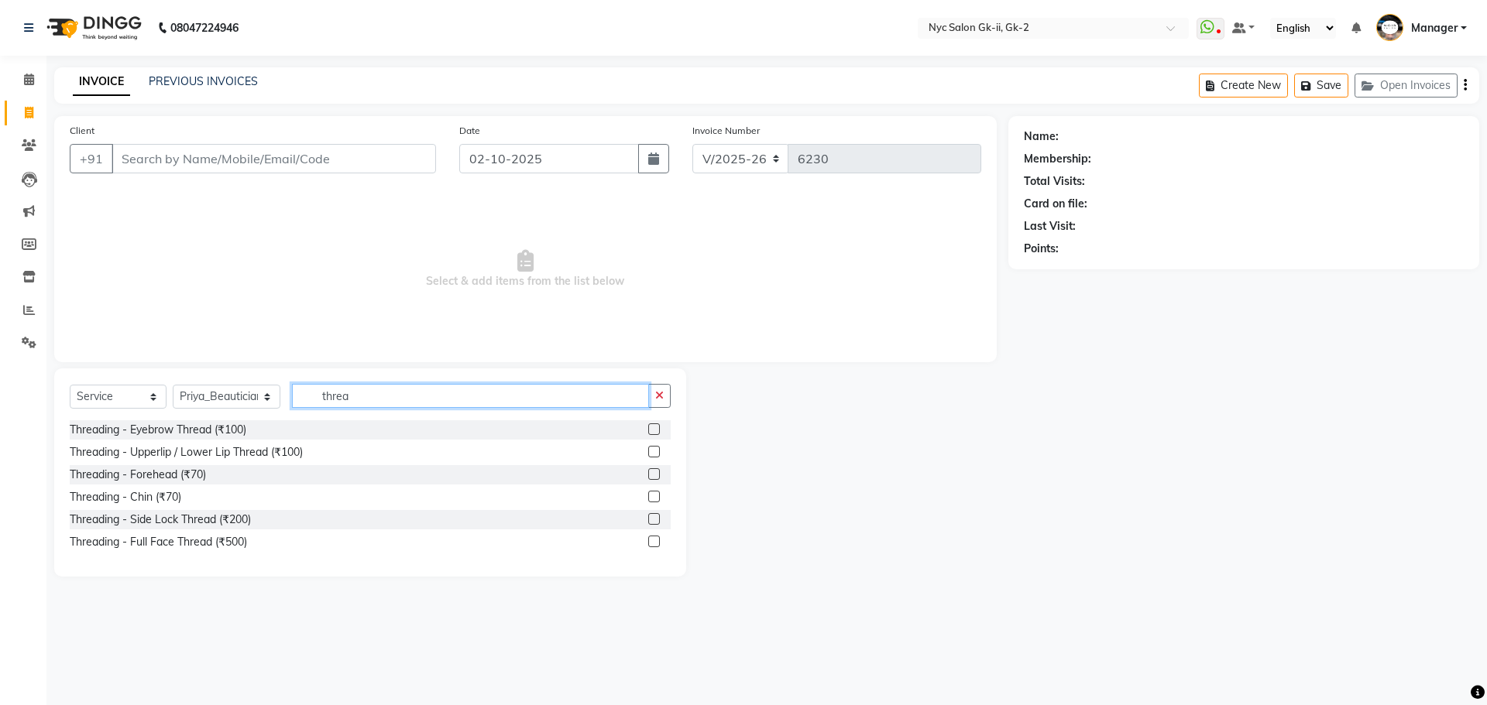
type input "threa"
click at [650, 428] on label at bounding box center [654, 430] width 12 height 12
click at [650, 428] on input "checkbox" at bounding box center [653, 430] width 10 height 10
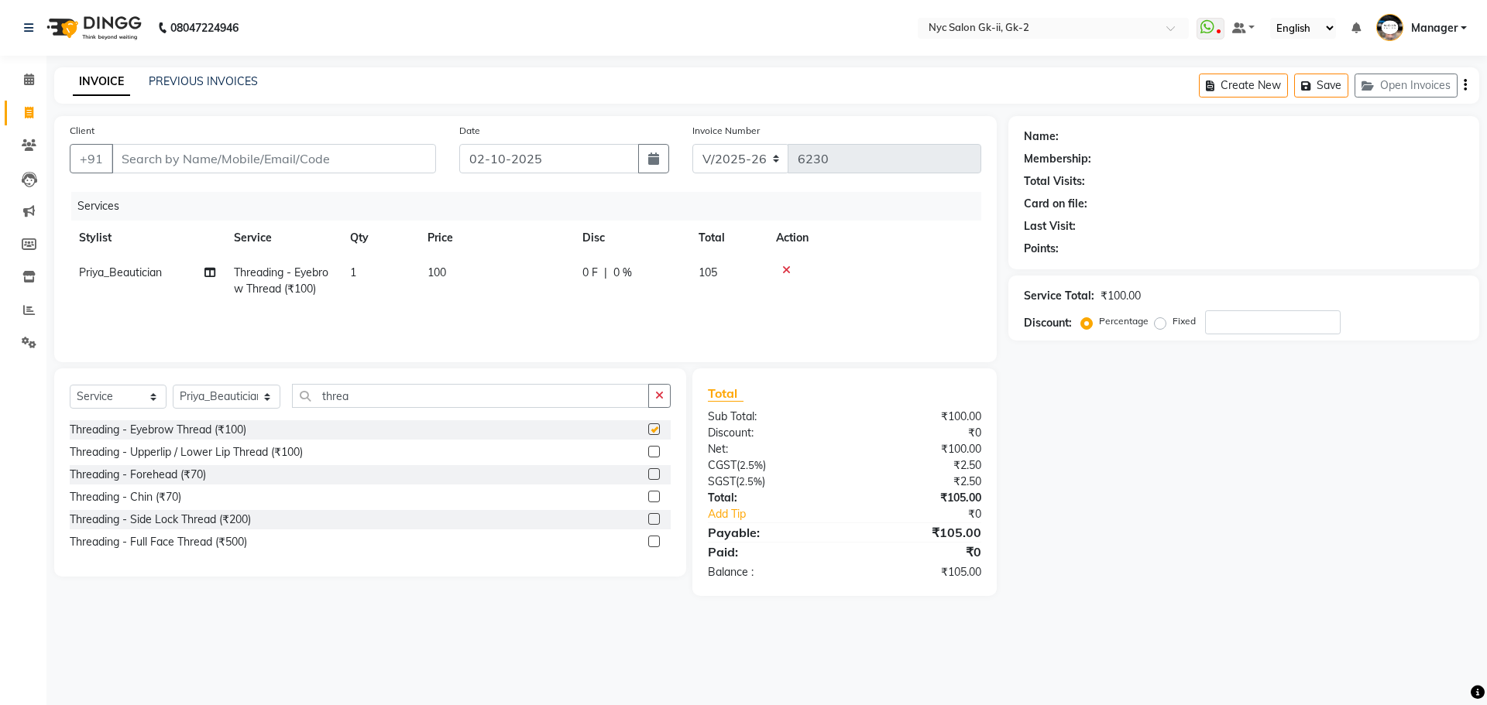
checkbox input "false"
click at [651, 456] on label at bounding box center [654, 452] width 12 height 12
click at [651, 456] on input "checkbox" at bounding box center [653, 453] width 10 height 10
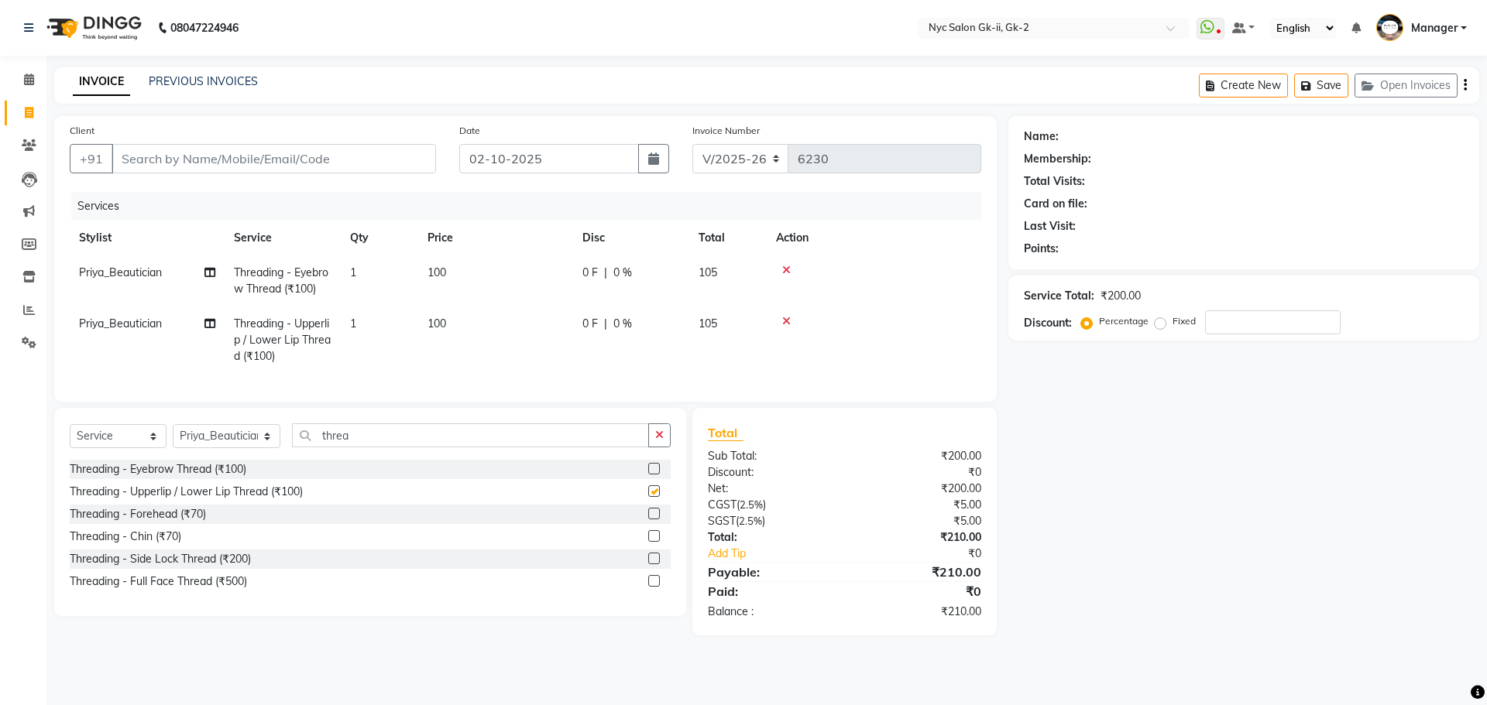
checkbox input "false"
click at [346, 168] on input "Client" at bounding box center [274, 158] width 324 height 29
type input "w"
type input "0"
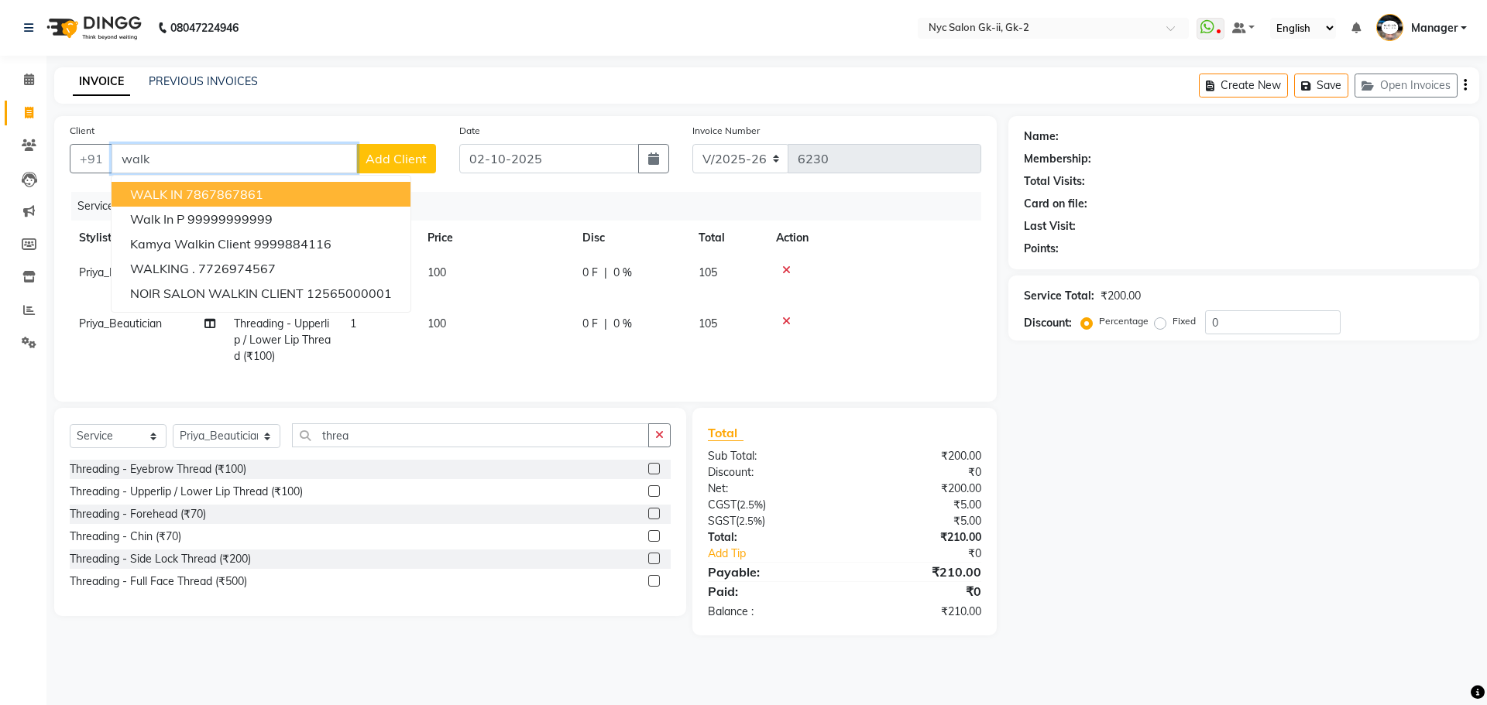
click at [280, 187] on button "WALK IN 7867867861" at bounding box center [261, 194] width 299 height 25
type input "7867867861"
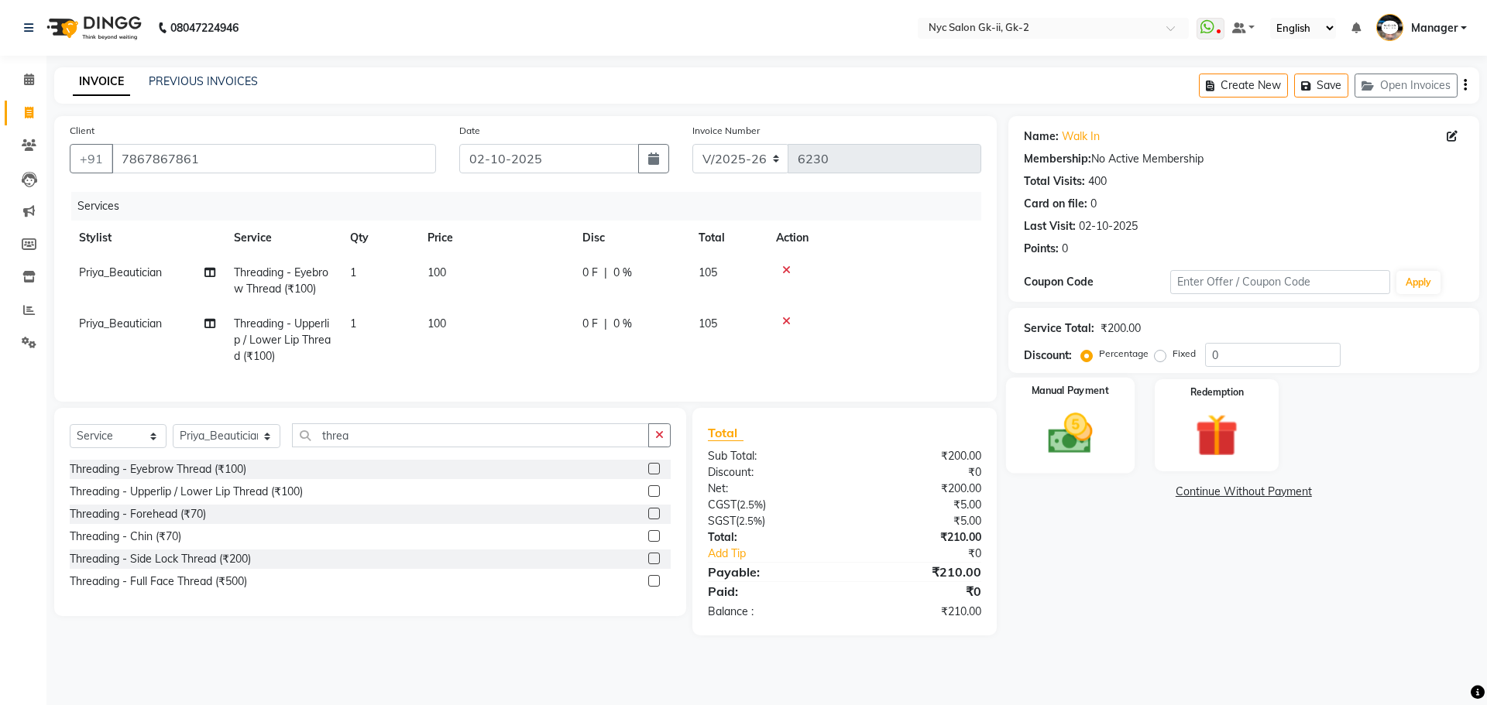
click at [1048, 430] on img at bounding box center [1070, 433] width 72 height 51
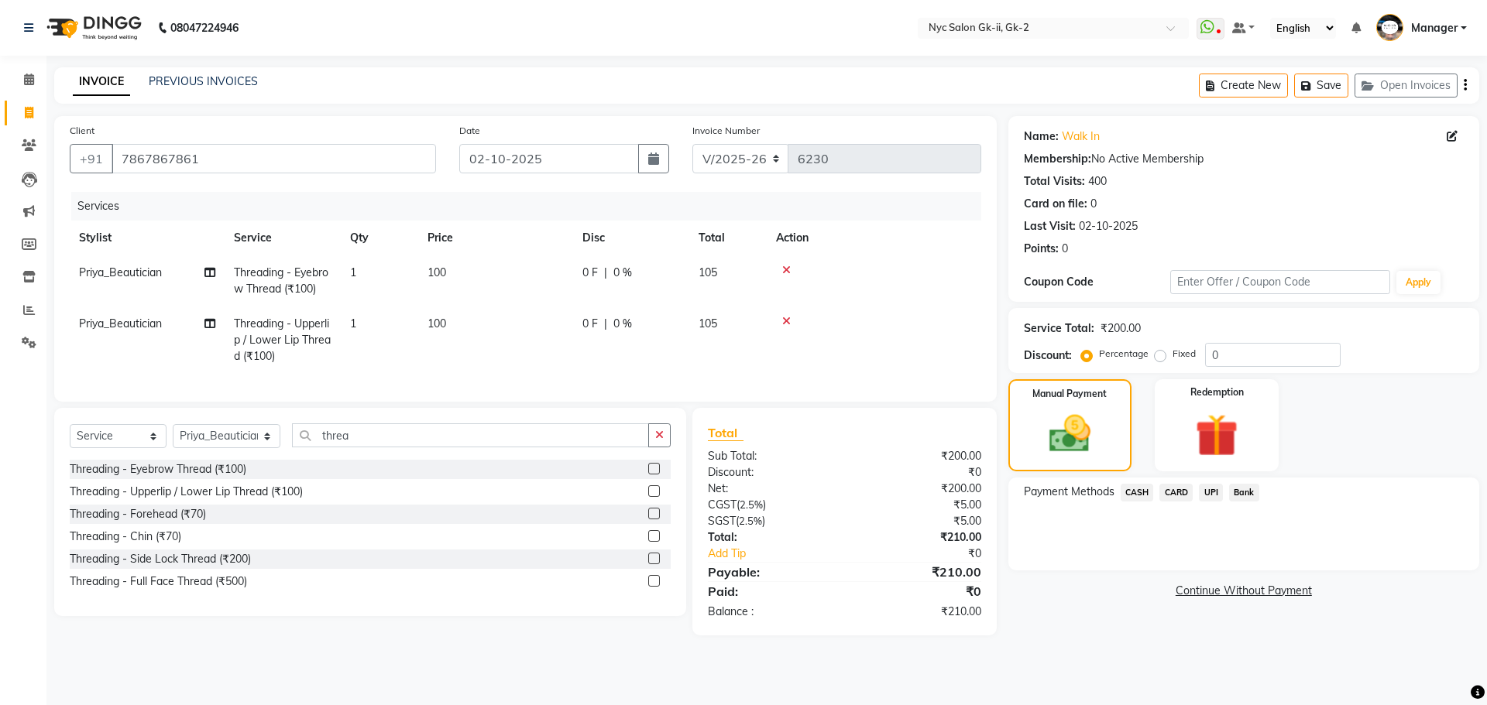
click at [1129, 494] on span "CASH" at bounding box center [1136, 493] width 33 height 18
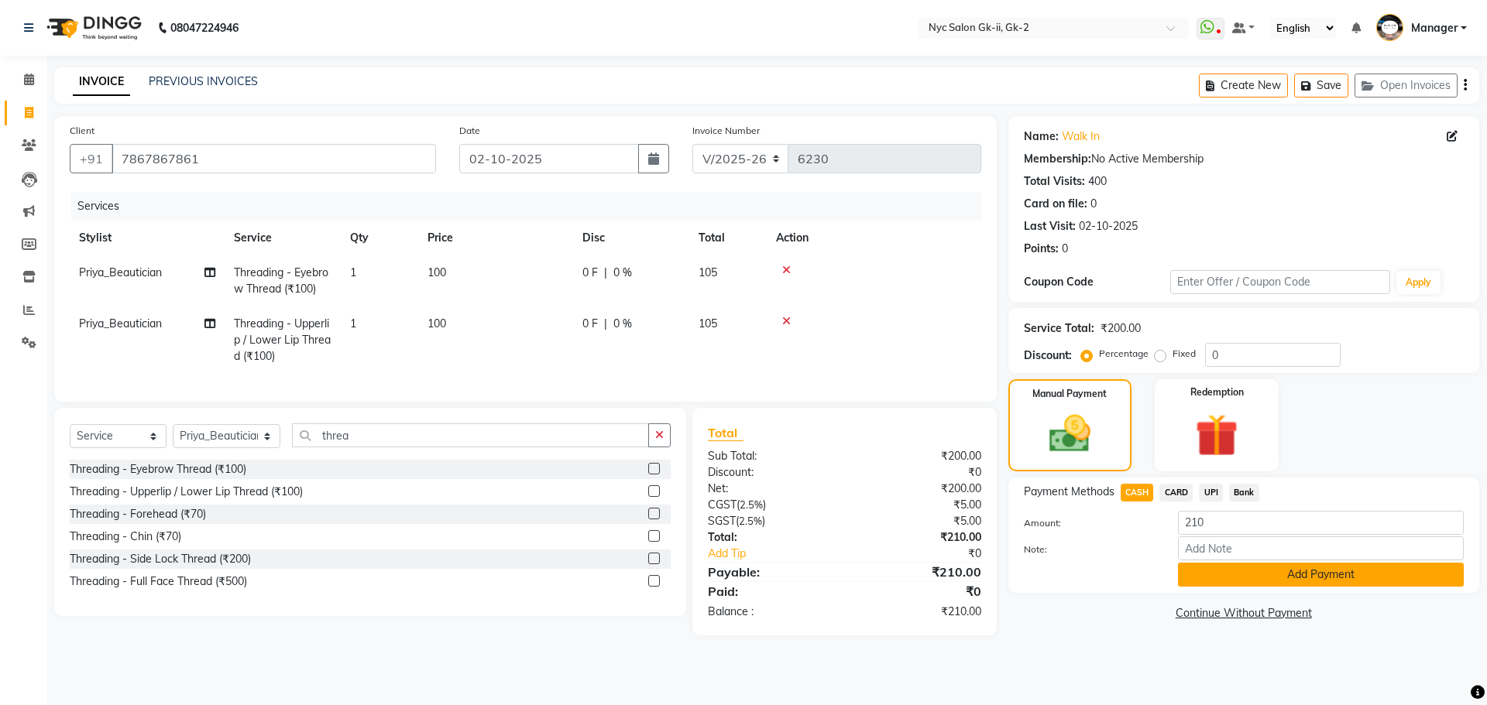
click at [1279, 575] on button "Add Payment" at bounding box center [1321, 575] width 286 height 24
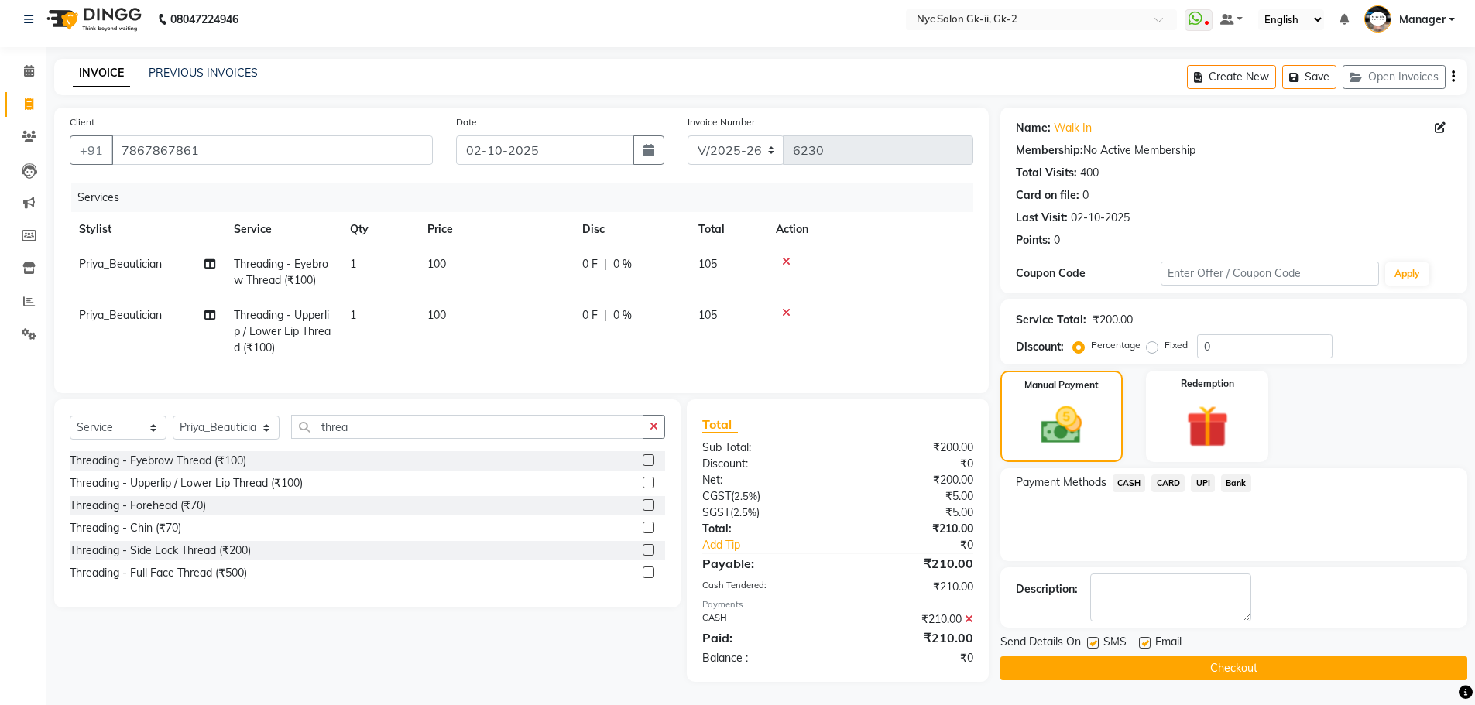
scroll to position [20, 0]
click at [1133, 657] on button "Checkout" at bounding box center [1233, 669] width 467 height 24
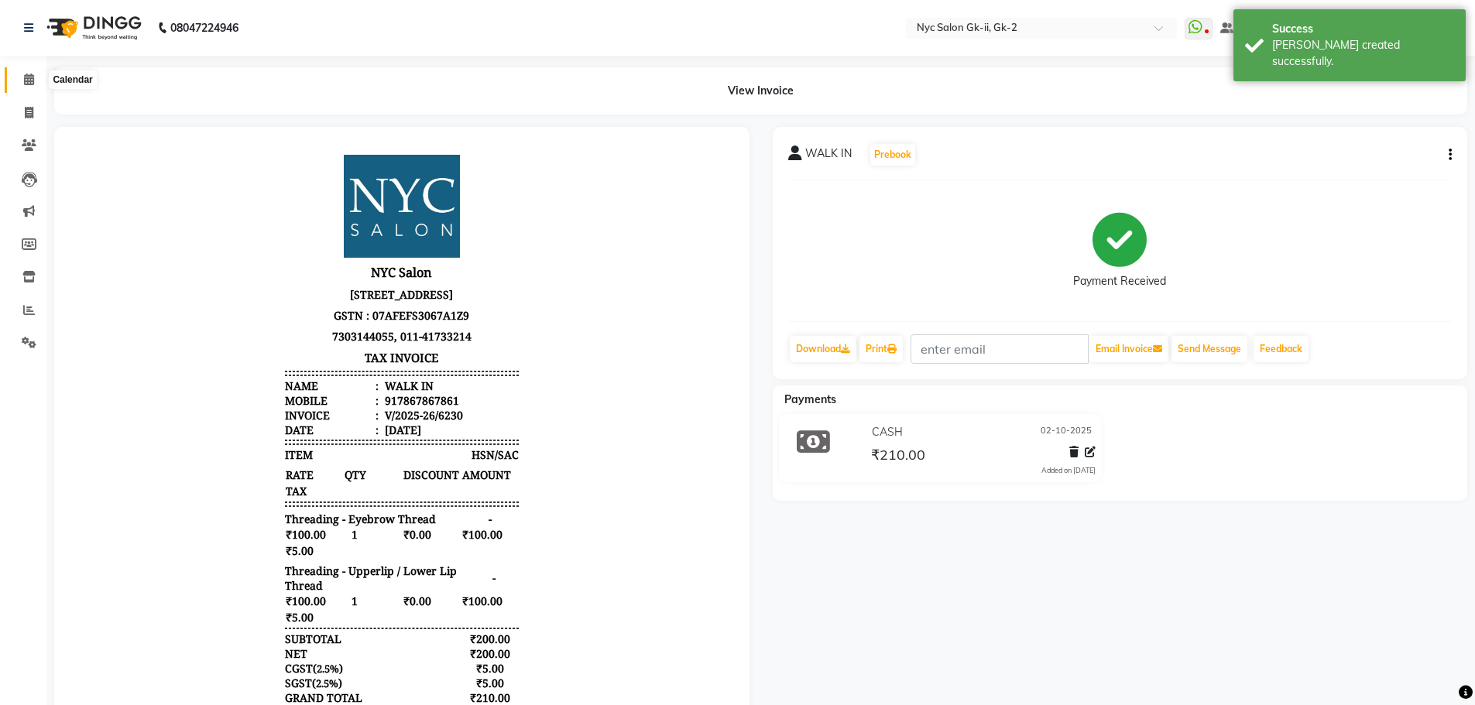
click at [34, 75] on icon at bounding box center [29, 80] width 10 height 12
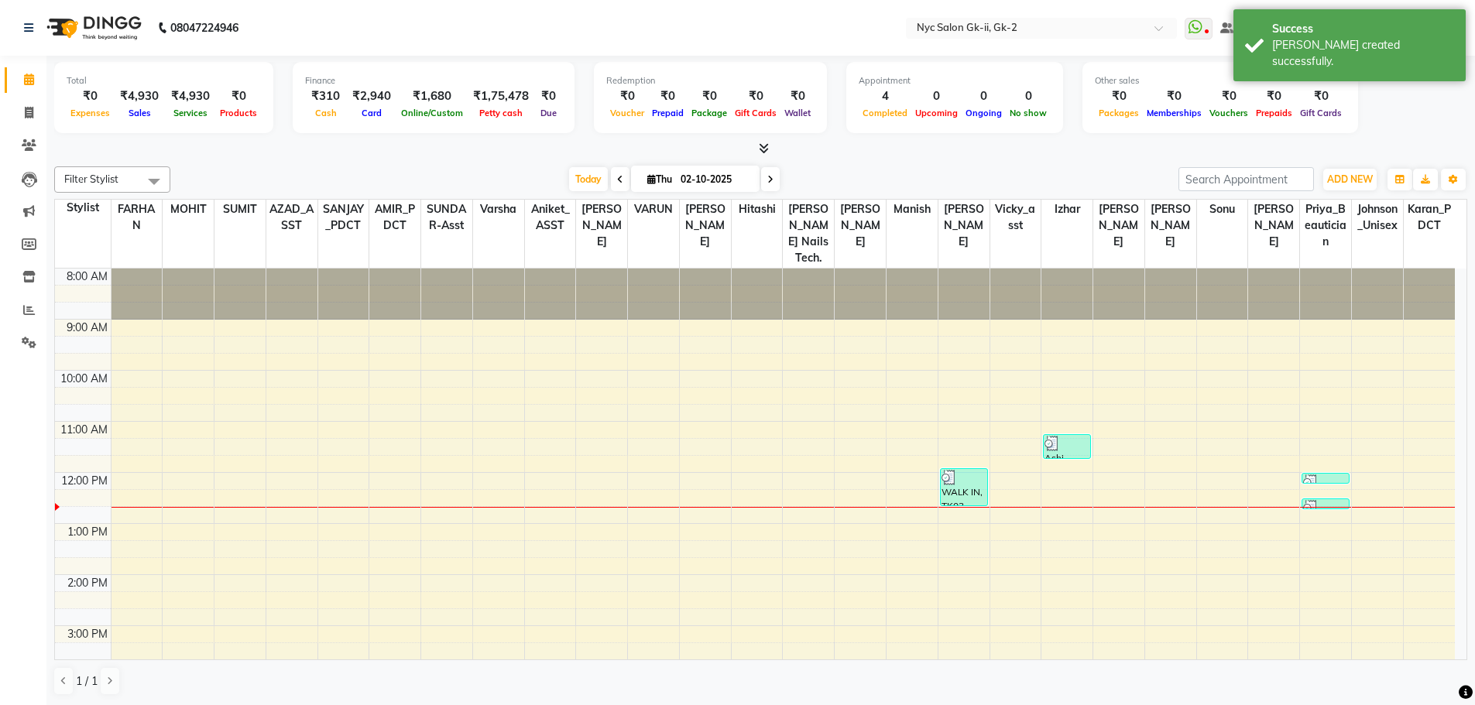
click at [331, 157] on div "Total ₹0 Expenses ₹4,930 Sales ₹4,930 Services ₹0 Products Finance ₹310 Cash ₹2…" at bounding box center [760, 381] width 1429 height 650
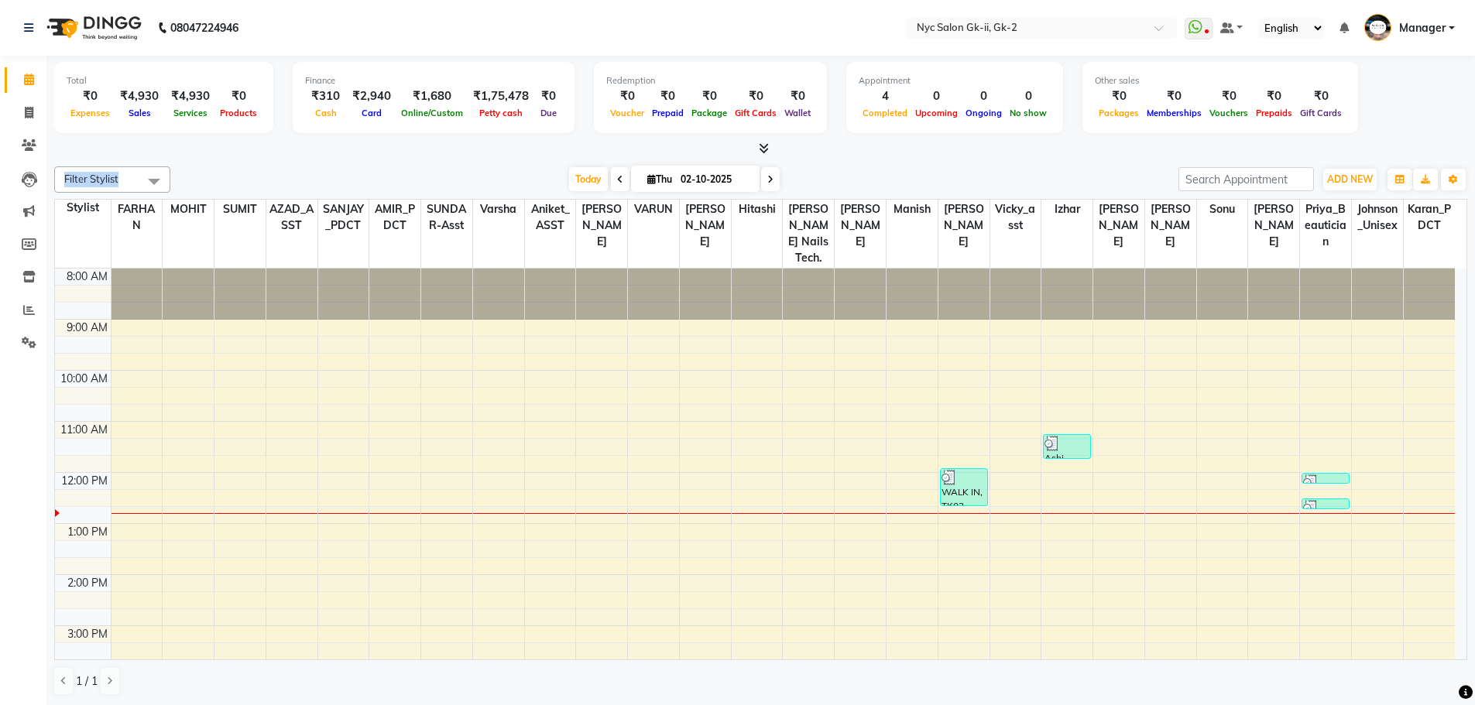
scroll to position [1, 0]
click at [15, 112] on span at bounding box center [28, 113] width 27 height 18
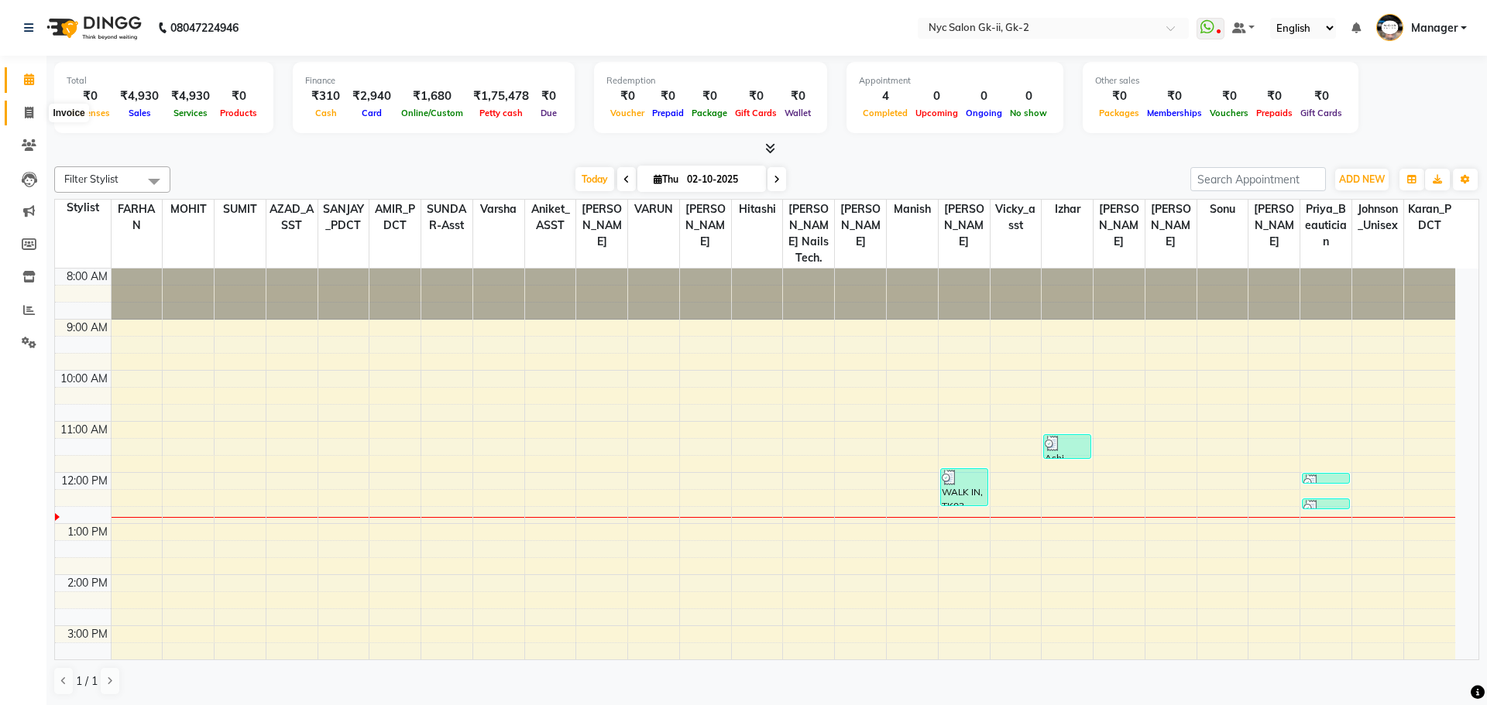
select select "service"
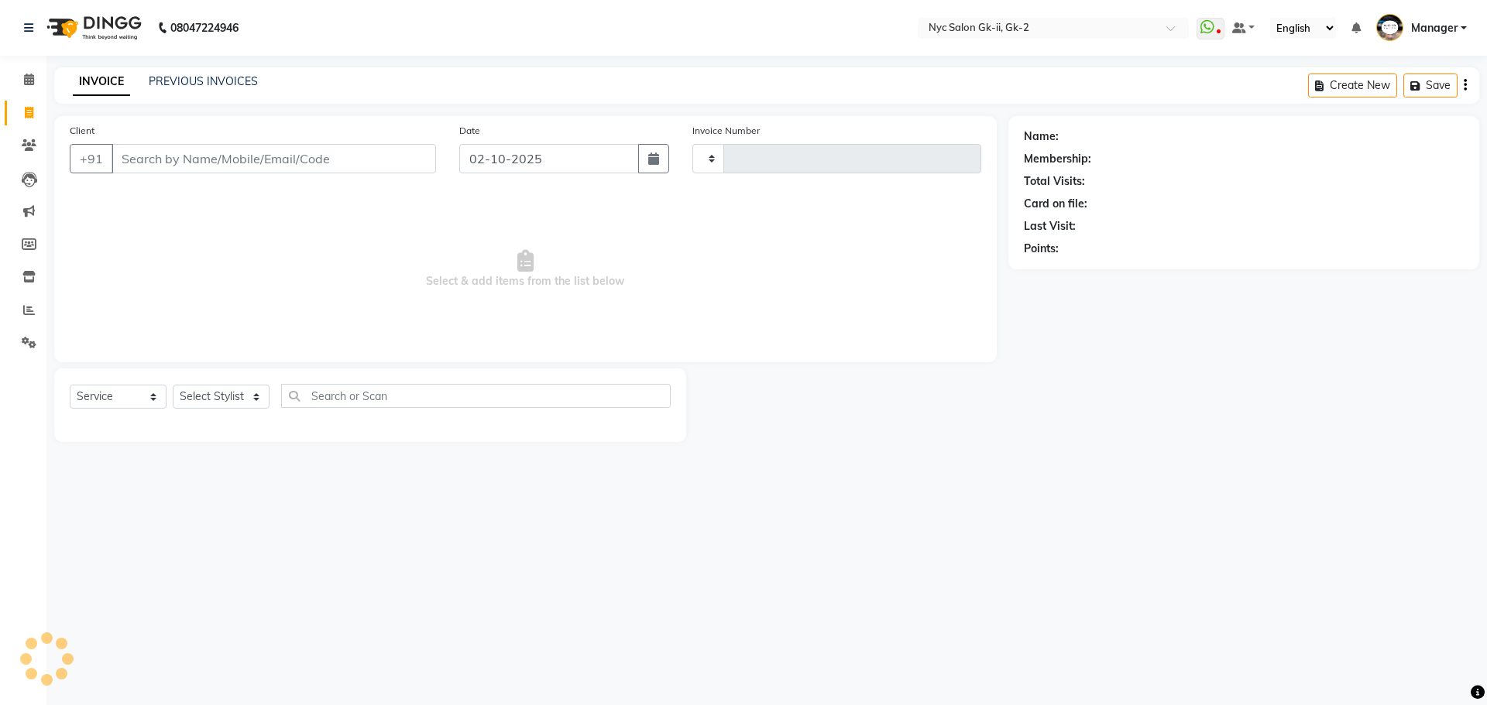
type input "6231"
select select "5936"
click at [214, 393] on select "Select Stylist AMIR_PDCT aniket_ASST AZAD_ASST [PERSON_NAME] [PERSON_NAME] [PER…" at bounding box center [227, 397] width 108 height 24
select select "85730"
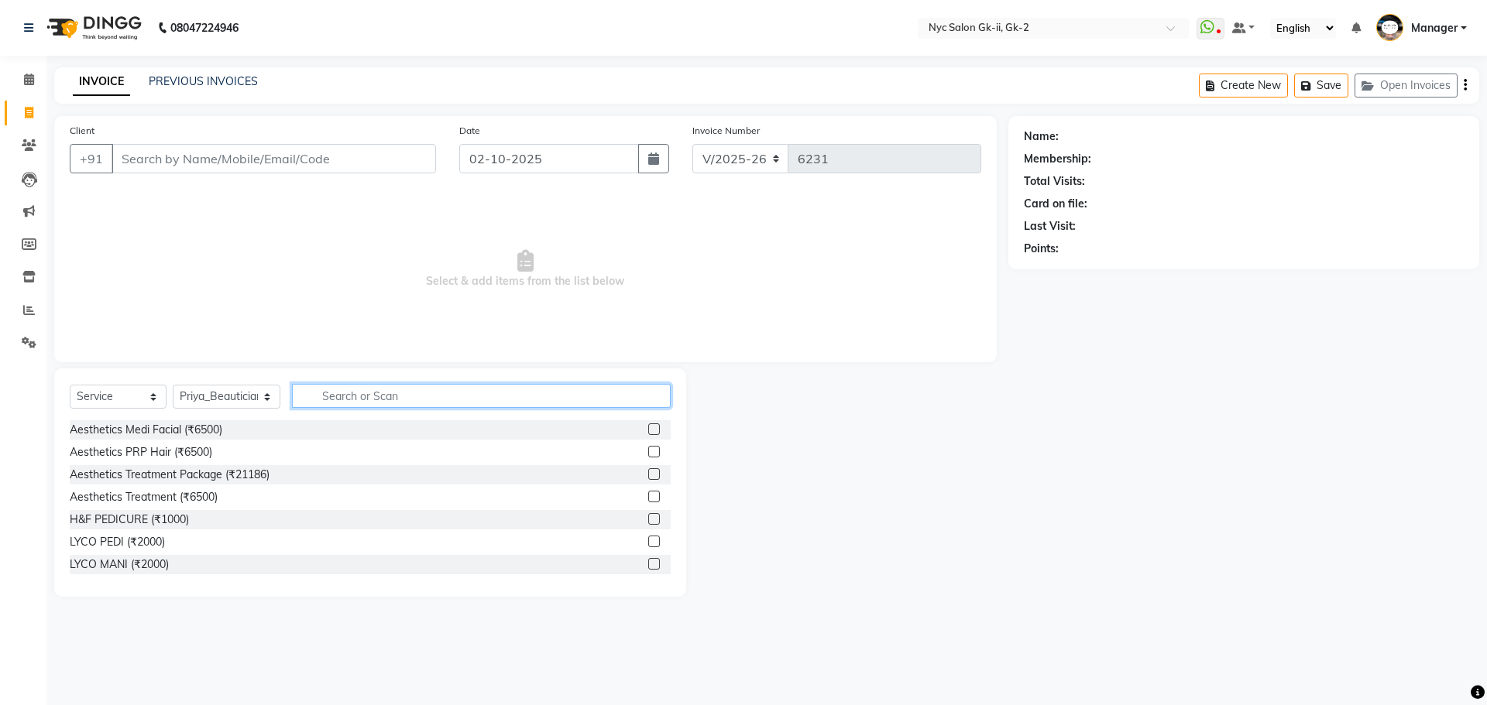
click at [424, 391] on input "text" at bounding box center [481, 396] width 379 height 24
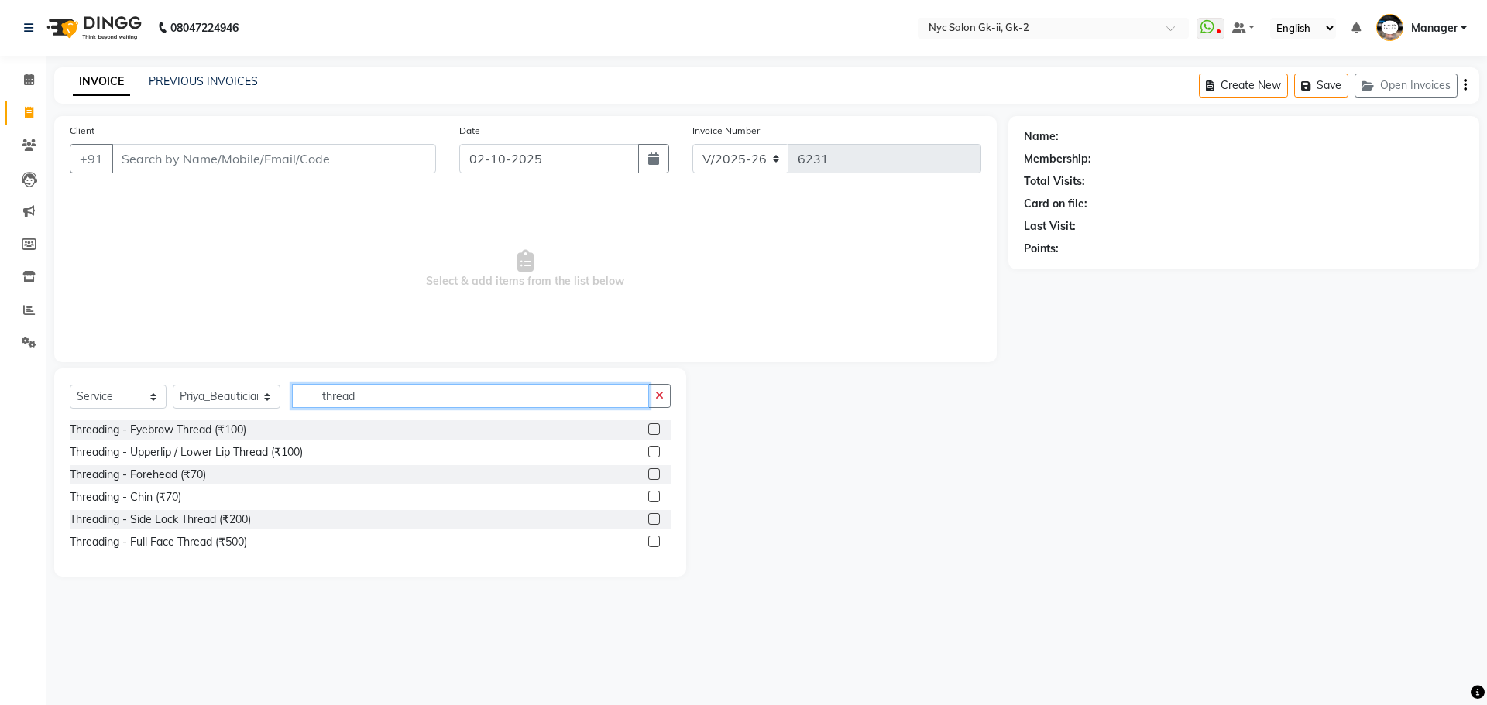
type input "thread"
click at [659, 431] on label at bounding box center [654, 430] width 12 height 12
click at [658, 431] on input "checkbox" at bounding box center [653, 430] width 10 height 10
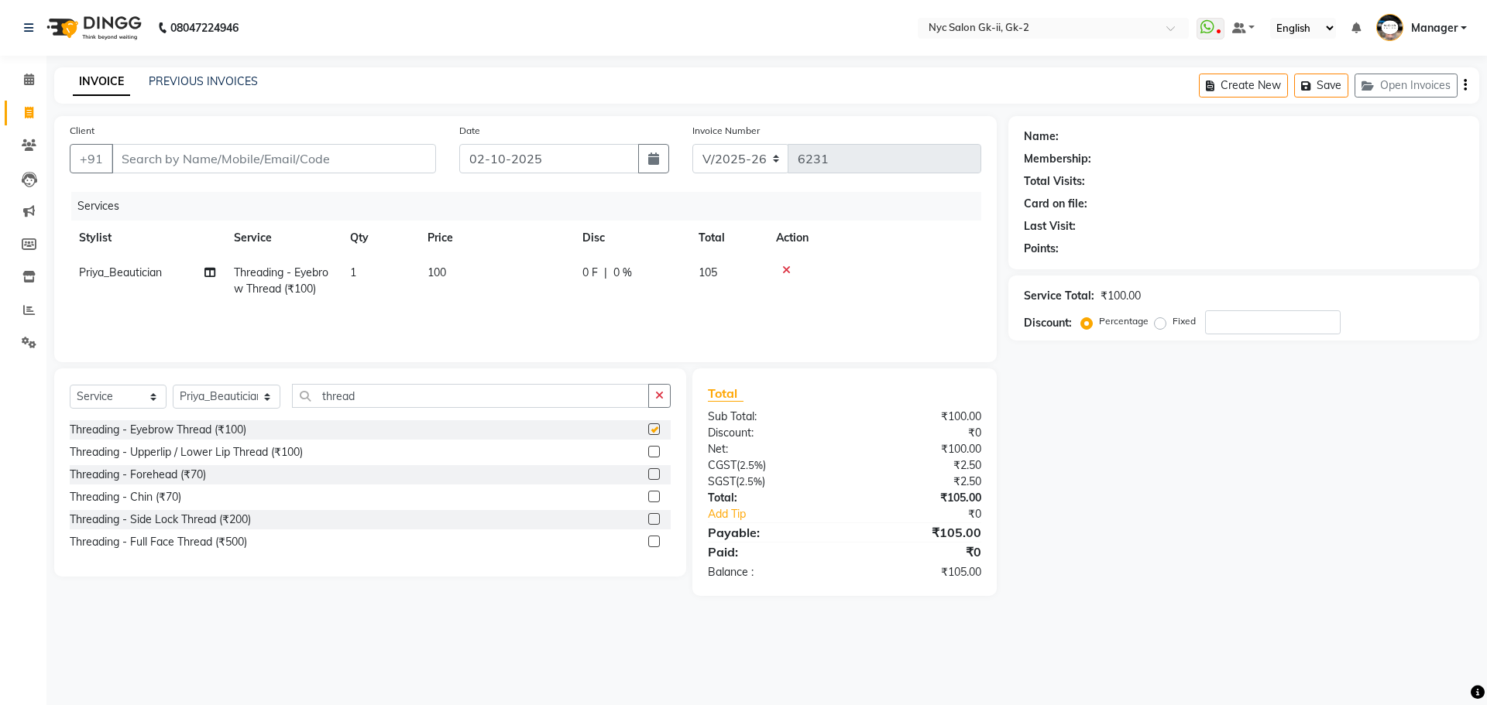
checkbox input "false"
click at [654, 451] on label at bounding box center [654, 452] width 12 height 12
click at [654, 451] on input "checkbox" at bounding box center [653, 453] width 10 height 10
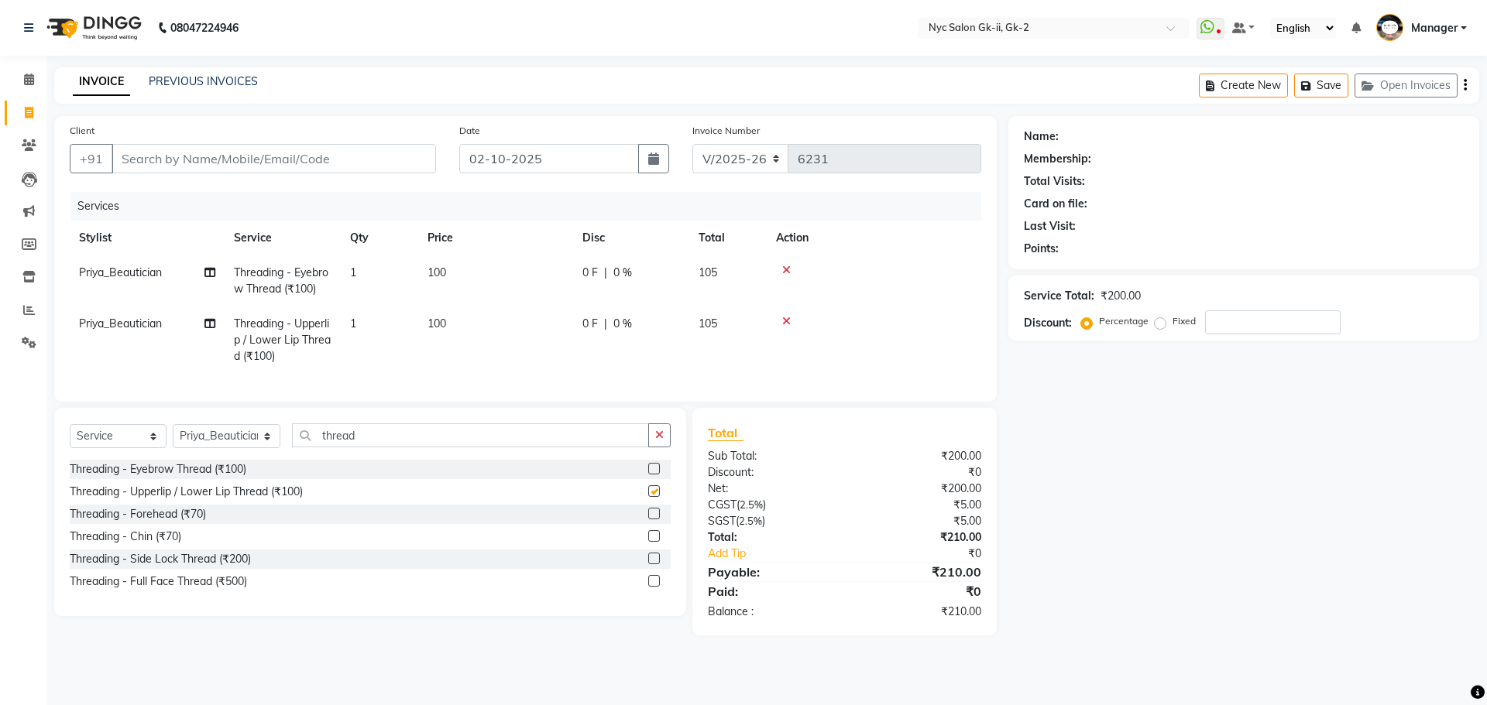
checkbox input "false"
click at [1288, 528] on div "Name: Membership: Total Visits: Card on file: Last Visit: Points: Service Total…" at bounding box center [1249, 376] width 482 height 520
click at [336, 167] on input "Client" at bounding box center [274, 158] width 324 height 29
type input "w"
type input "0"
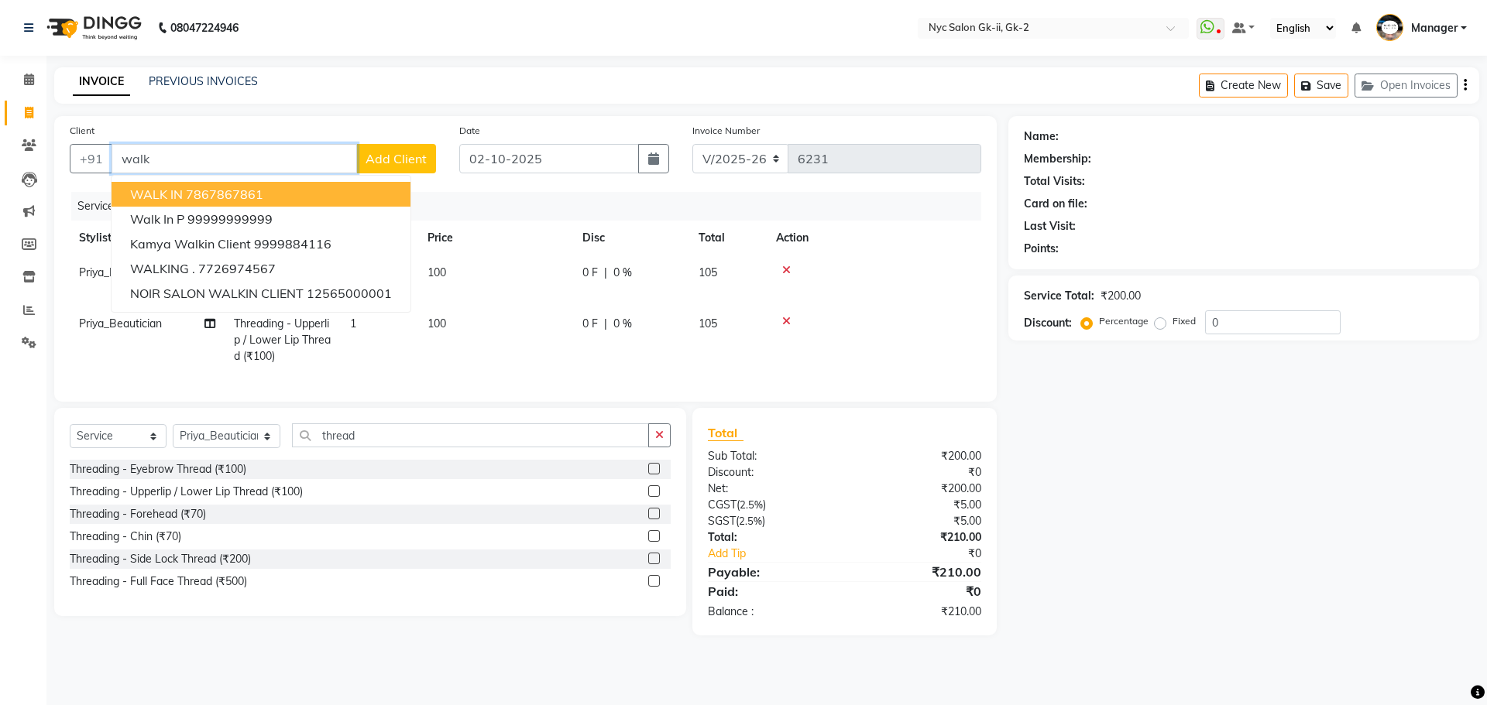
click at [187, 183] on button "WALK IN 7867867861" at bounding box center [261, 194] width 299 height 25
type input "7867867861"
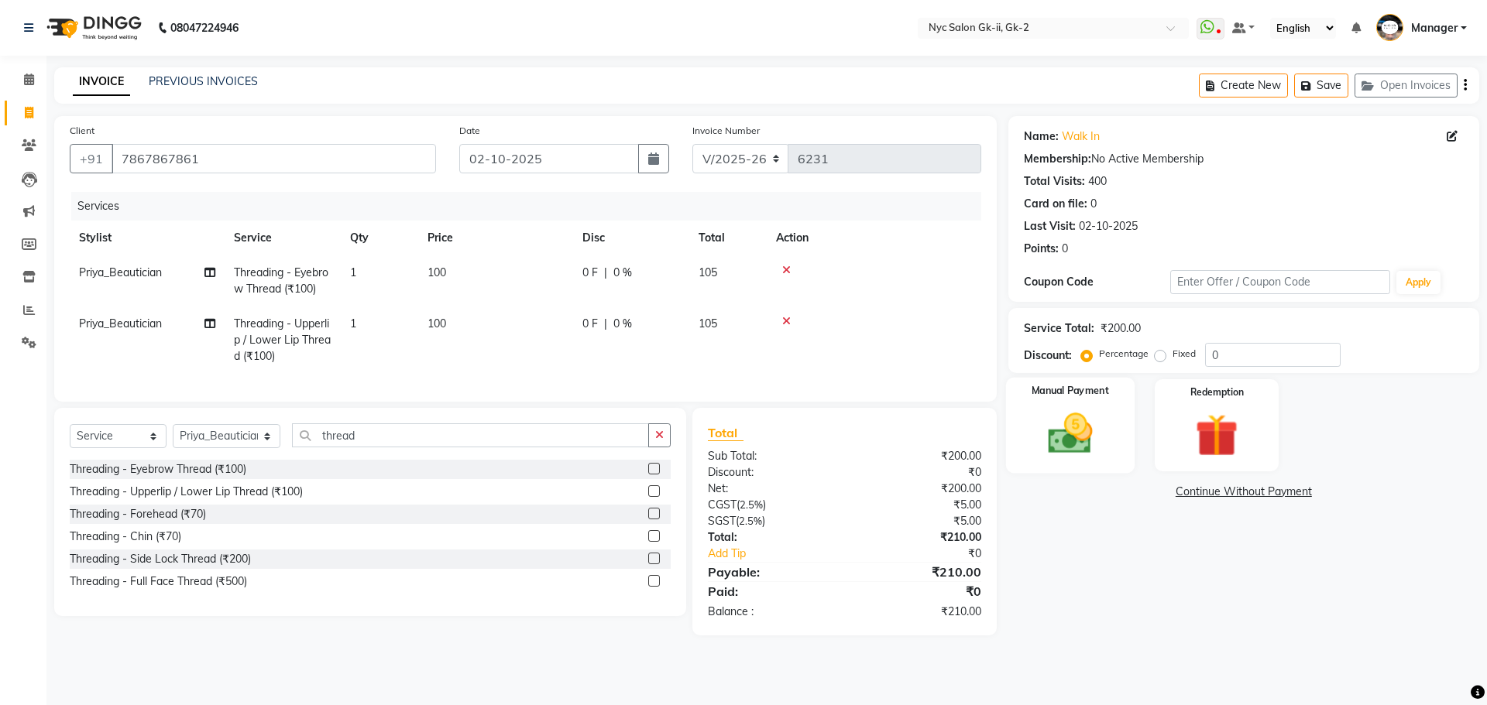
click at [1087, 455] on img at bounding box center [1070, 433] width 72 height 51
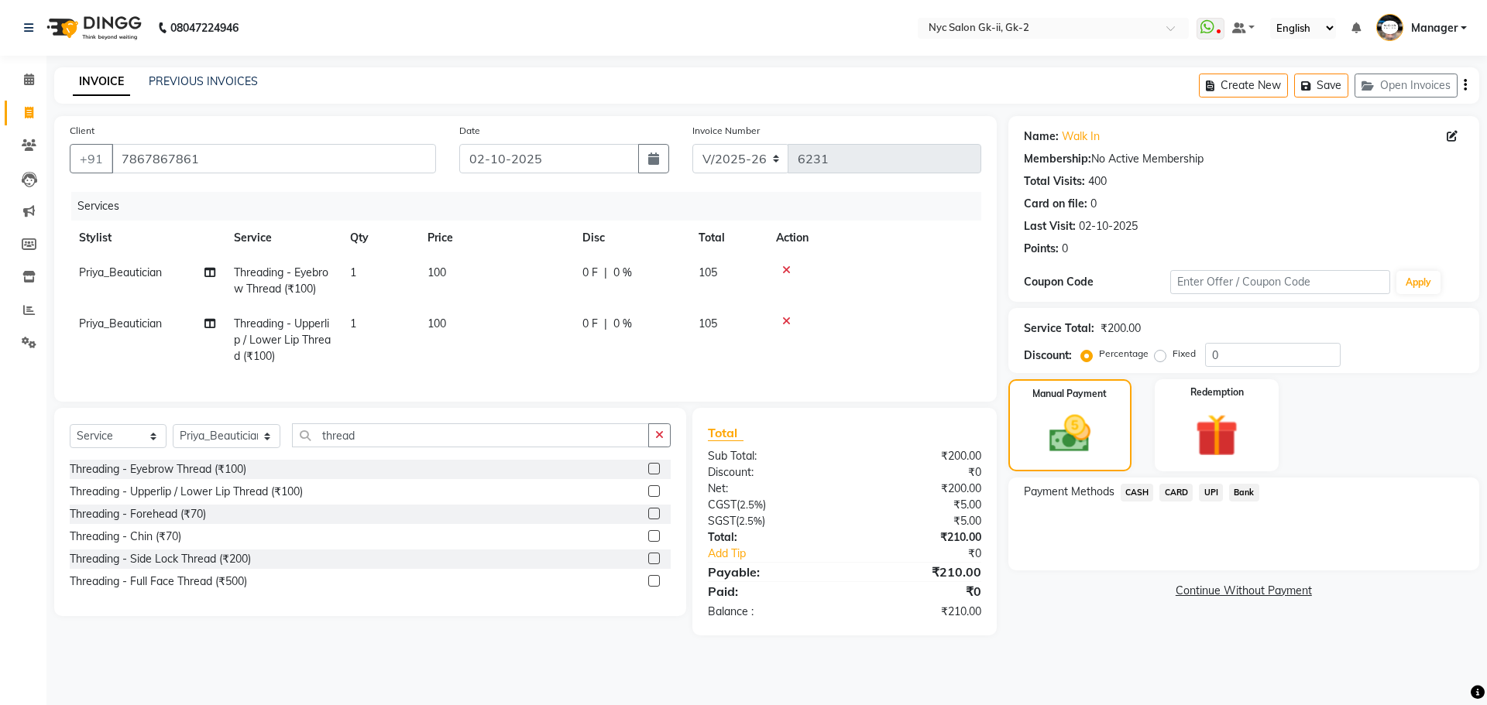
click at [1124, 495] on span "CASH" at bounding box center [1136, 493] width 33 height 18
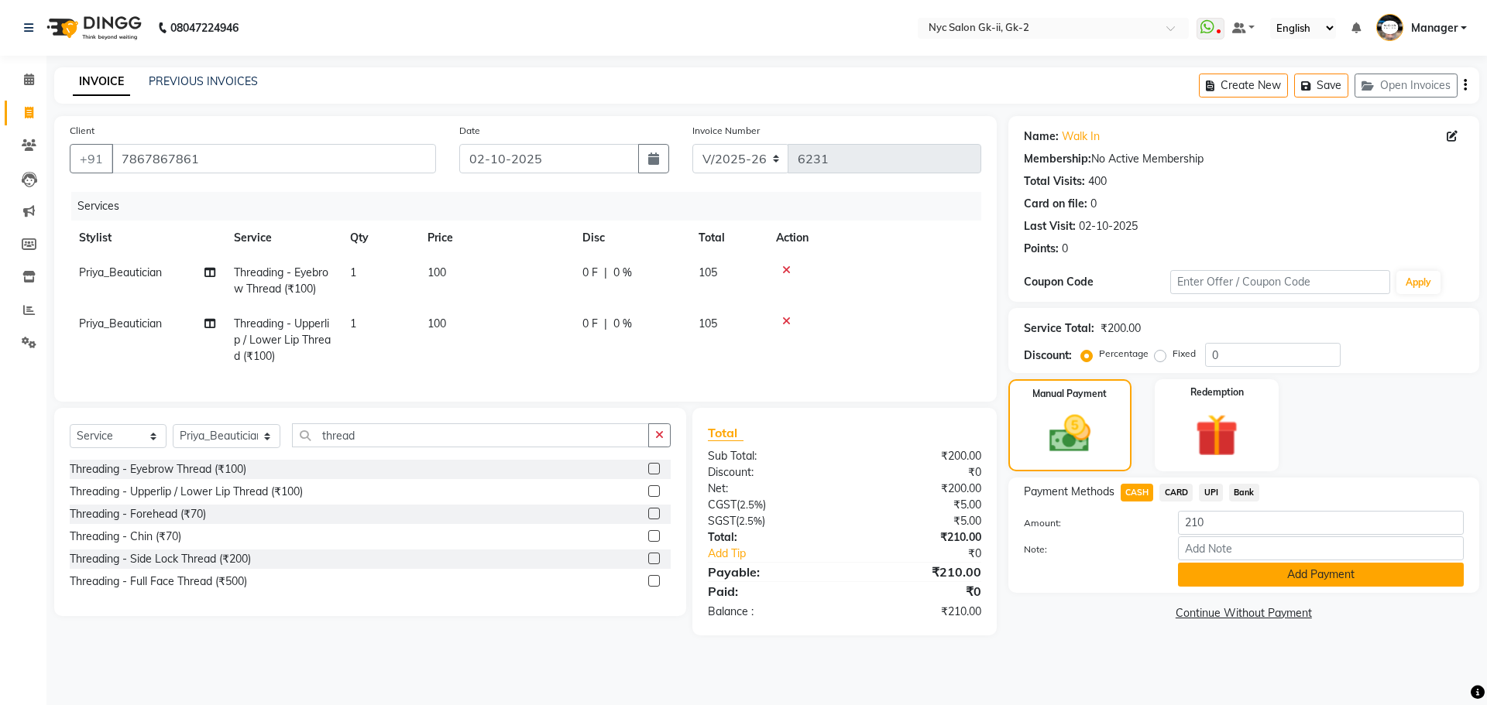
click at [1212, 568] on button "Add Payment" at bounding box center [1321, 575] width 286 height 24
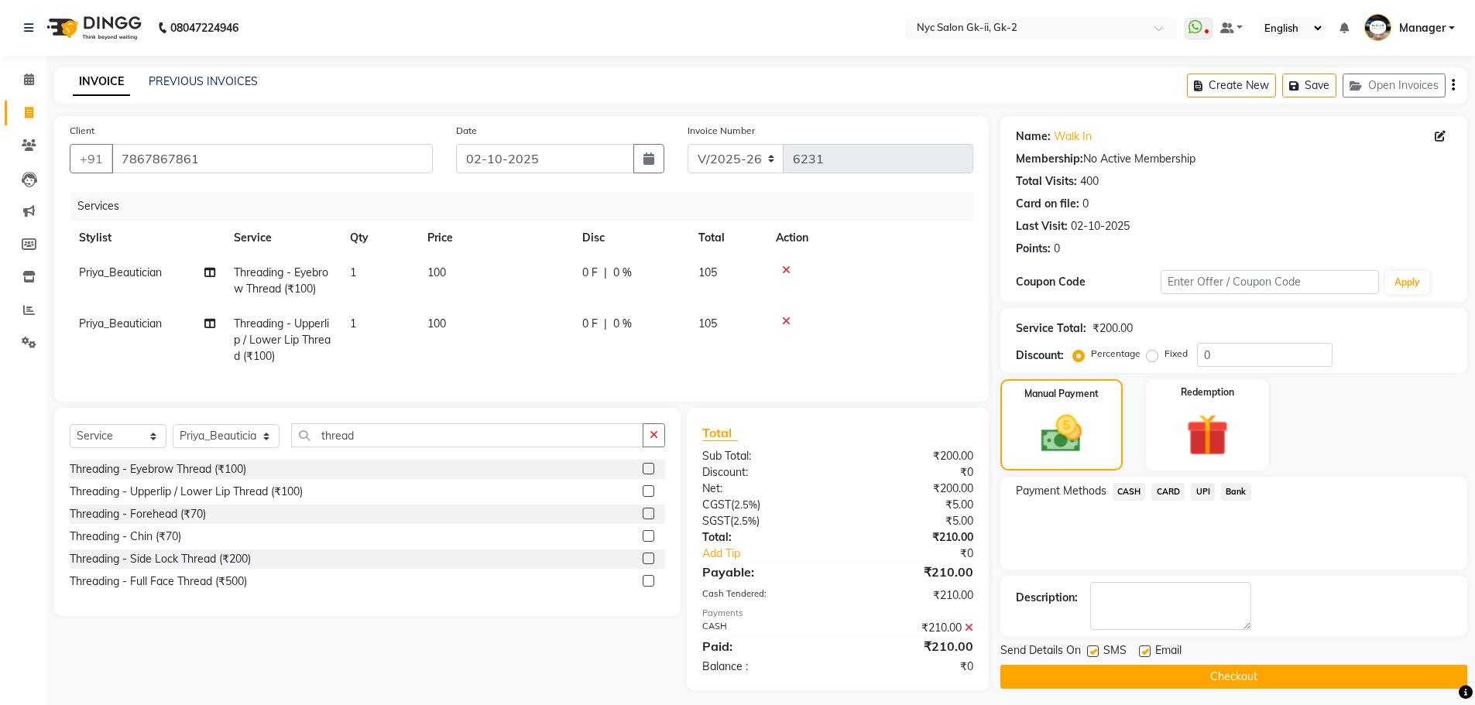
scroll to position [20, 0]
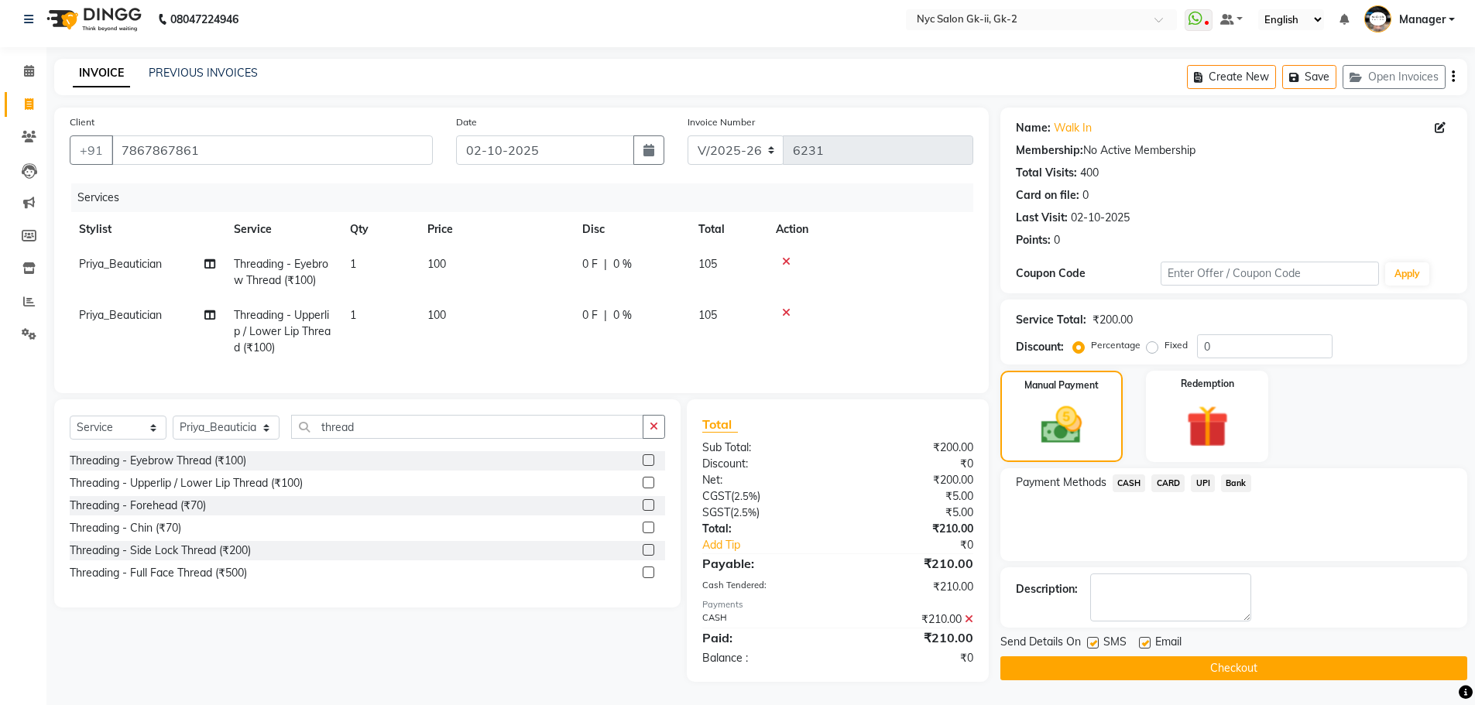
click at [1215, 657] on button "Checkout" at bounding box center [1233, 669] width 467 height 24
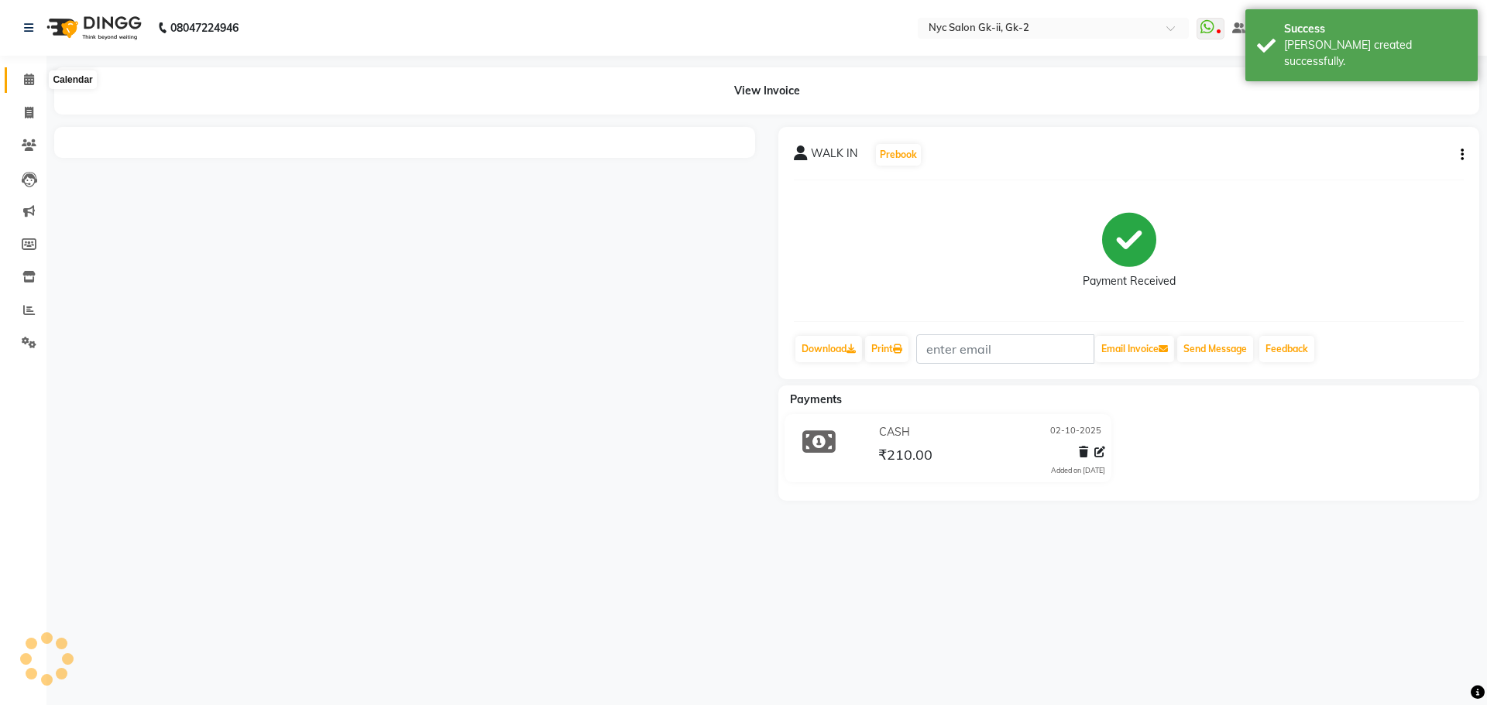
click at [17, 84] on span at bounding box center [28, 80] width 27 height 18
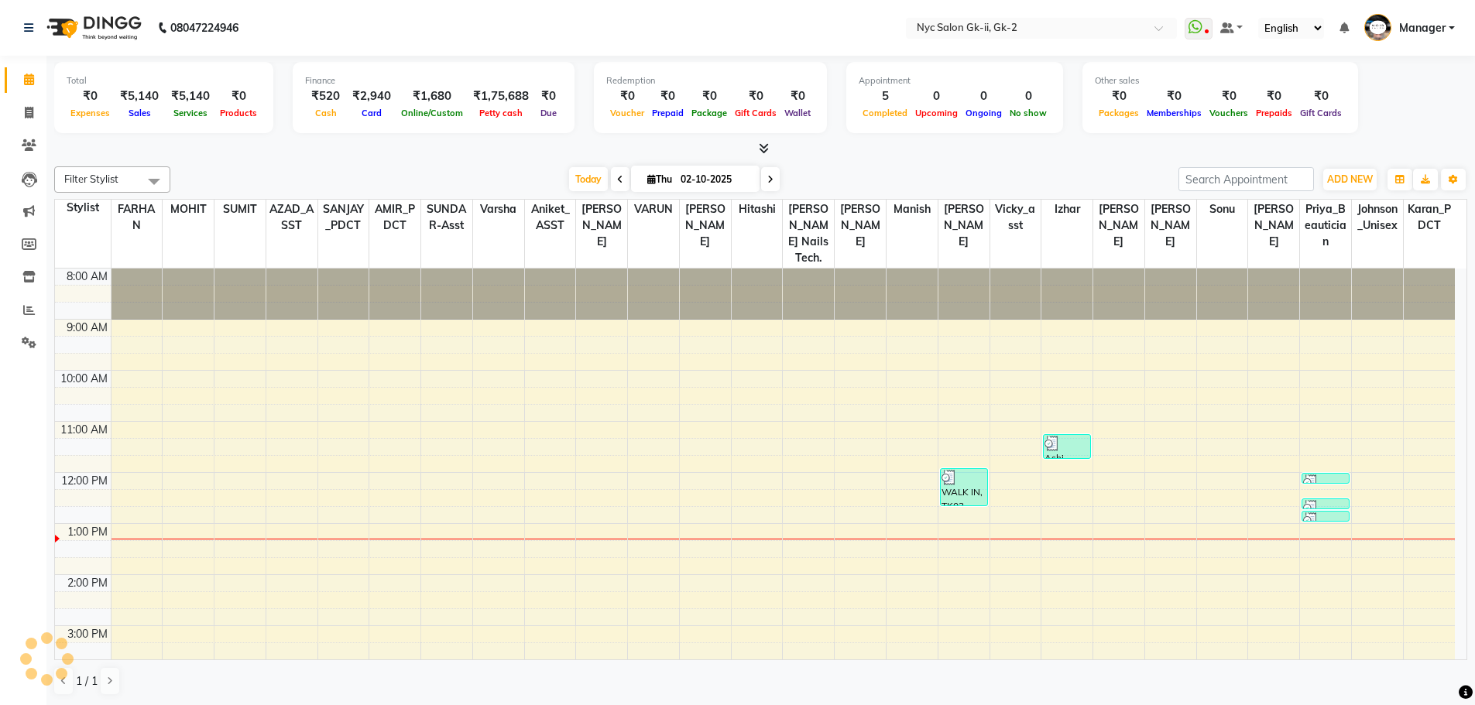
click at [235, 168] on div "Today Thu 02-10-2025" at bounding box center [674, 179] width 993 height 23
click at [962, 165] on div "Filter Stylist Select All AMIR_PDCT aniket_ASST AZAD_ASST [PERSON_NAME] [PERSON…" at bounding box center [760, 431] width 1413 height 542
click at [356, 170] on div "Today Thu 02-10-2025" at bounding box center [674, 179] width 993 height 23
